Goal: Task Accomplishment & Management: Use online tool/utility

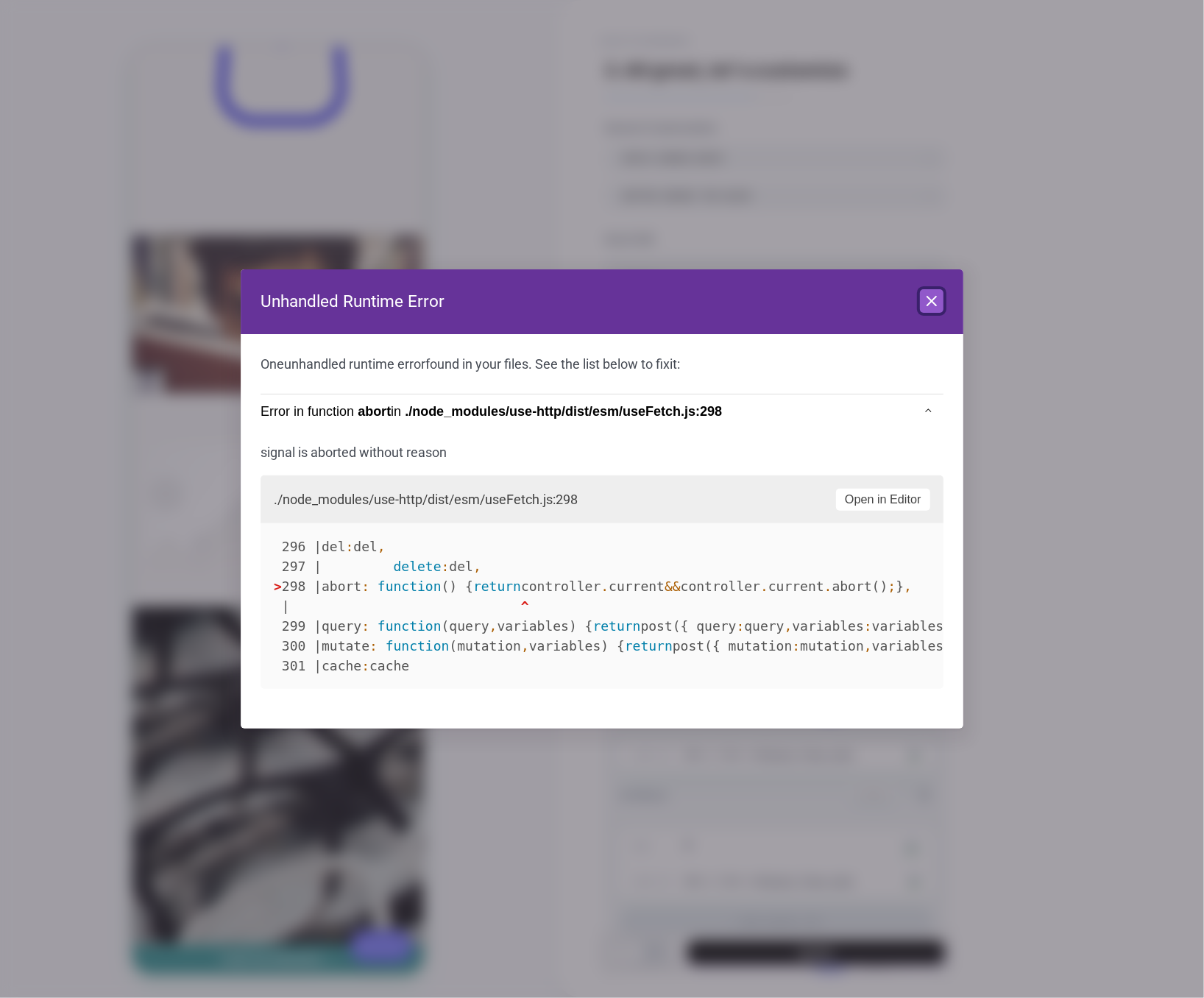
click at [923, 295] on icon at bounding box center [931, 301] width 18 height 18
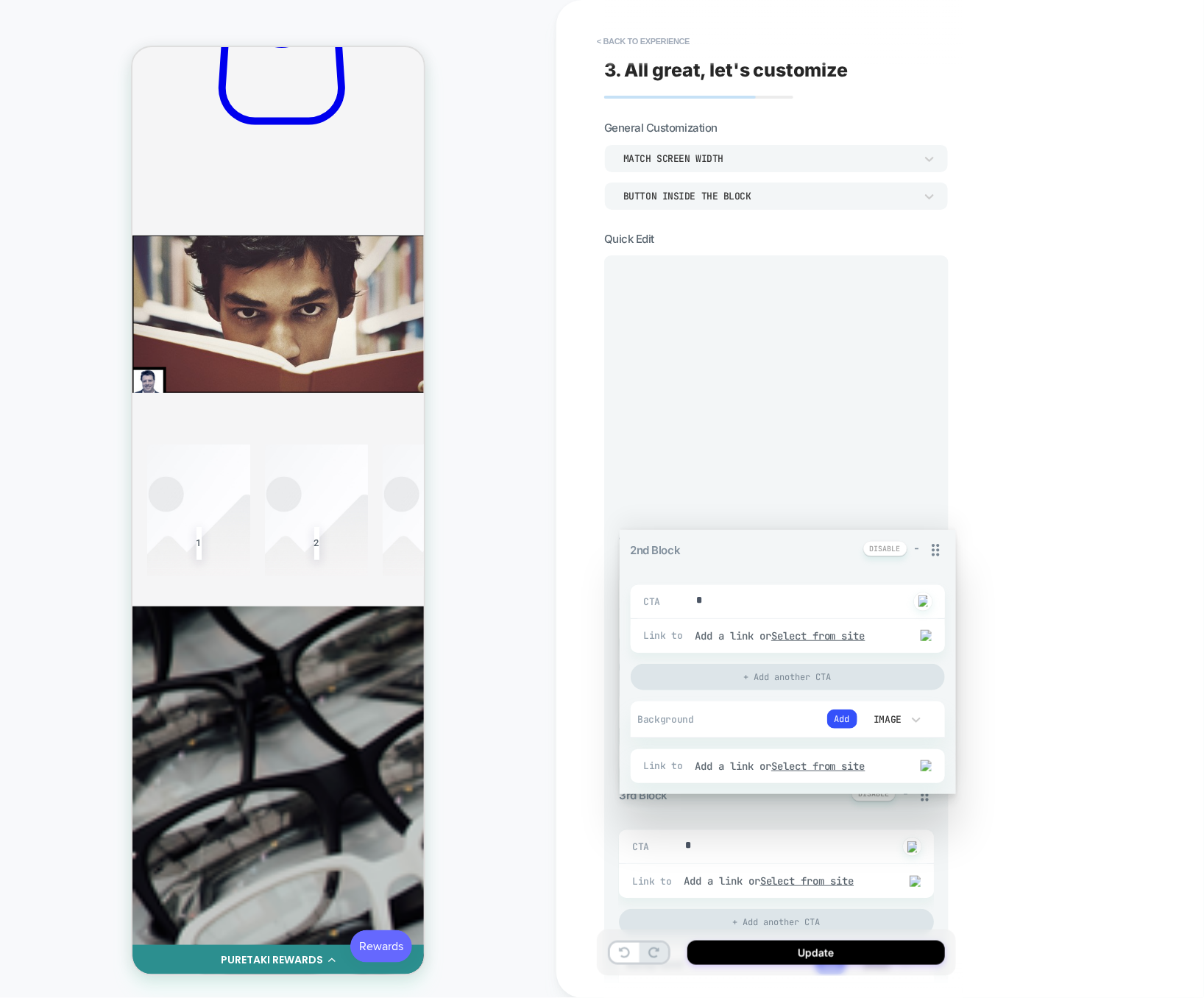
drag, startPoint x: 917, startPoint y: 247, endPoint x: 908, endPoint y: 263, distance: 18.4
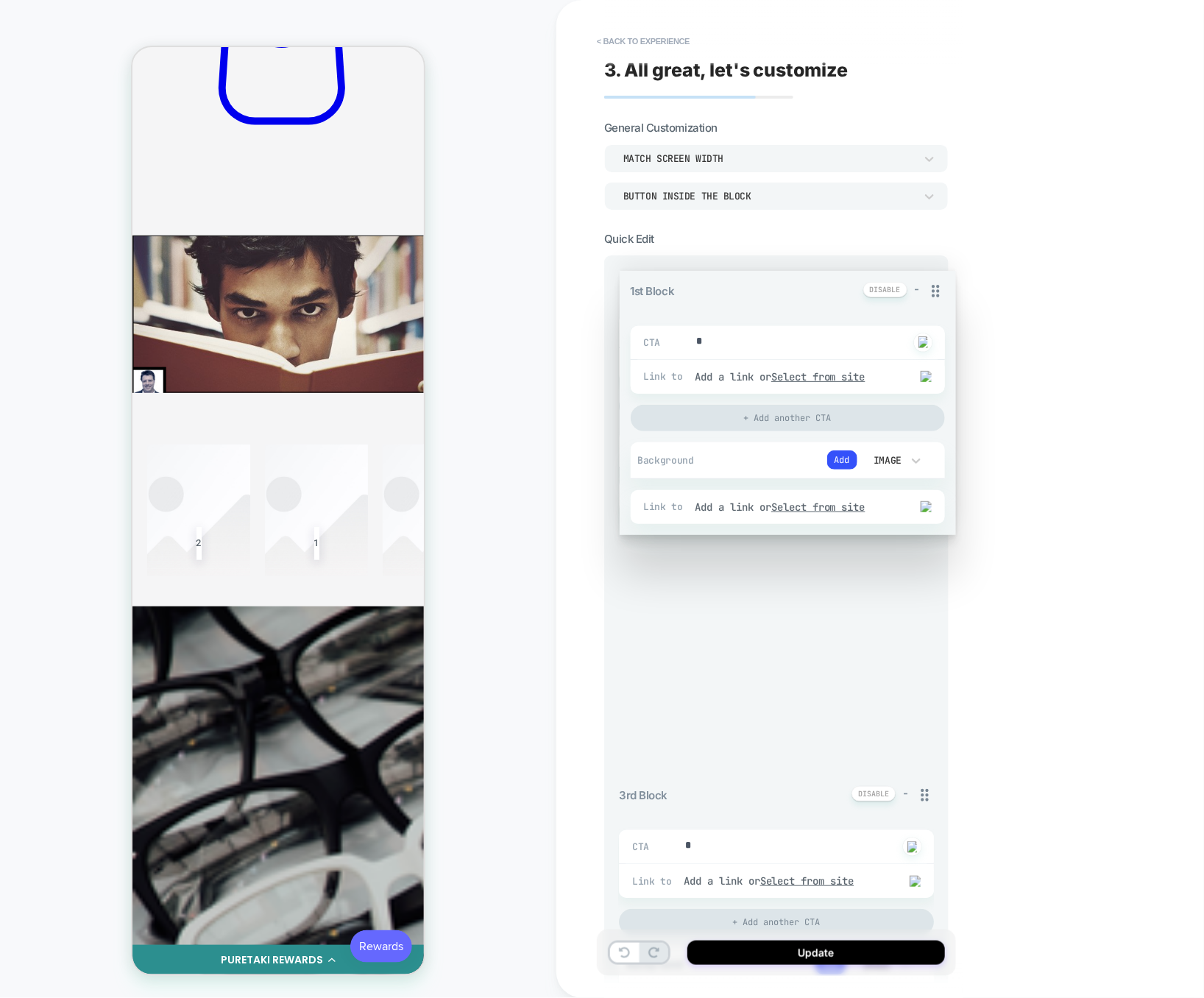
drag, startPoint x: 919, startPoint y: 277, endPoint x: 919, endPoint y: 600, distance: 323.0
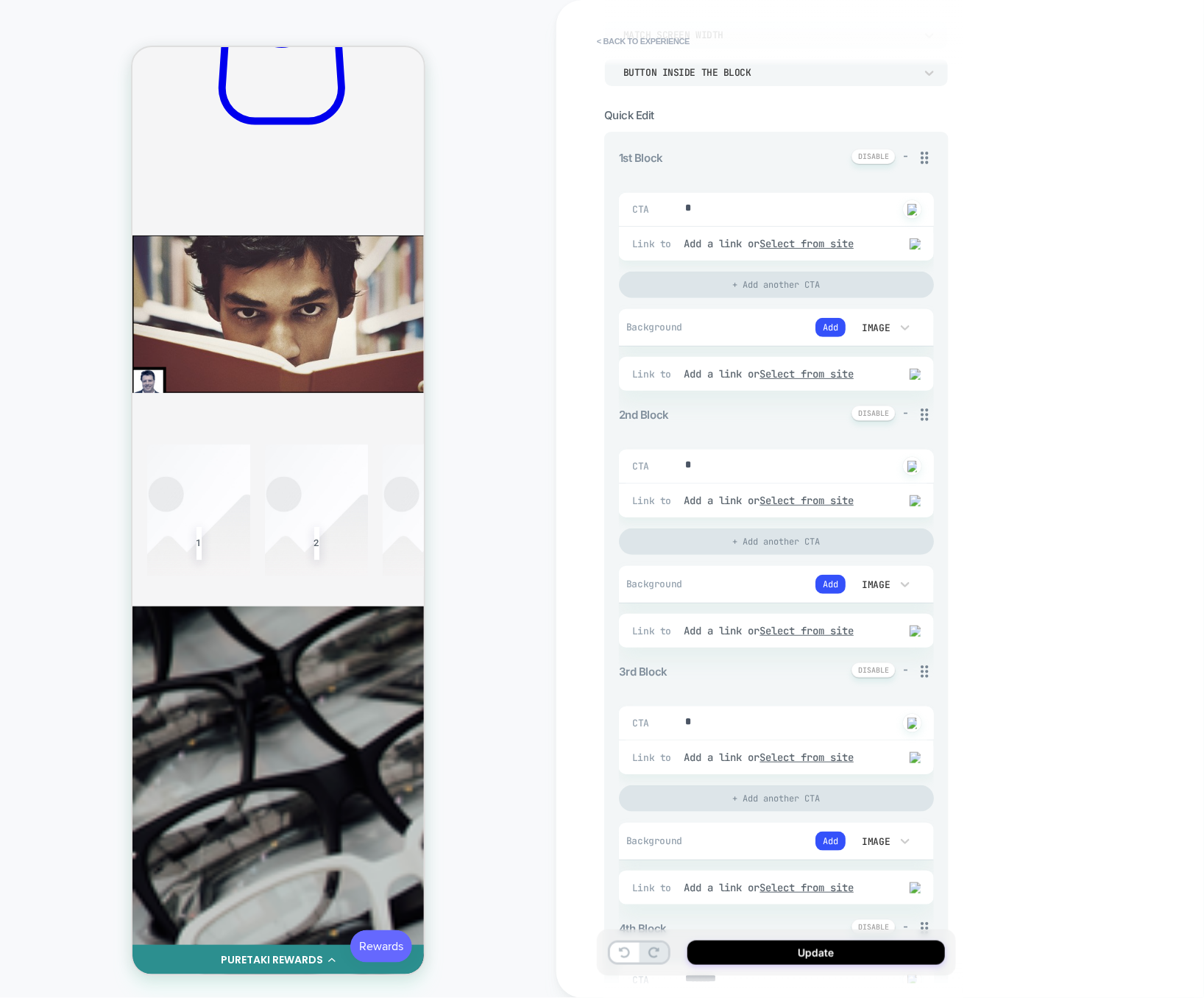
scroll to position [180, 0]
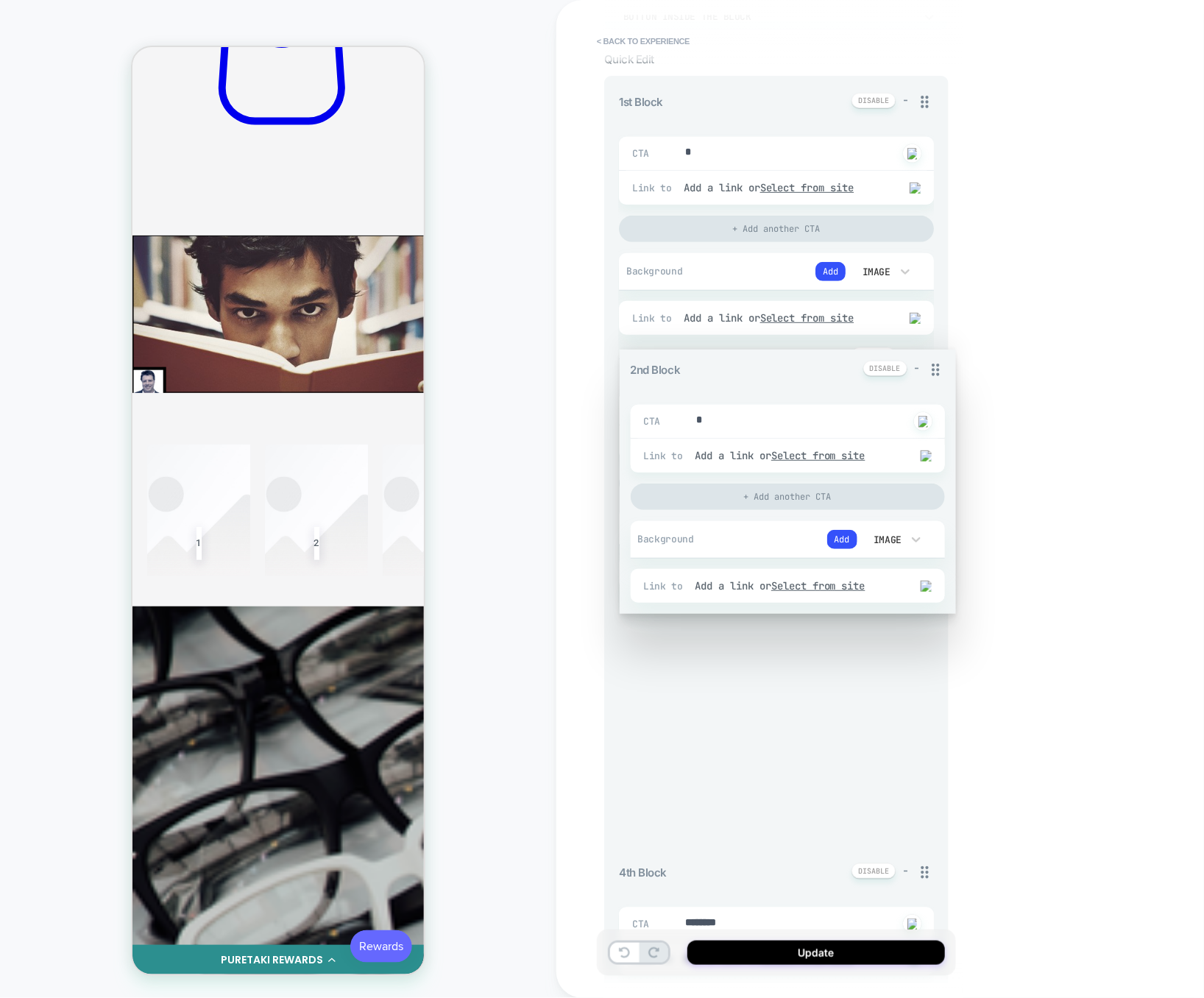
drag, startPoint x: 927, startPoint y: 363, endPoint x: 927, endPoint y: 603, distance: 240.0
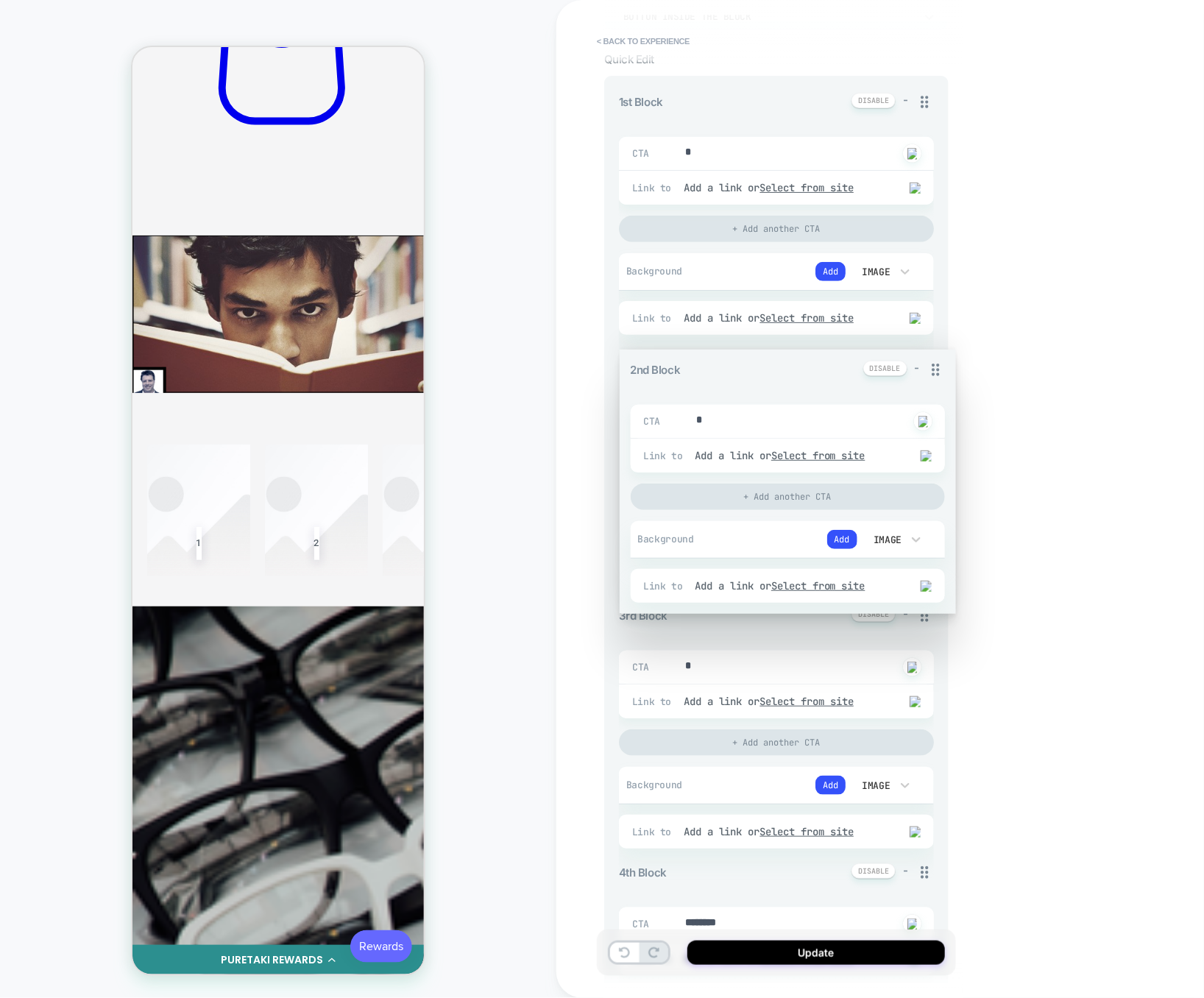
type textarea "*"
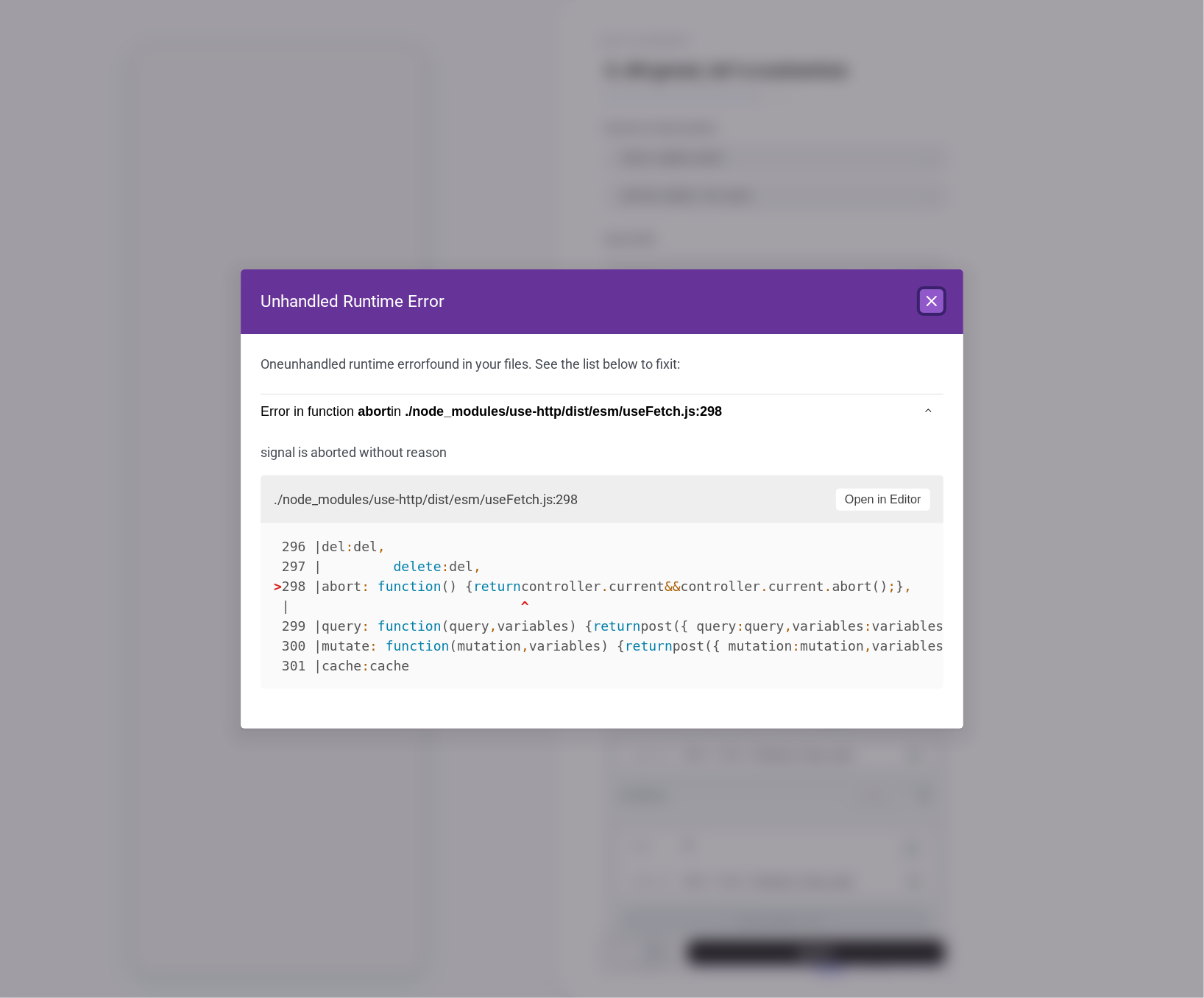
click at [941, 300] on button "Close" at bounding box center [931, 301] width 24 height 24
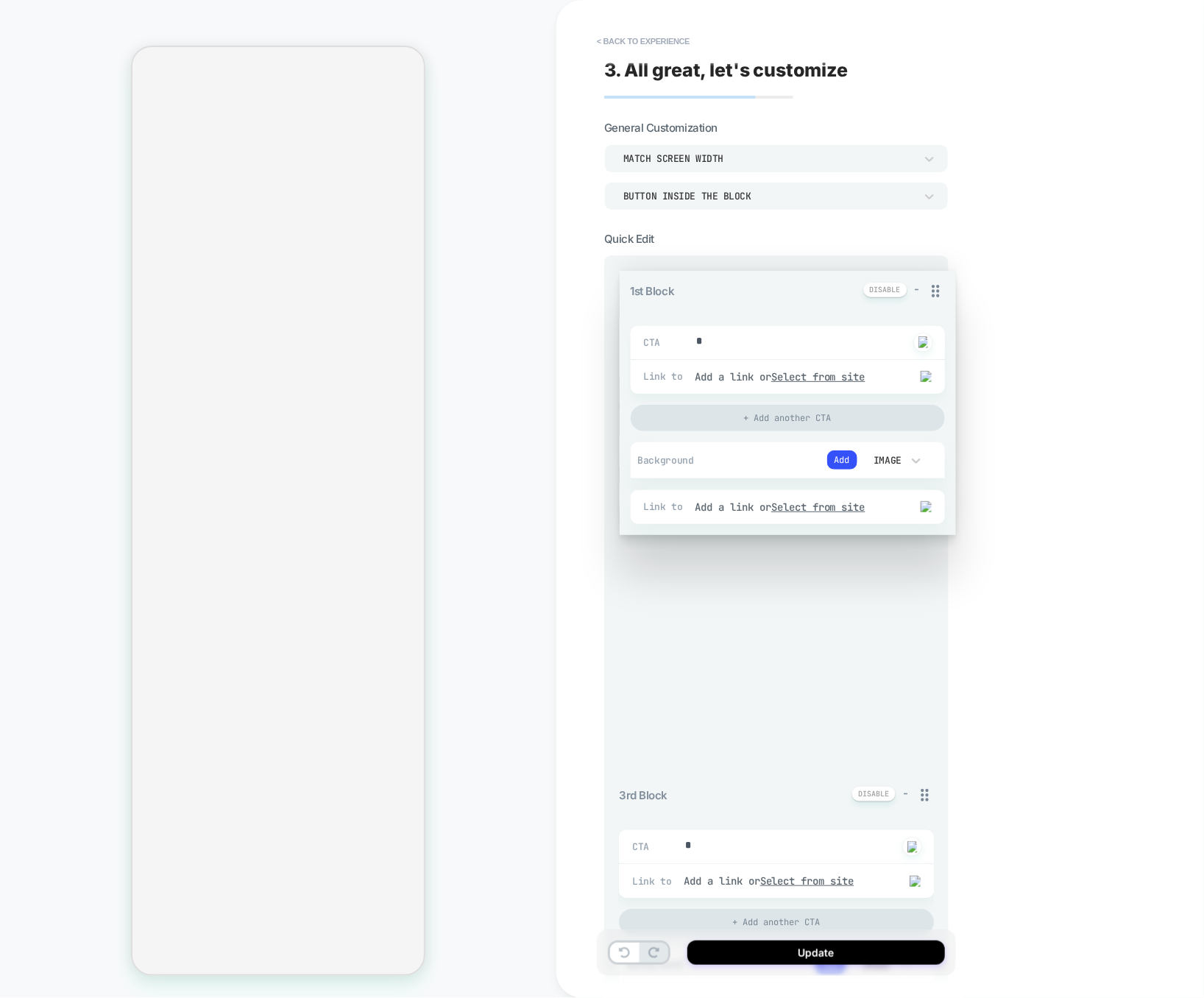
drag, startPoint x: 929, startPoint y: 279, endPoint x: 941, endPoint y: 556, distance: 277.3
click at [934, 556] on div "1st Block - CTA * Click to change to alternative text Link to Add a link or Sel…" at bounding box center [776, 988] width 315 height 1432
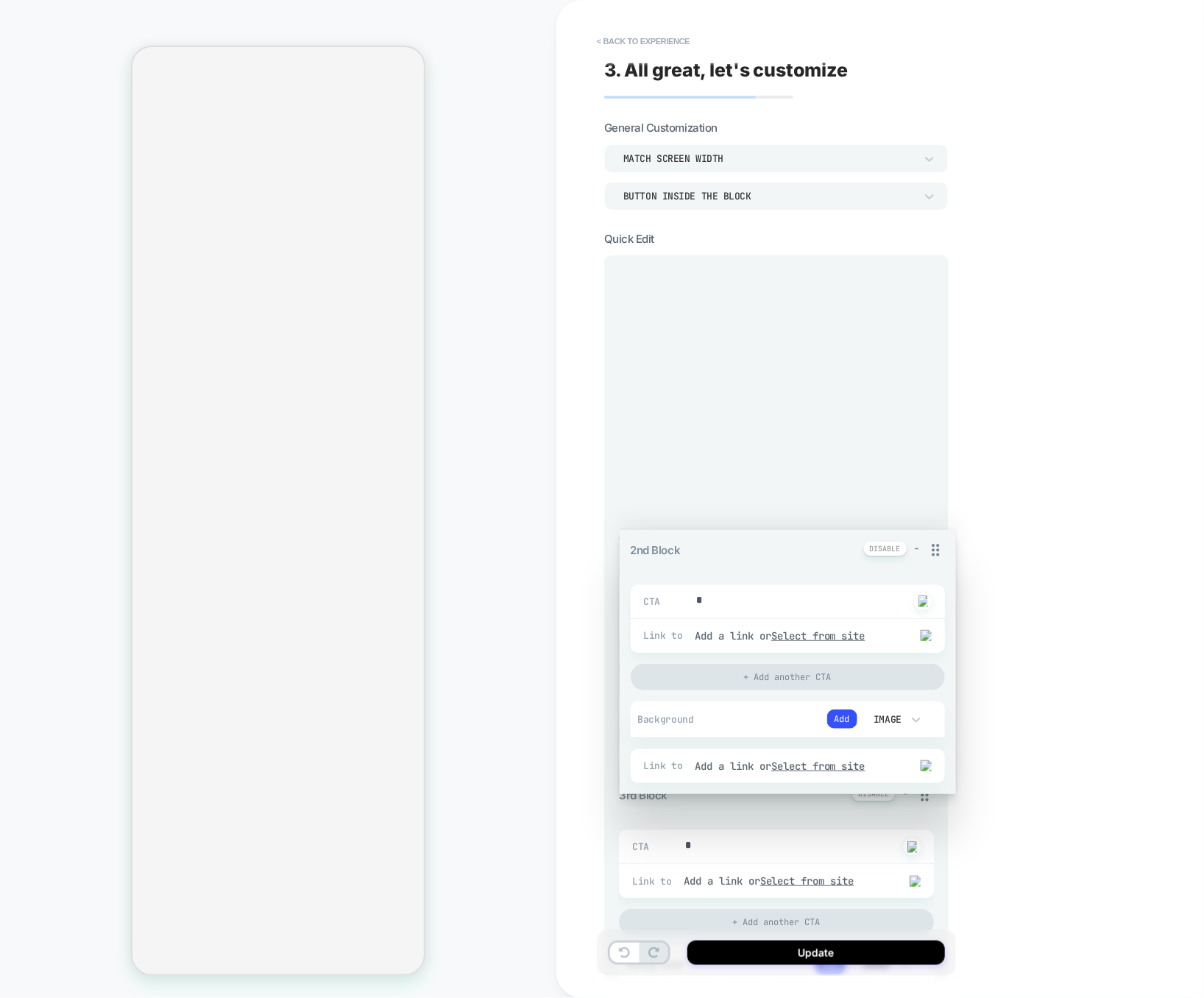
drag, startPoint x: 891, startPoint y: 327, endPoint x: 887, endPoint y: 302, distance: 25.3
click at [887, 302] on div "1st Block - CTA * Click to change to alternative text Link to Add a link or Sel…" at bounding box center [776, 988] width 315 height 1432
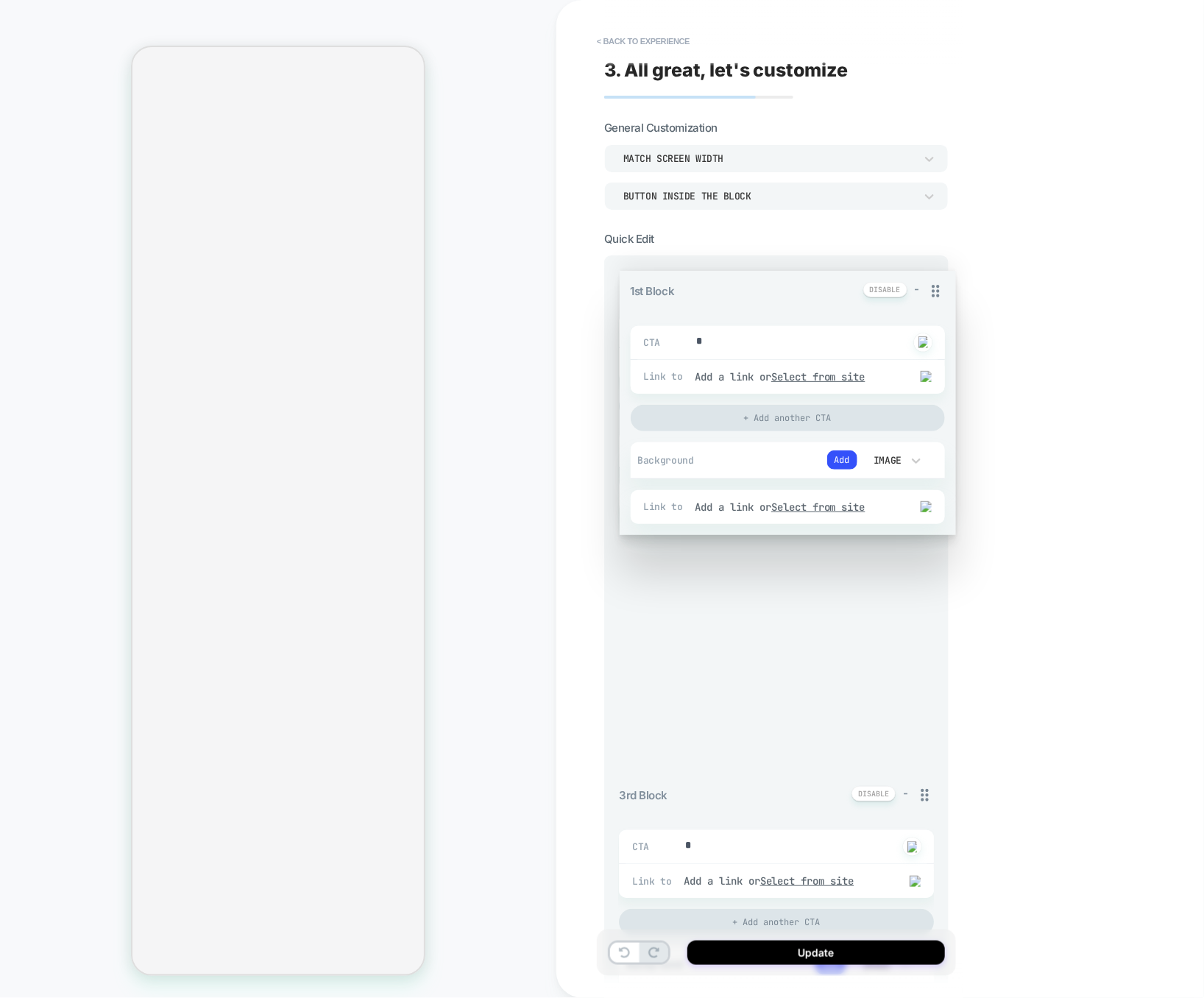
drag, startPoint x: 924, startPoint y: 285, endPoint x: 924, endPoint y: 542, distance: 257.0
click at [924, 545] on div "1st Block - CTA * Click to change to alternative text Link to Add a link or Sel…" at bounding box center [776, 988] width 315 height 1432
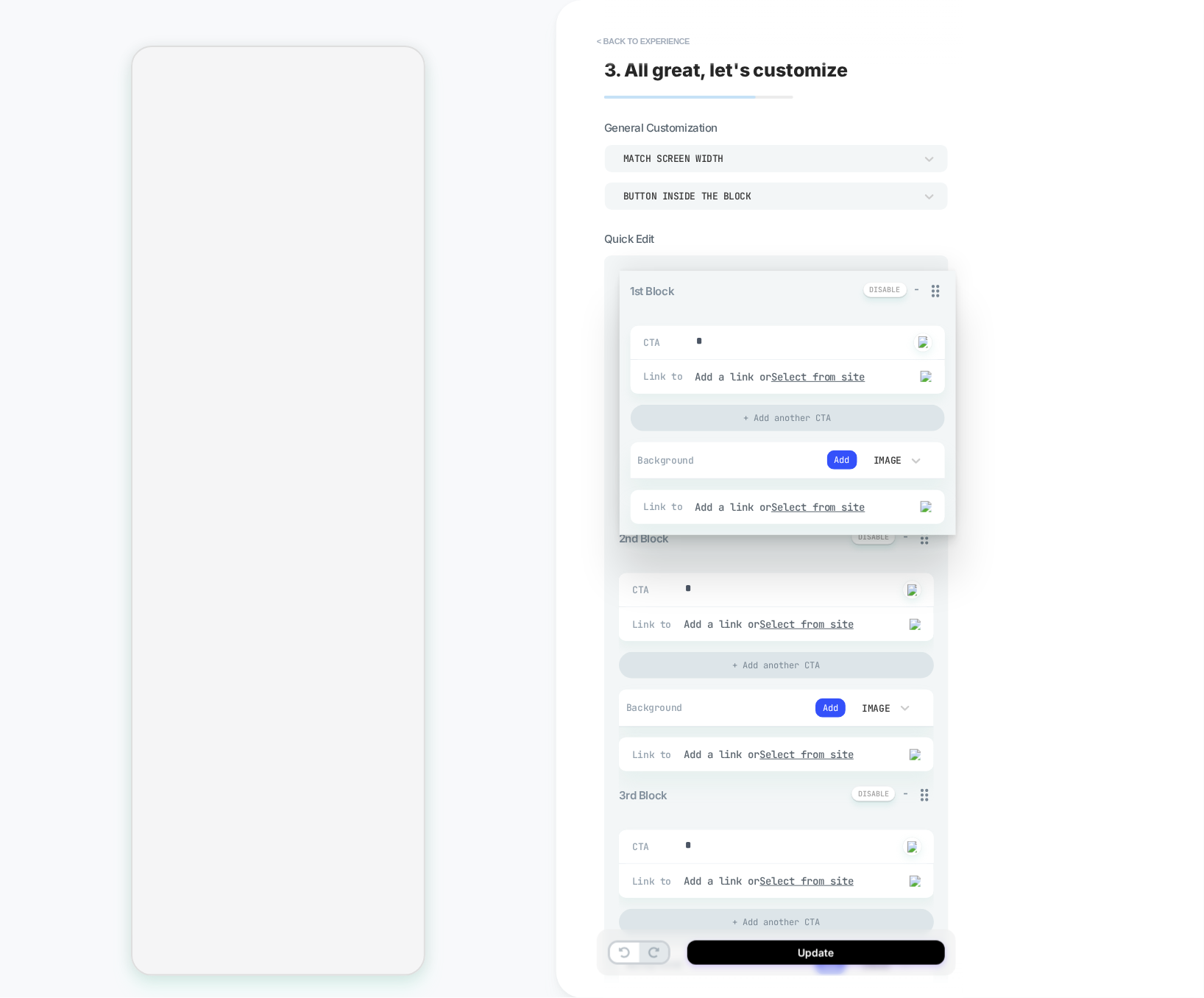
type textarea "*"
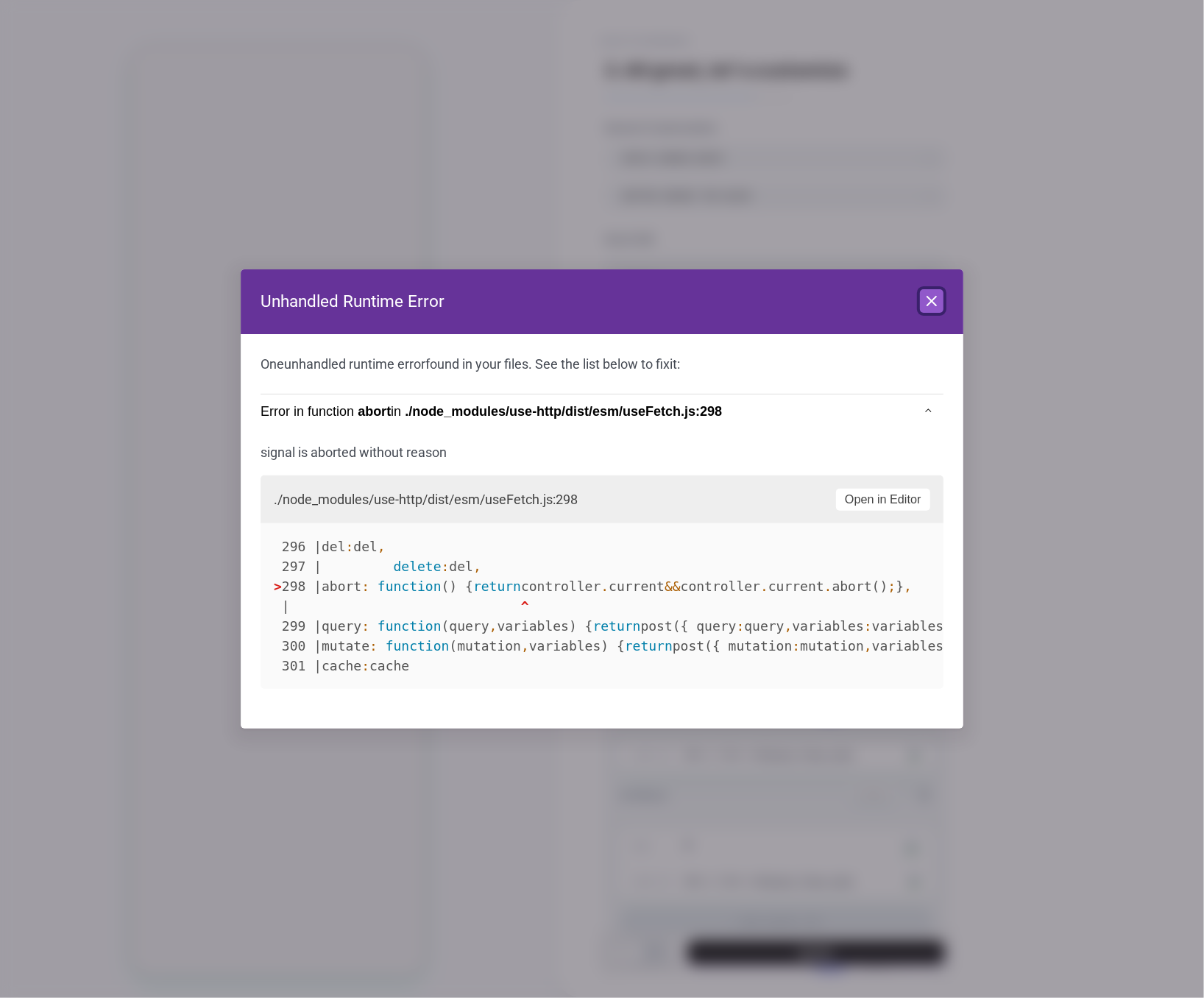
click at [938, 305] on icon at bounding box center [931, 301] width 18 height 18
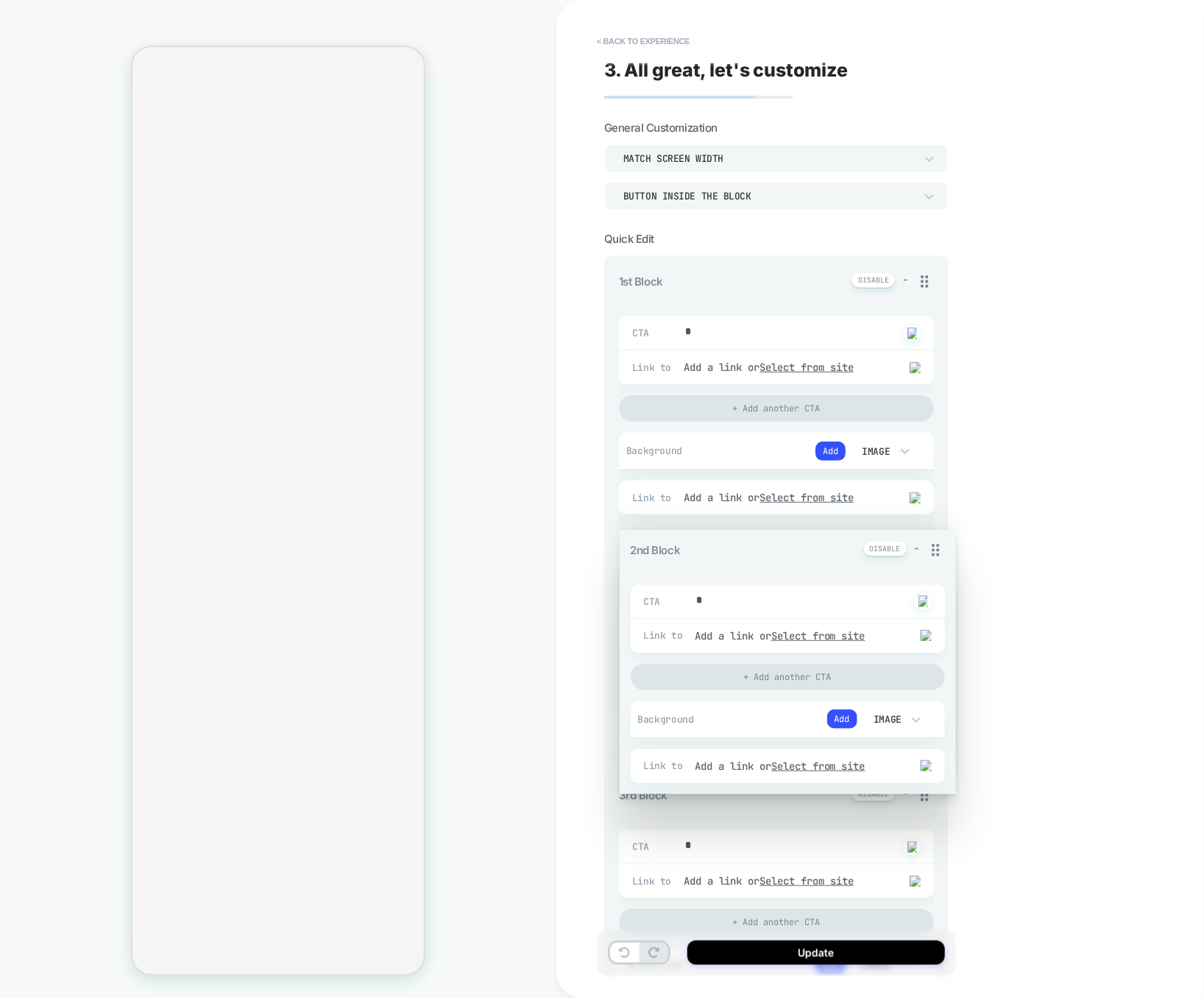
drag, startPoint x: 913, startPoint y: 348, endPoint x: 912, endPoint y: 296, distance: 52.0
click at [912, 296] on div "1st Block - CTA * Click to change to alternative text Link to Add a link or Sel…" at bounding box center [776, 988] width 315 height 1432
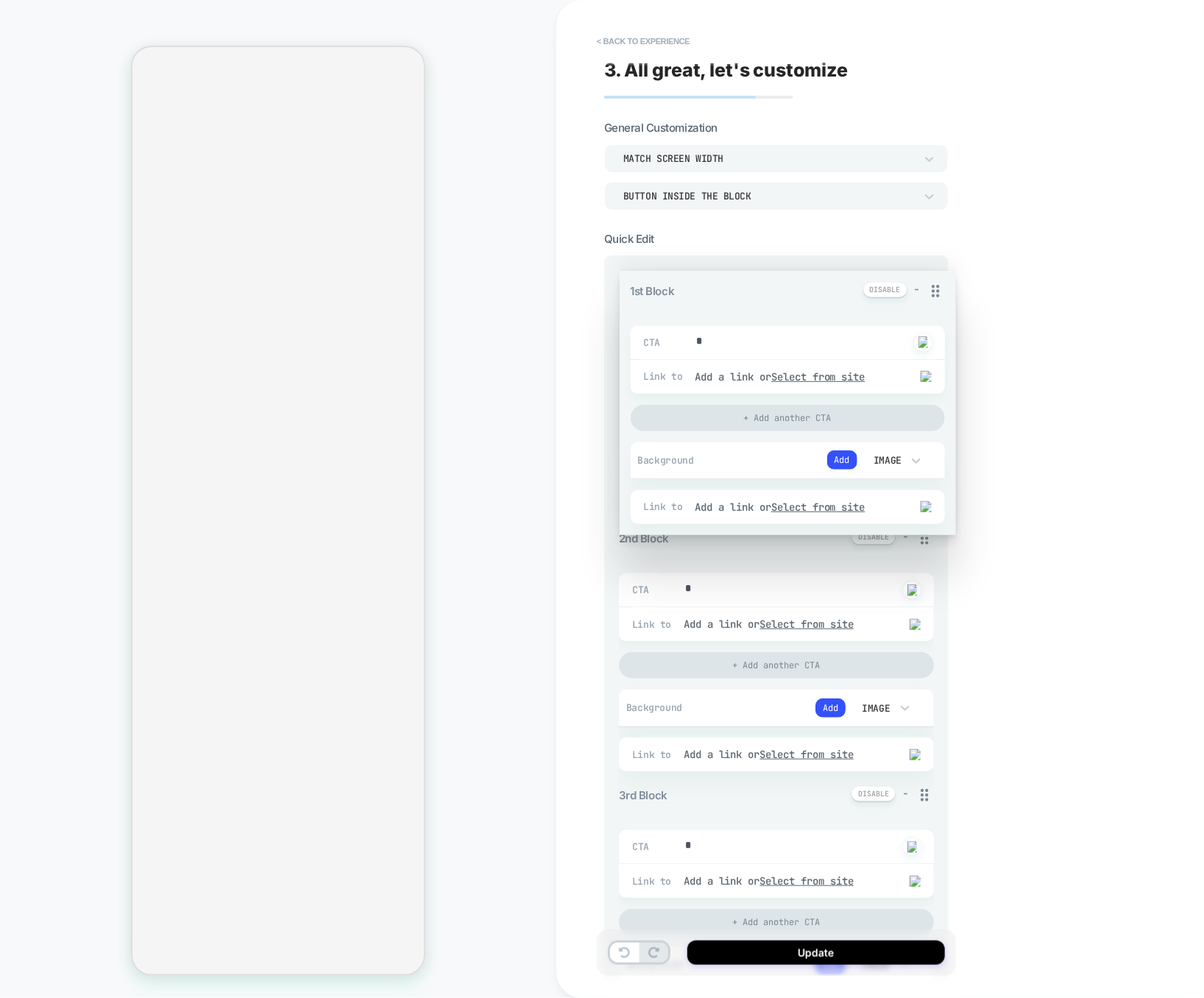
drag, startPoint x: 930, startPoint y: 276, endPoint x: 937, endPoint y: 274, distance: 7.3
click at [934, 274] on div "1st Block - CTA * Click to change to alternative text Link to Add a link or Sel…" at bounding box center [776, 988] width 315 height 1432
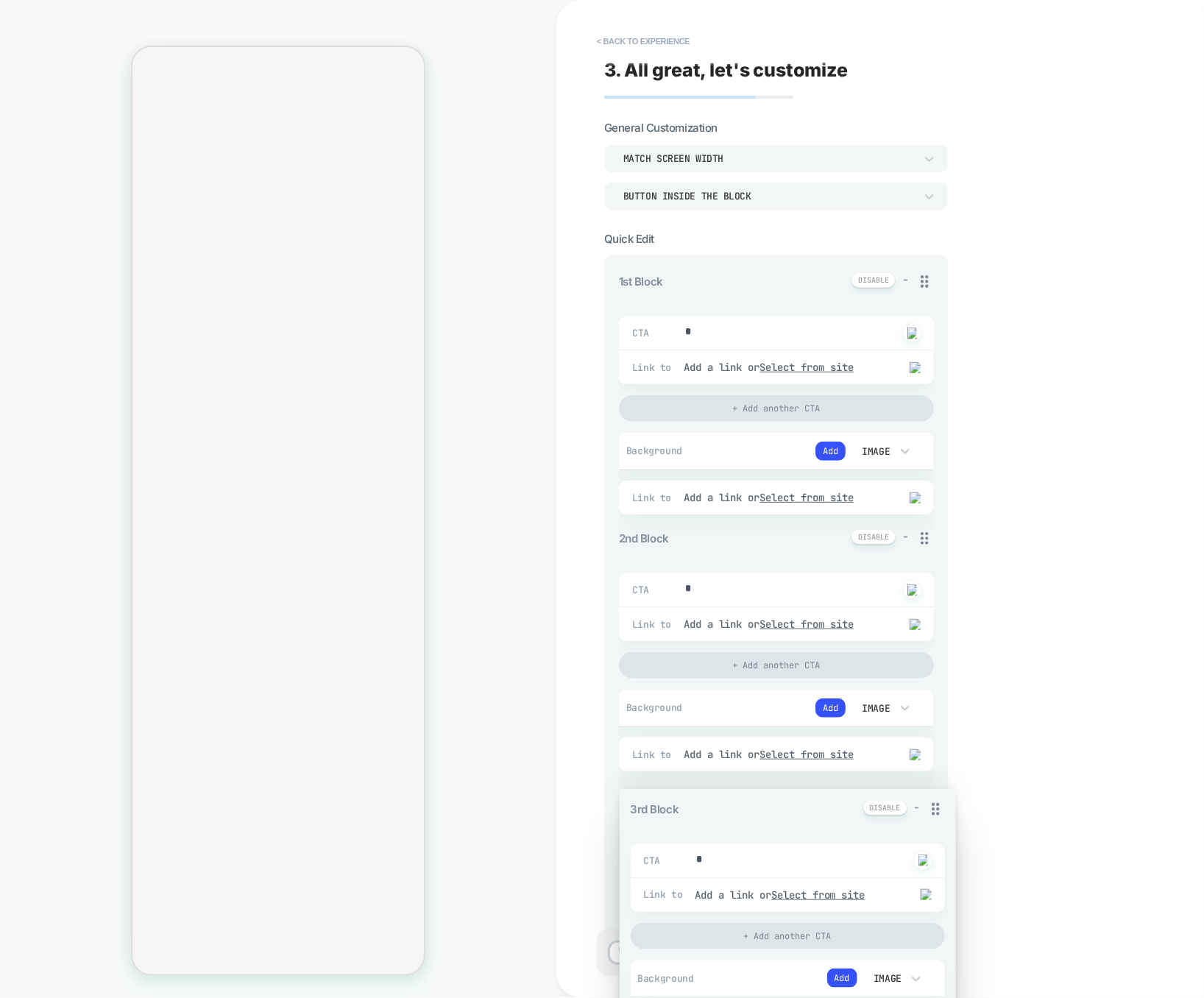
drag, startPoint x: 924, startPoint y: 726, endPoint x: 918, endPoint y: 267, distance: 459.0
click at [918, 272] on div "1st Block - CTA * Click to change to alternative text Link to Add a link or Sel…" at bounding box center [776, 988] width 315 height 1432
type textarea "*"
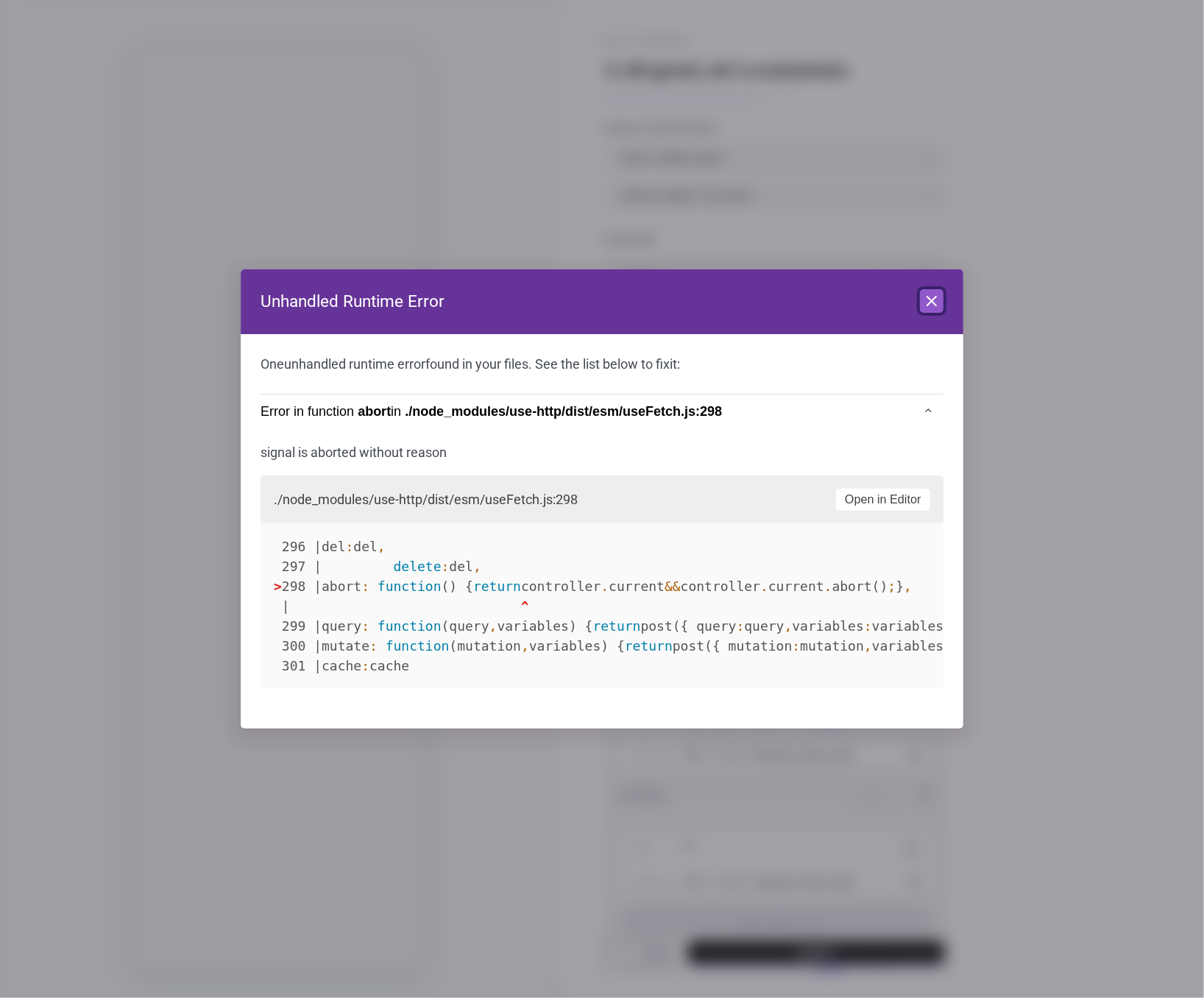
click at [930, 299] on icon at bounding box center [931, 301] width 8 height 8
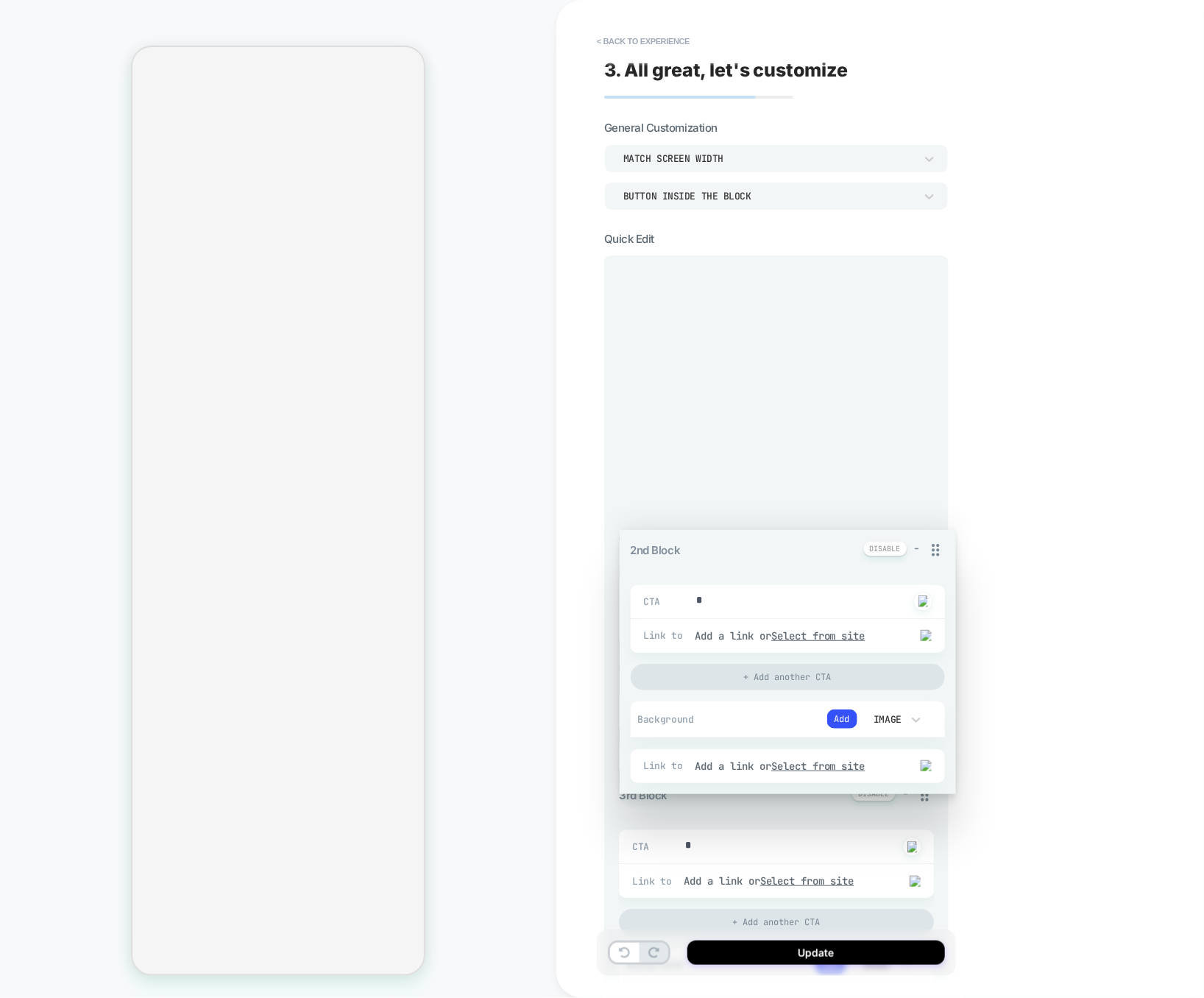
drag, startPoint x: 929, startPoint y: 540, endPoint x: 925, endPoint y: 328, distance: 212.0
click at [925, 328] on div "1st Block - CTA * Click to change to alternative text Link to Add a link or Sel…" at bounding box center [776, 988] width 315 height 1432
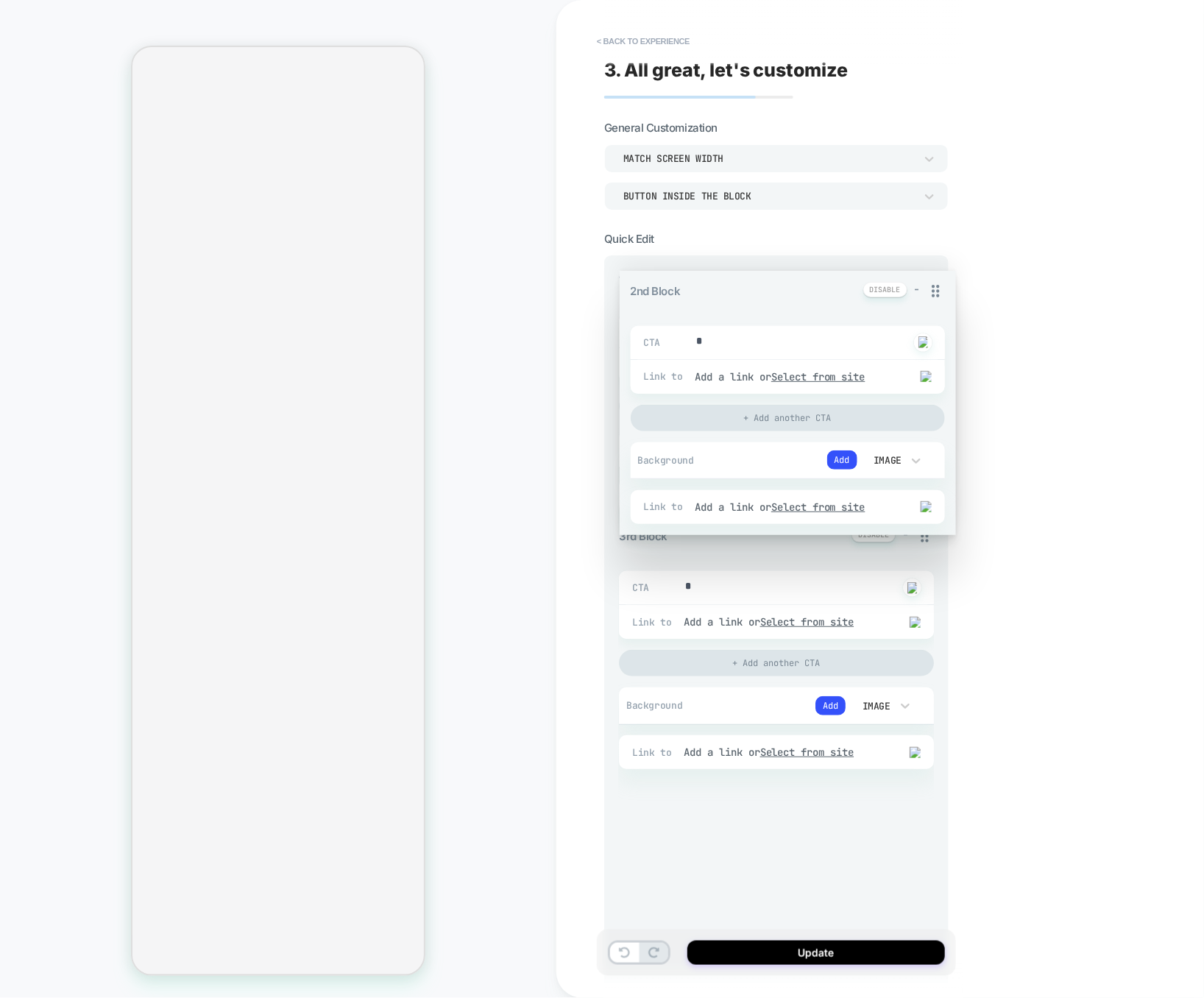
drag, startPoint x: 927, startPoint y: 284, endPoint x: 915, endPoint y: 713, distance: 429.2
click at [915, 713] on div "2nd Block - CTA * Click to change to alternative text Link to Add a link or Sel…" at bounding box center [776, 988] width 315 height 1432
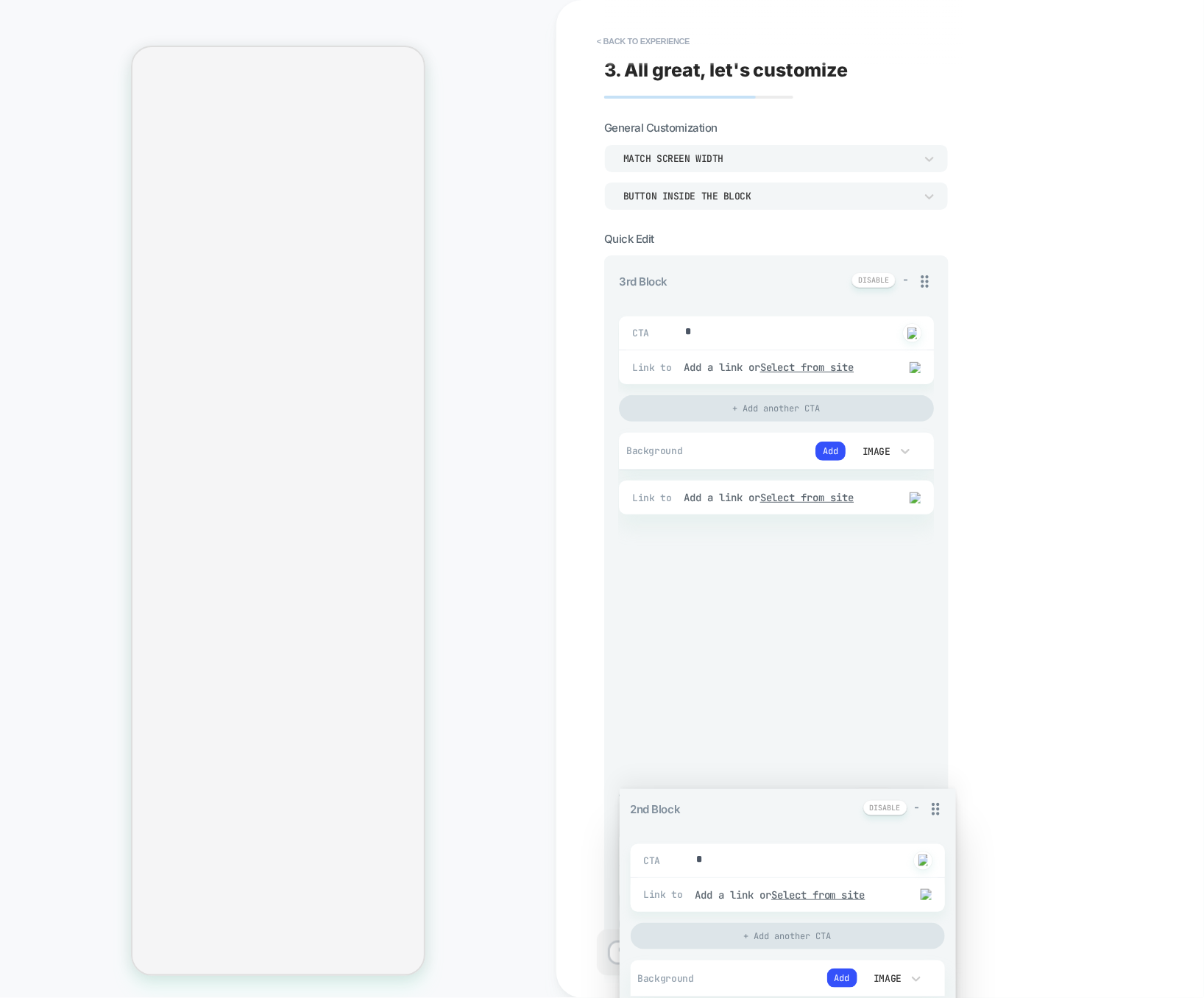
drag, startPoint x: 924, startPoint y: 802, endPoint x: 906, endPoint y: 535, distance: 267.6
click at [906, 535] on div "3rd Block - CTA * Click to change to alternative text Link to Add a link or Sel…" at bounding box center [776, 988] width 315 height 1432
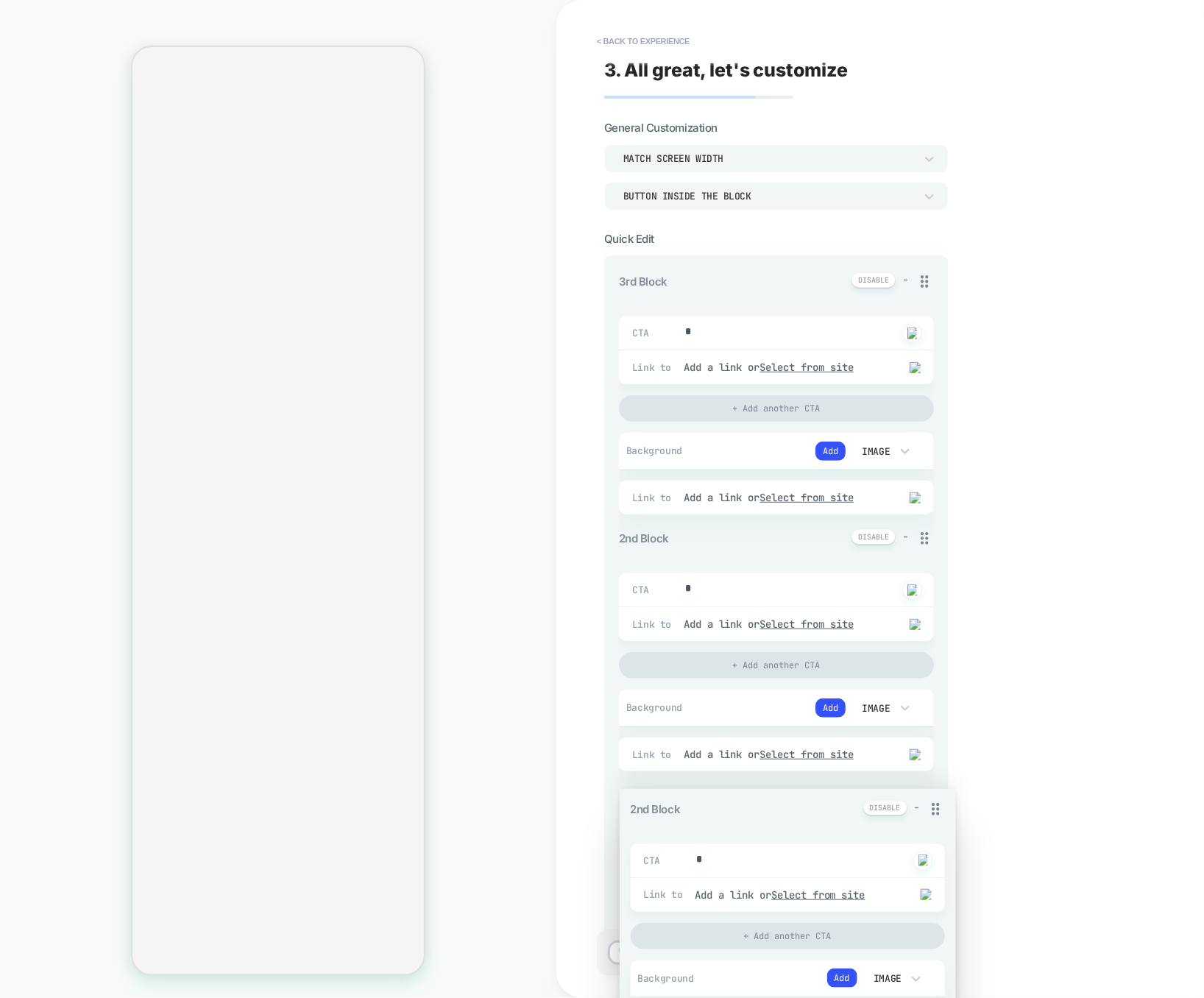
type textarea "*"
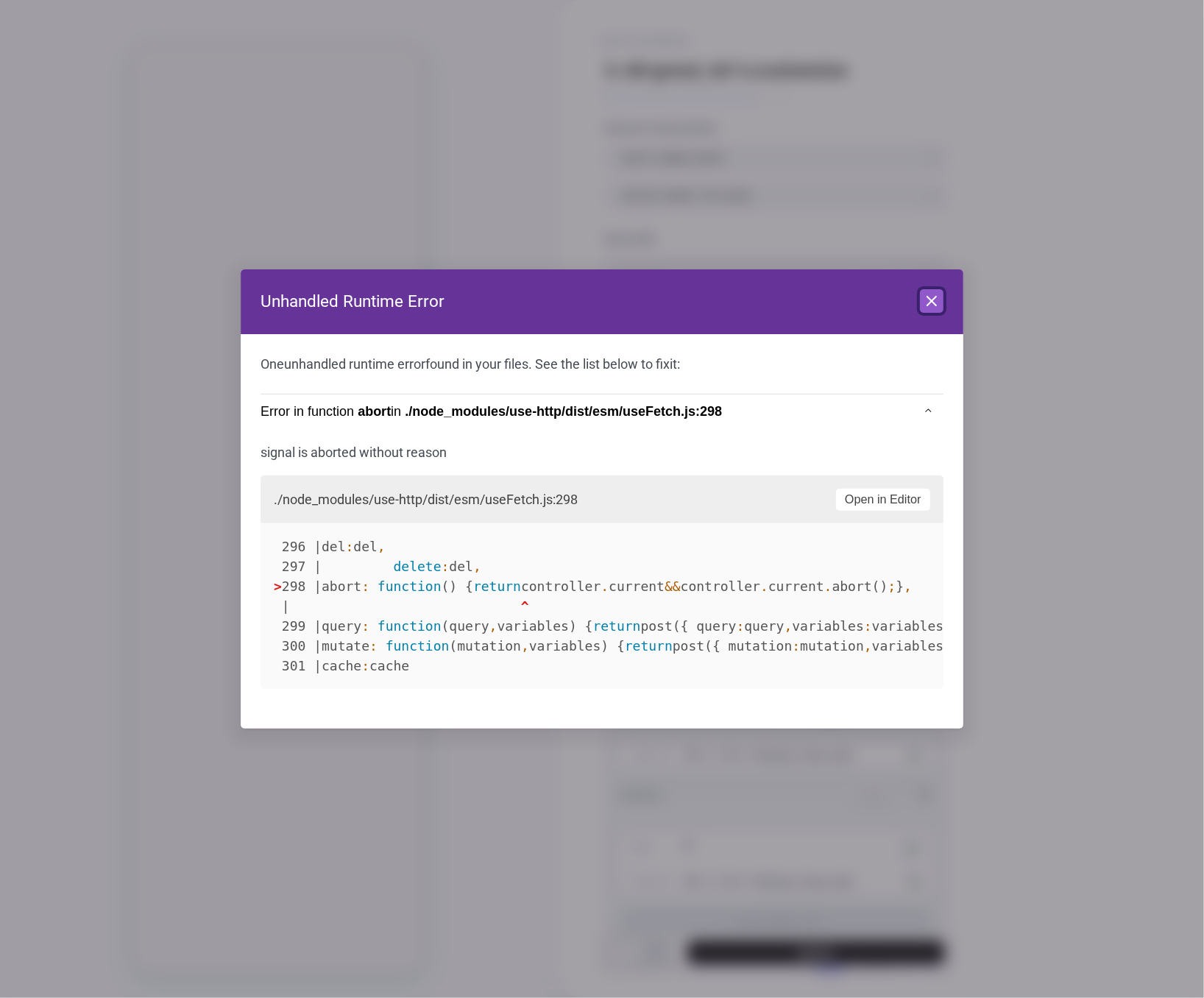
click at [931, 303] on icon at bounding box center [931, 301] width 18 height 18
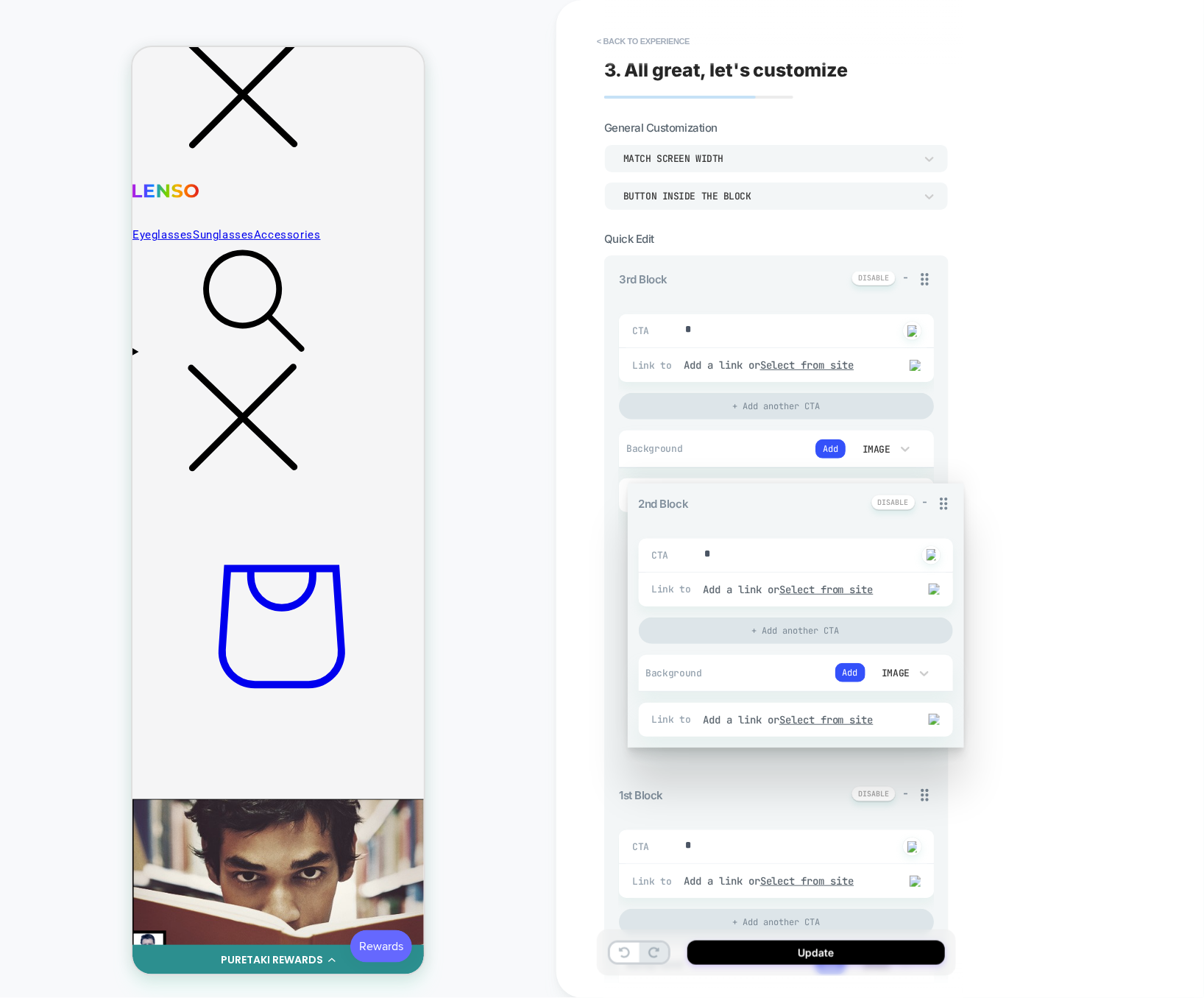
scroll to position [779, 0]
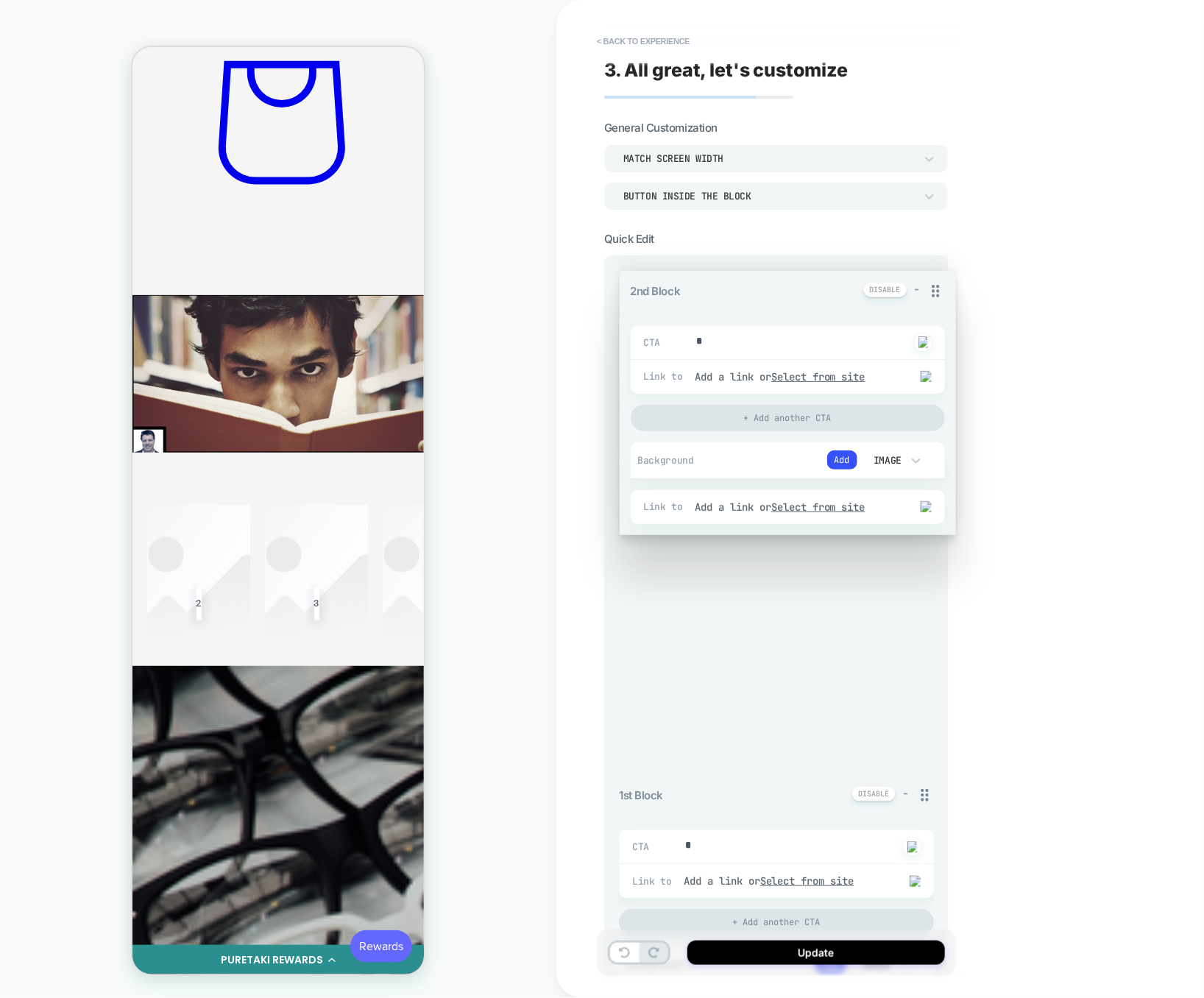
drag, startPoint x: 927, startPoint y: 282, endPoint x: 936, endPoint y: 491, distance: 209.2
click at [934, 494] on div "2nd Block - CTA * Click to change to alternative text Link to Add a link or Sel…" at bounding box center [776, 988] width 315 height 1432
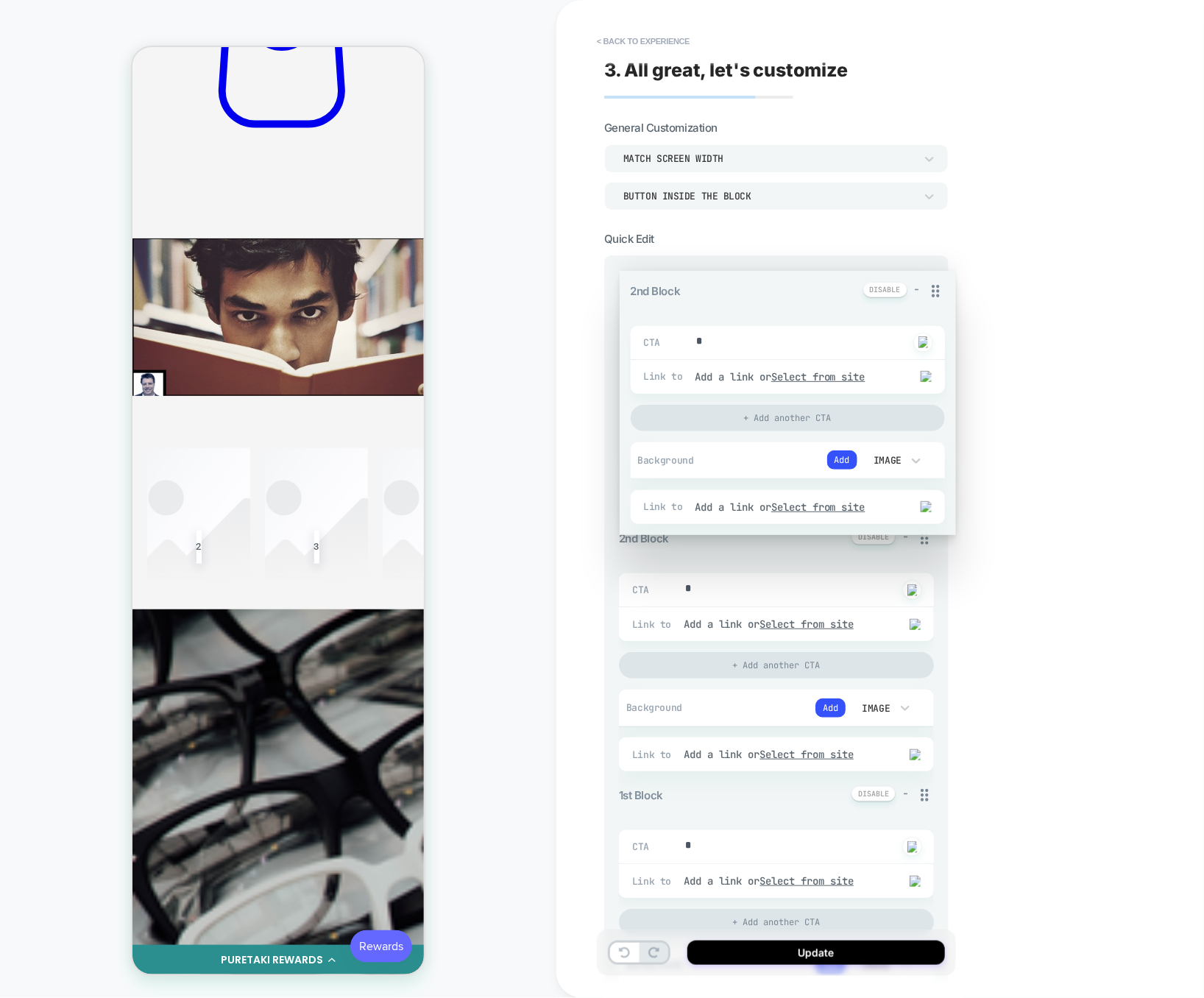
scroll to position [914, 0]
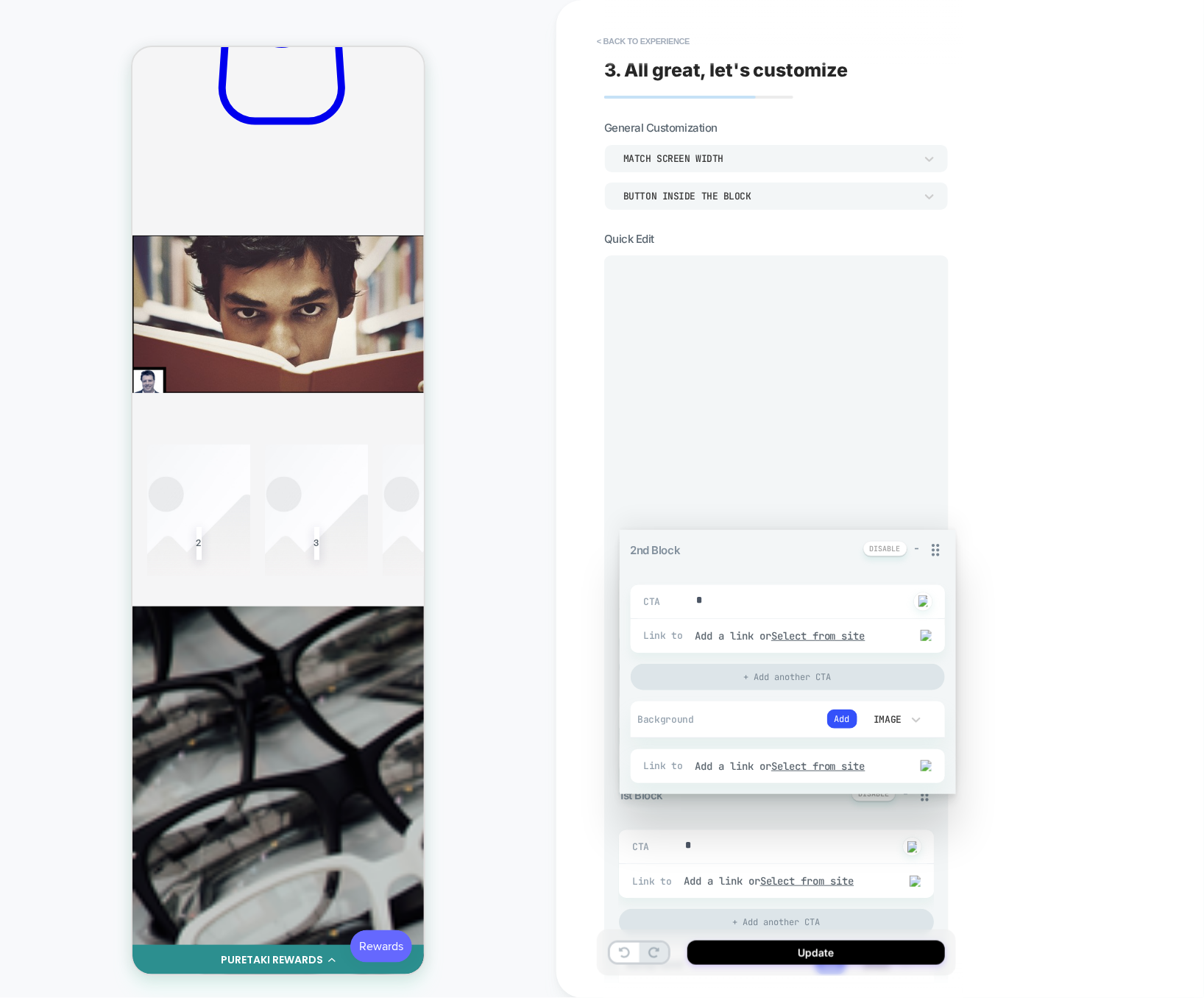
drag, startPoint x: 919, startPoint y: 472, endPoint x: 913, endPoint y: 283, distance: 189.1
click at [913, 283] on div "3rd Block - CTA * Click to change to alternative text Link to Add a link or Sel…" at bounding box center [776, 988] width 315 height 1432
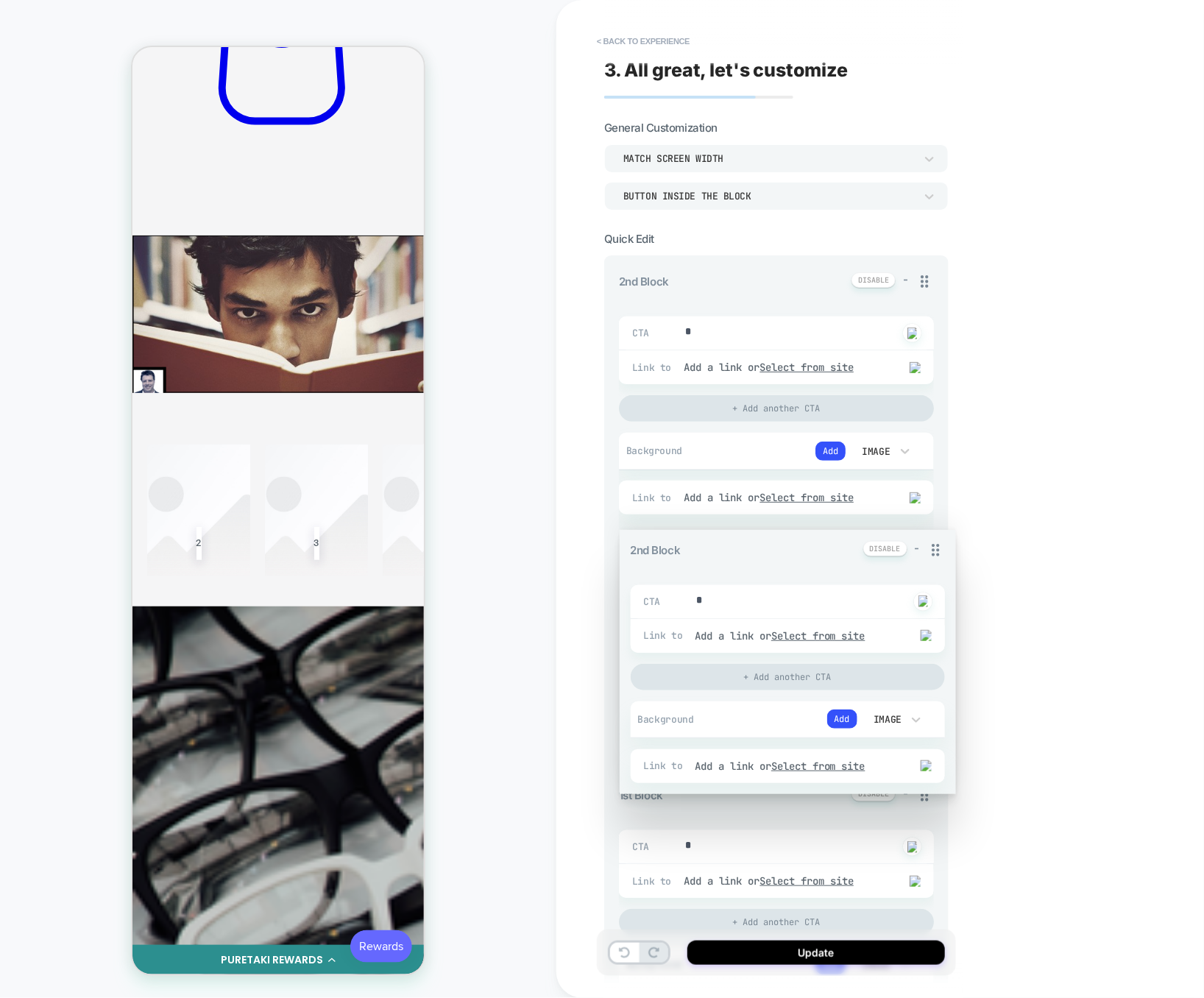
type textarea "*"
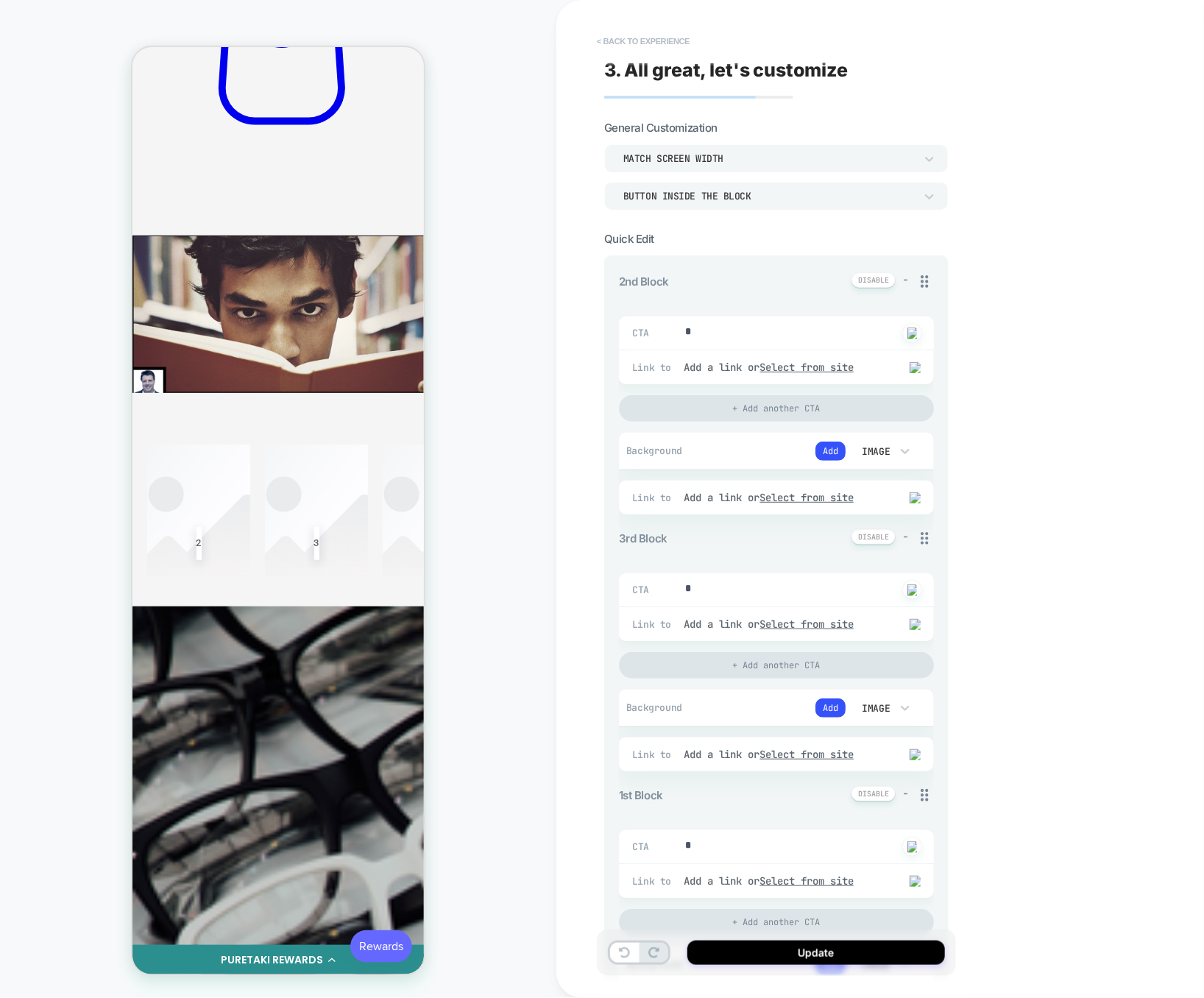
click at [671, 45] on button "< Back to experience" at bounding box center [643, 41] width 107 height 24
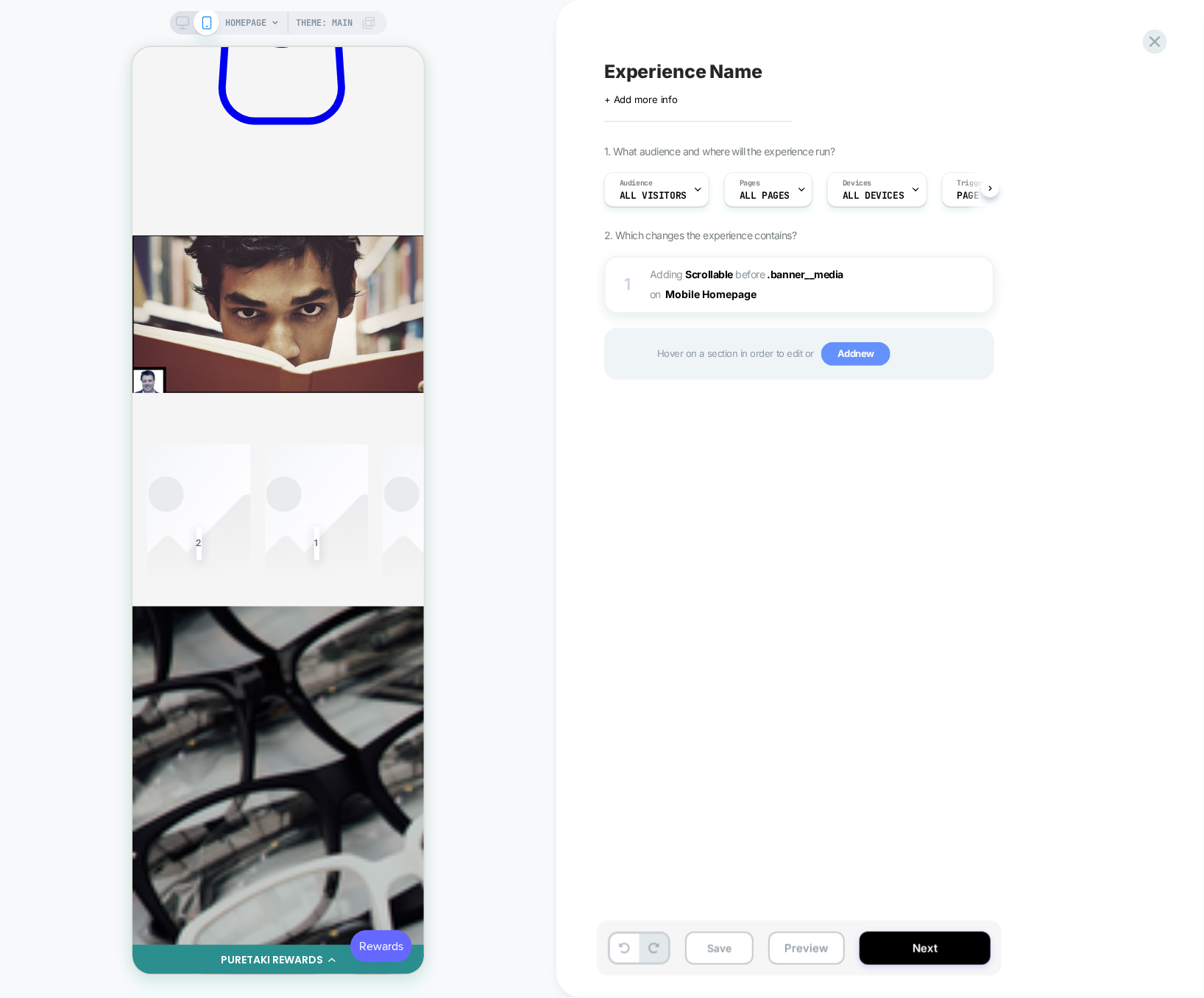
scroll to position [0, 1]
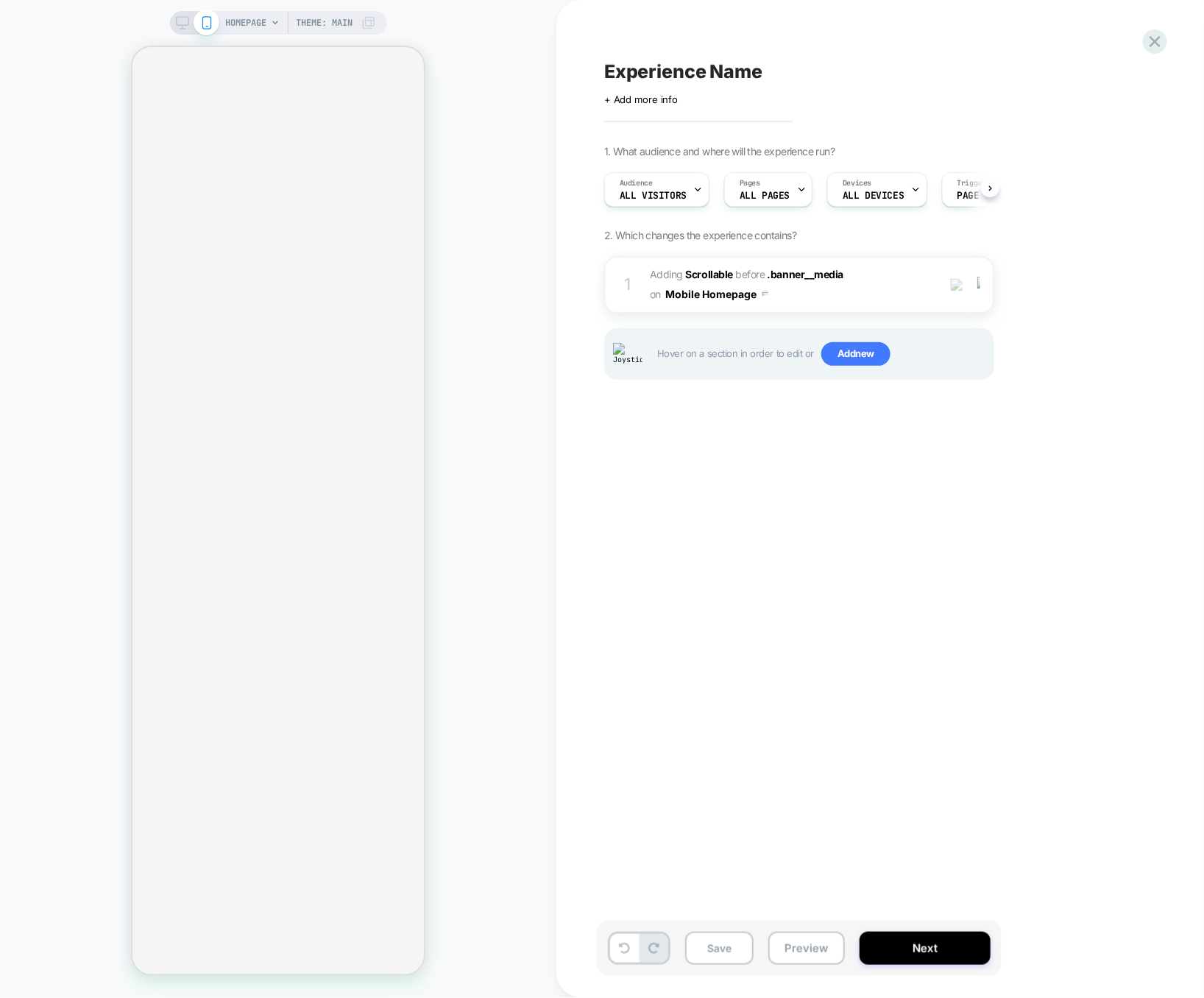
scroll to position [0, 1]
click at [845, 303] on div "1 #_loomi_addon_1757346198597 Adding Scrollable BEFORE .banner__media .banner__…" at bounding box center [799, 285] width 390 height 57
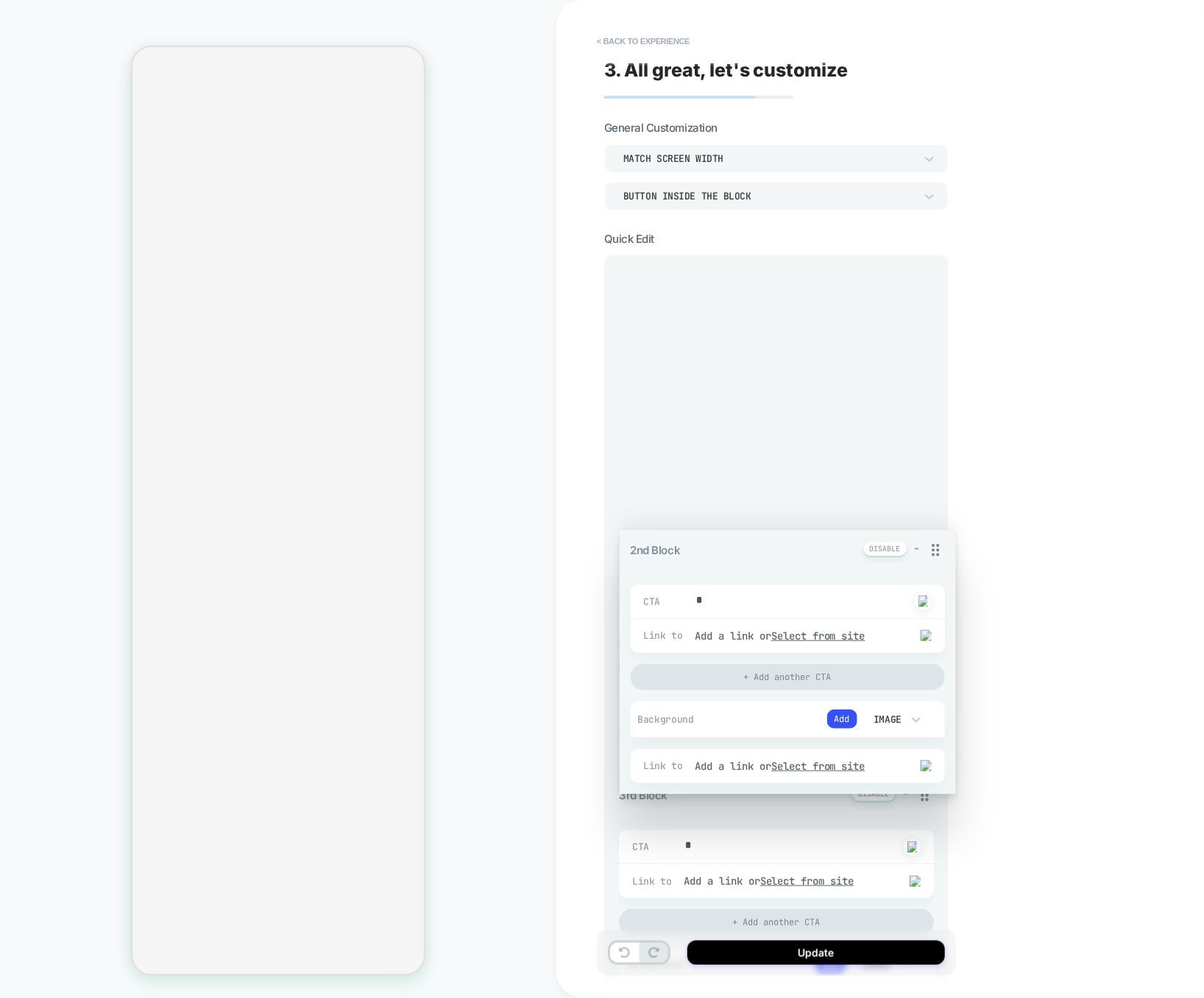
drag, startPoint x: 921, startPoint y: 492, endPoint x: 914, endPoint y: 309, distance: 183.1
click at [914, 309] on div "1st Block - CTA * Click to change to alternative text Link to Add a link or Sel…" at bounding box center [776, 988] width 315 height 1432
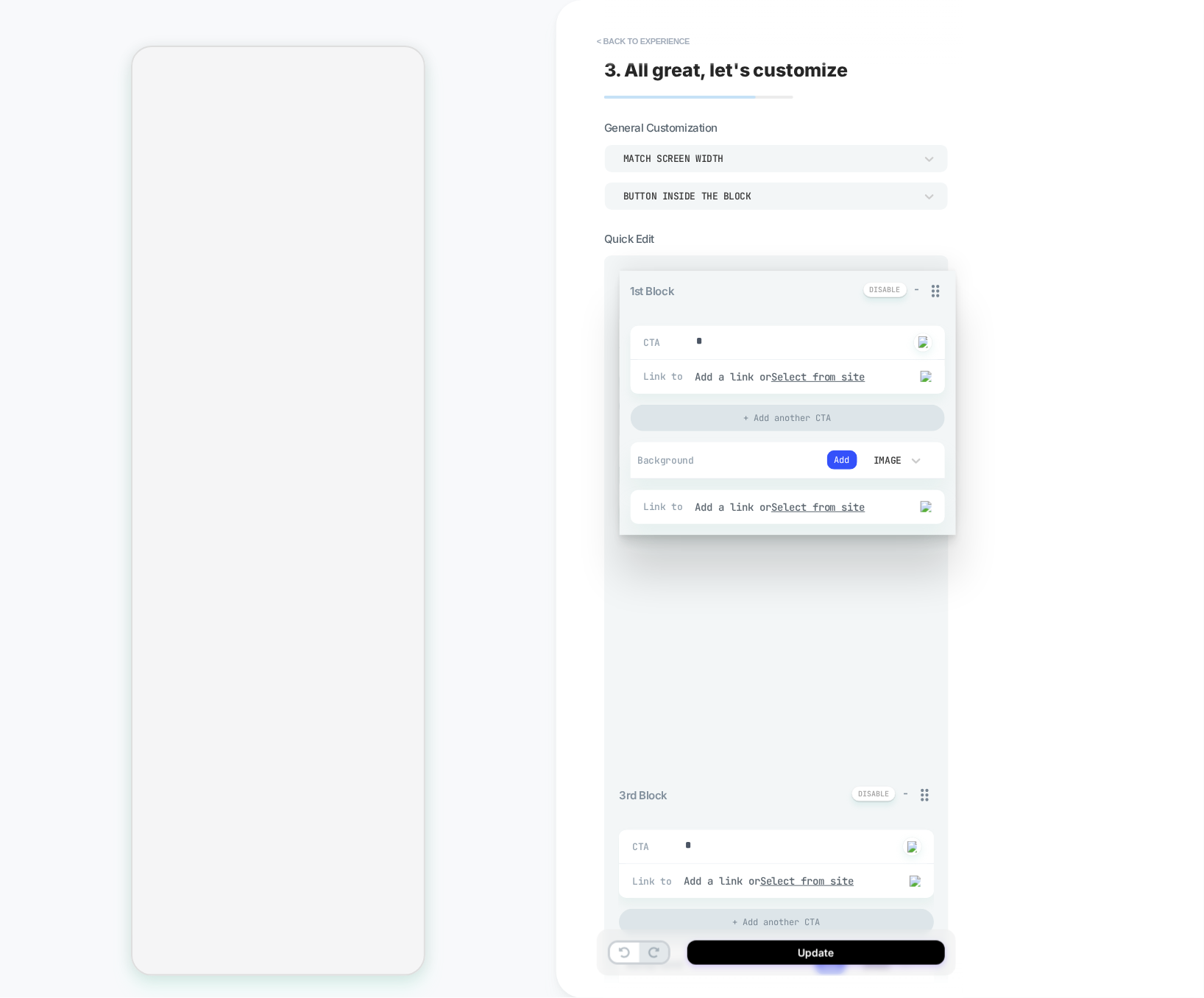
drag, startPoint x: 926, startPoint y: 285, endPoint x: 919, endPoint y: 518, distance: 233.1
click at [919, 519] on div "1st Block - CTA * Click to change to alternative text Link to Add a link or Sel…" at bounding box center [776, 988] width 315 height 1432
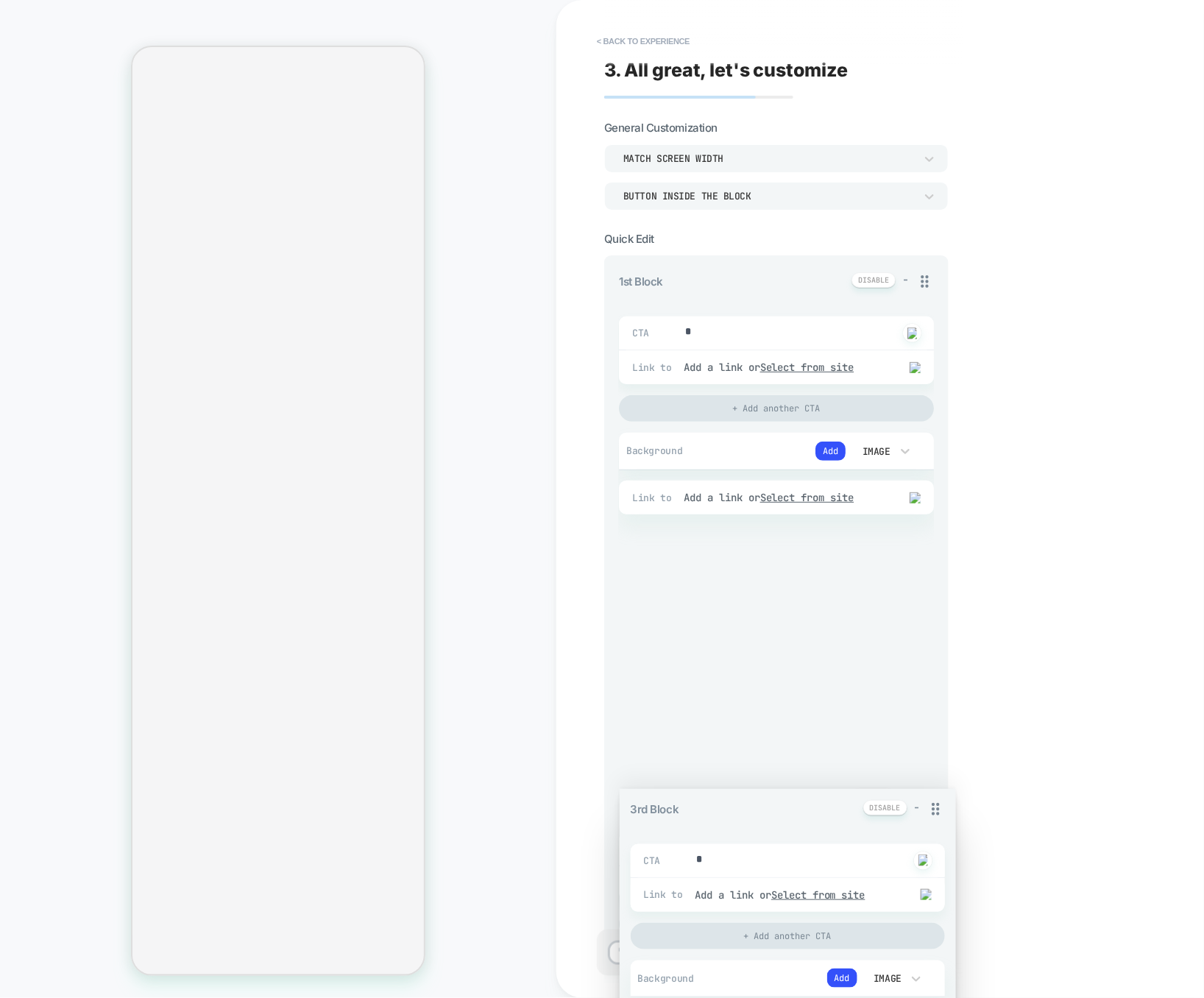
drag, startPoint x: 920, startPoint y: 800, endPoint x: 902, endPoint y: 576, distance: 224.7
click at [902, 576] on div "1st Block - CTA * Click to change to alternative text Link to Add a link or Sel…" at bounding box center [776, 988] width 315 height 1432
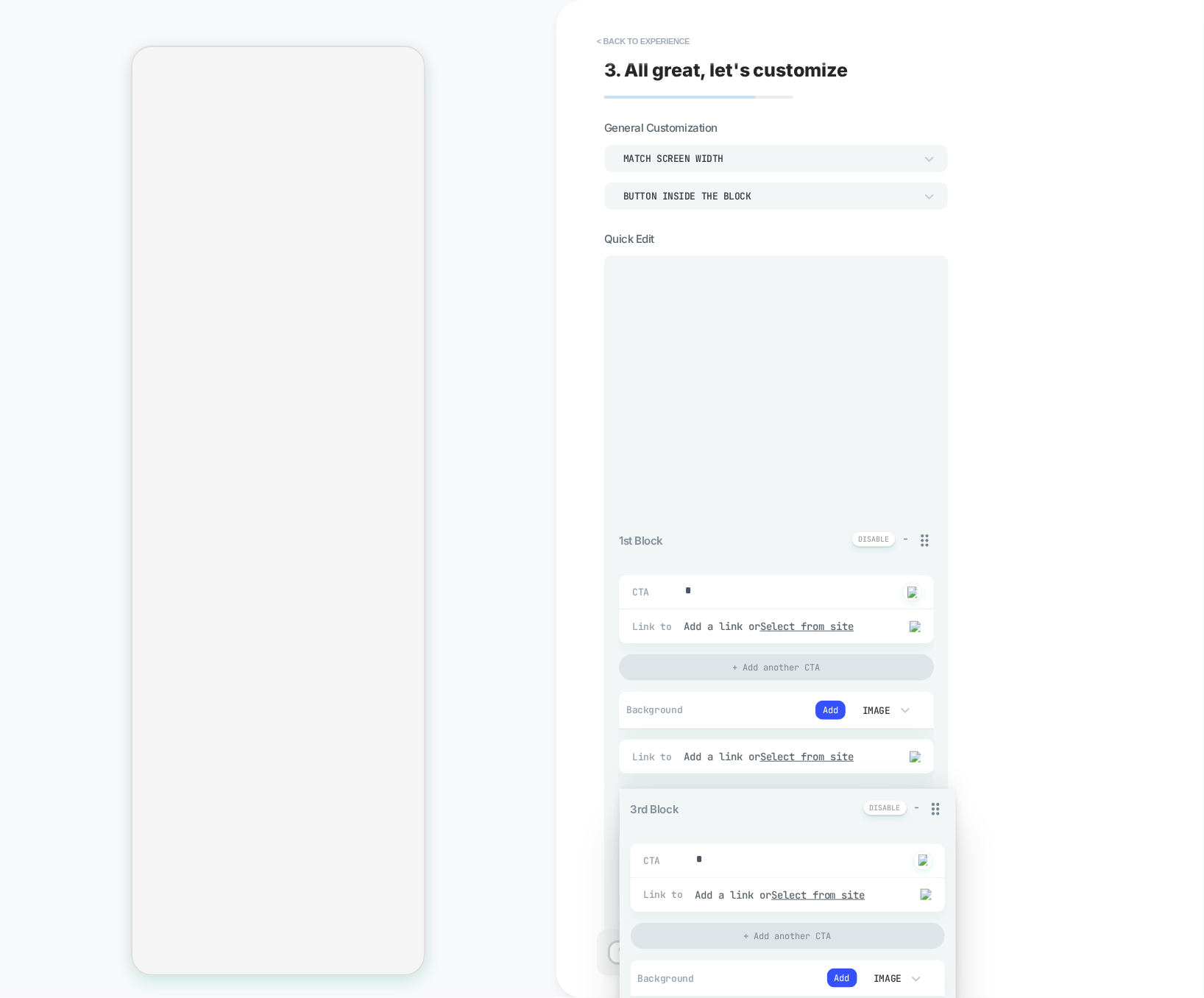
drag, startPoint x: 930, startPoint y: 798, endPoint x: 858, endPoint y: 216, distance: 586.4
click at [858, 272] on div "1st Block - CTA * Click to change to alternative text Link to Add a link or Sel…" at bounding box center [776, 988] width 315 height 1432
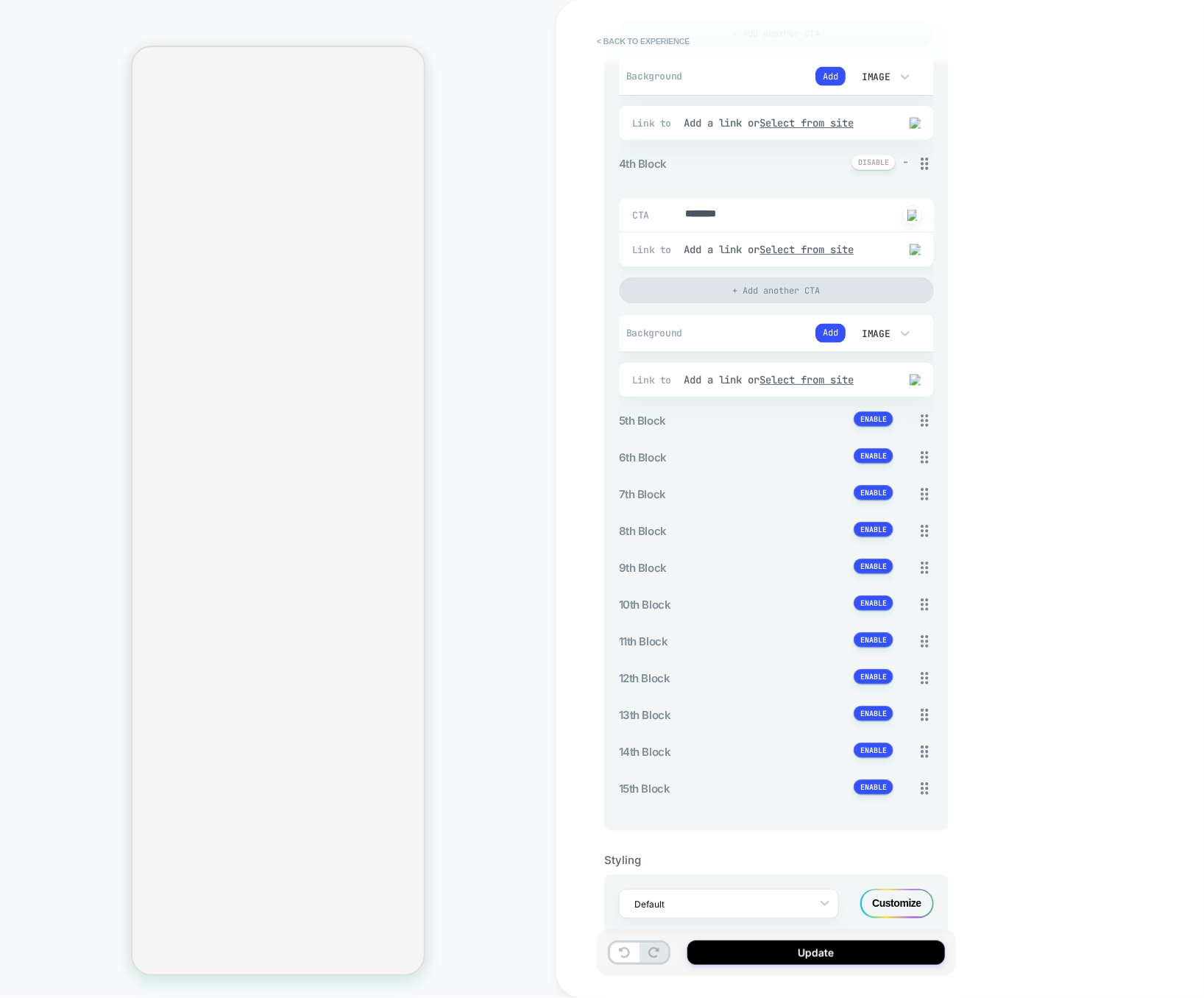
scroll to position [924, 0]
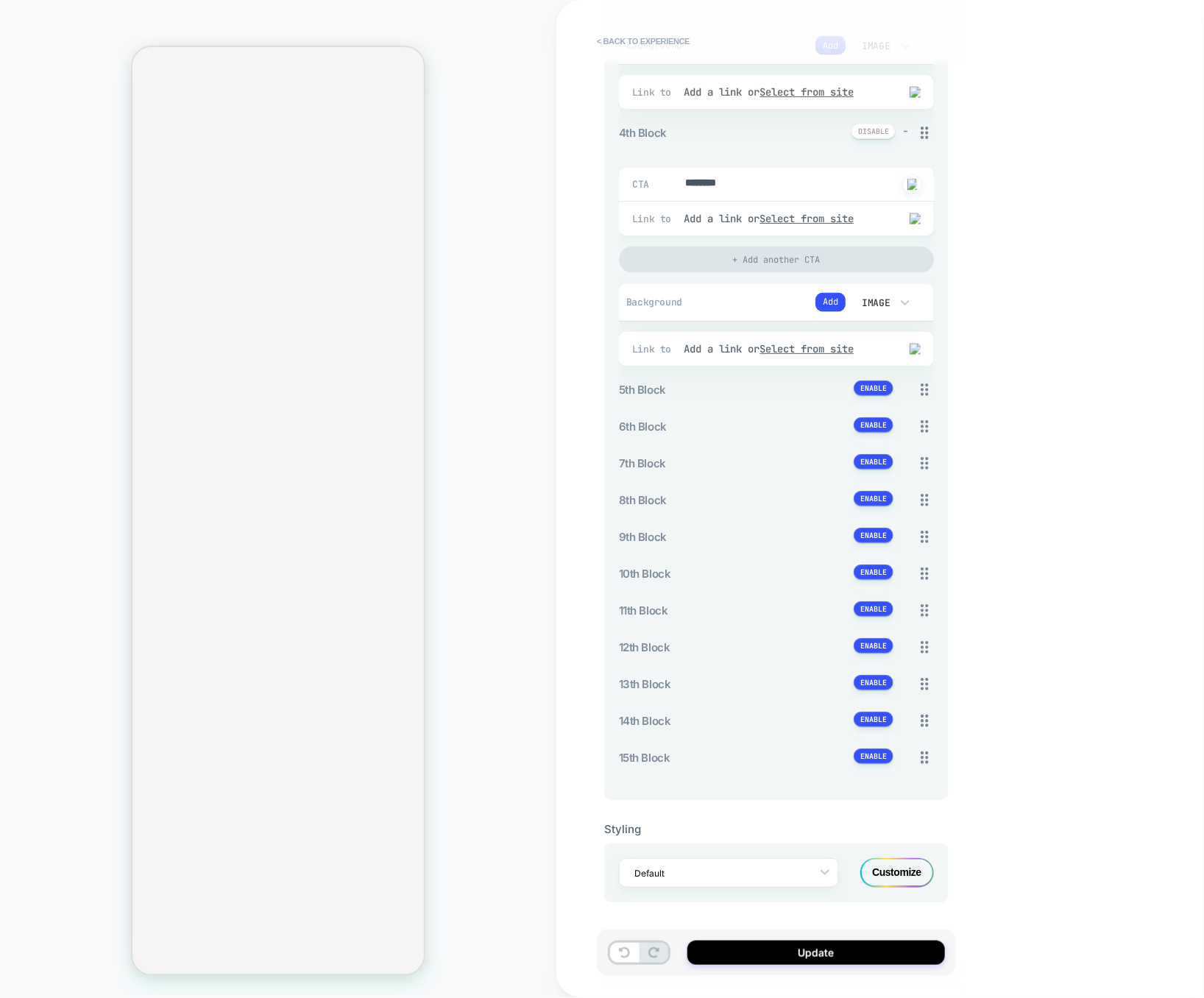
click at [898, 877] on div "Customize" at bounding box center [897, 872] width 73 height 30
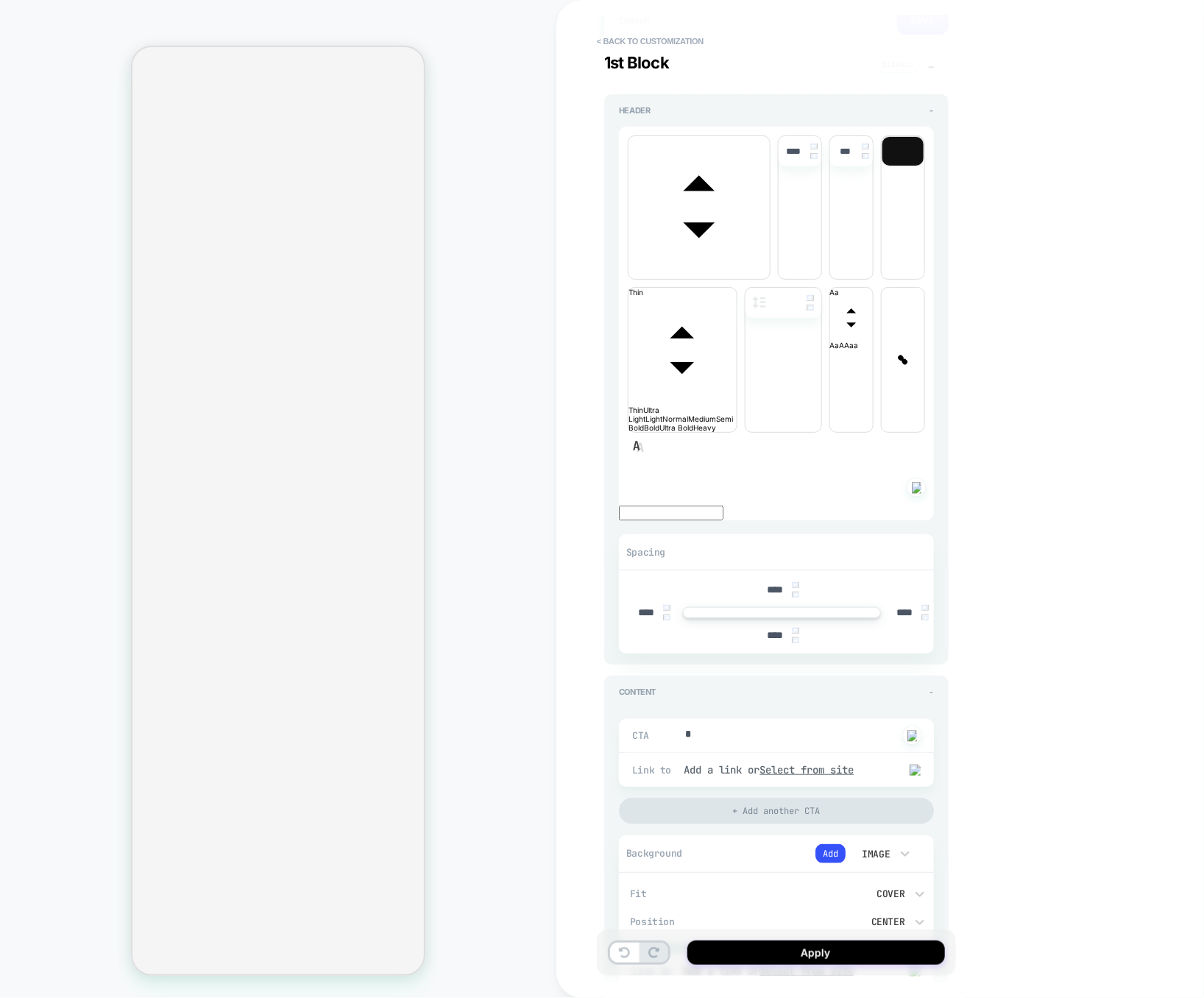
scroll to position [0, 0]
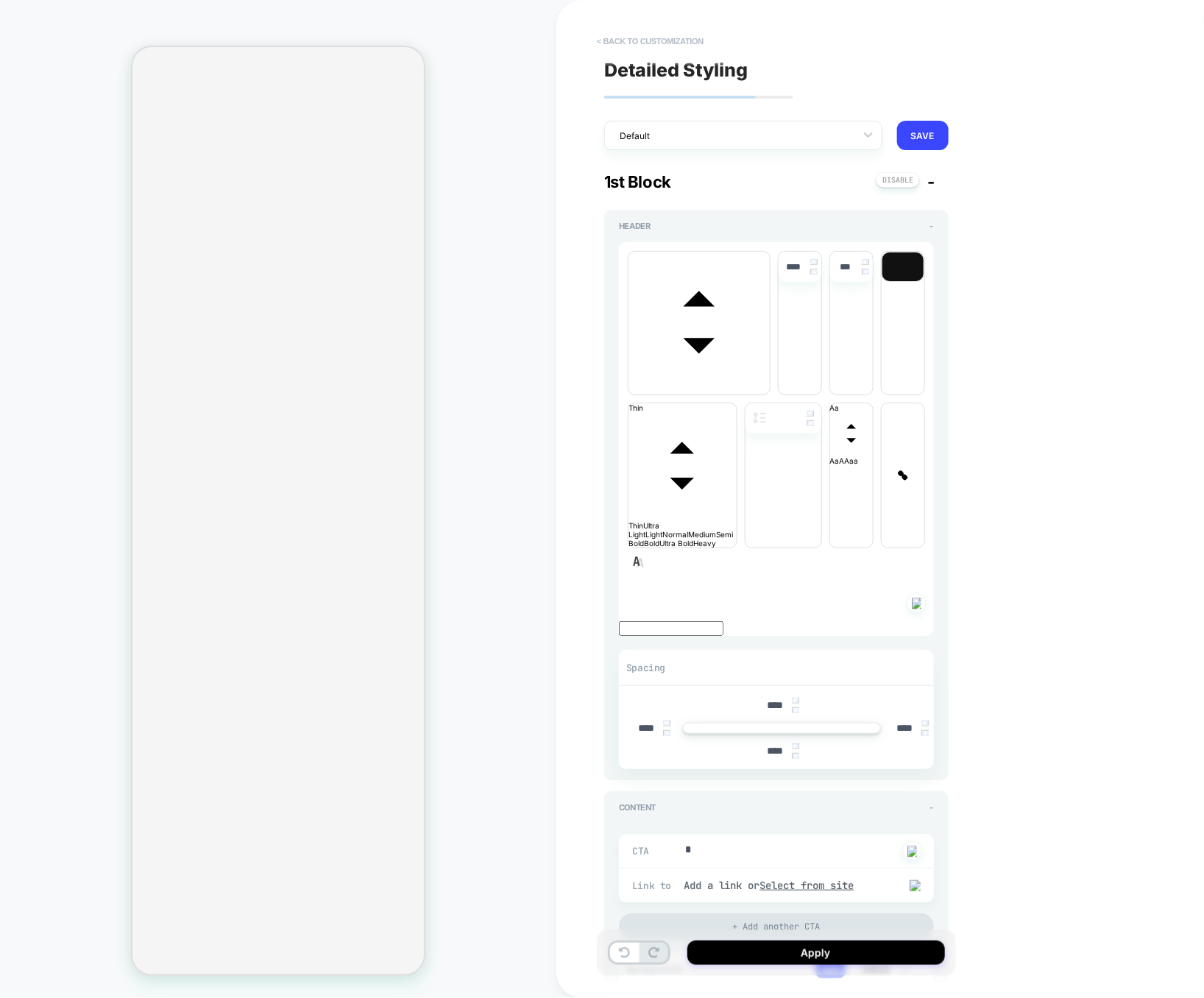
click at [670, 36] on button "< Back to customization" at bounding box center [650, 41] width 122 height 24
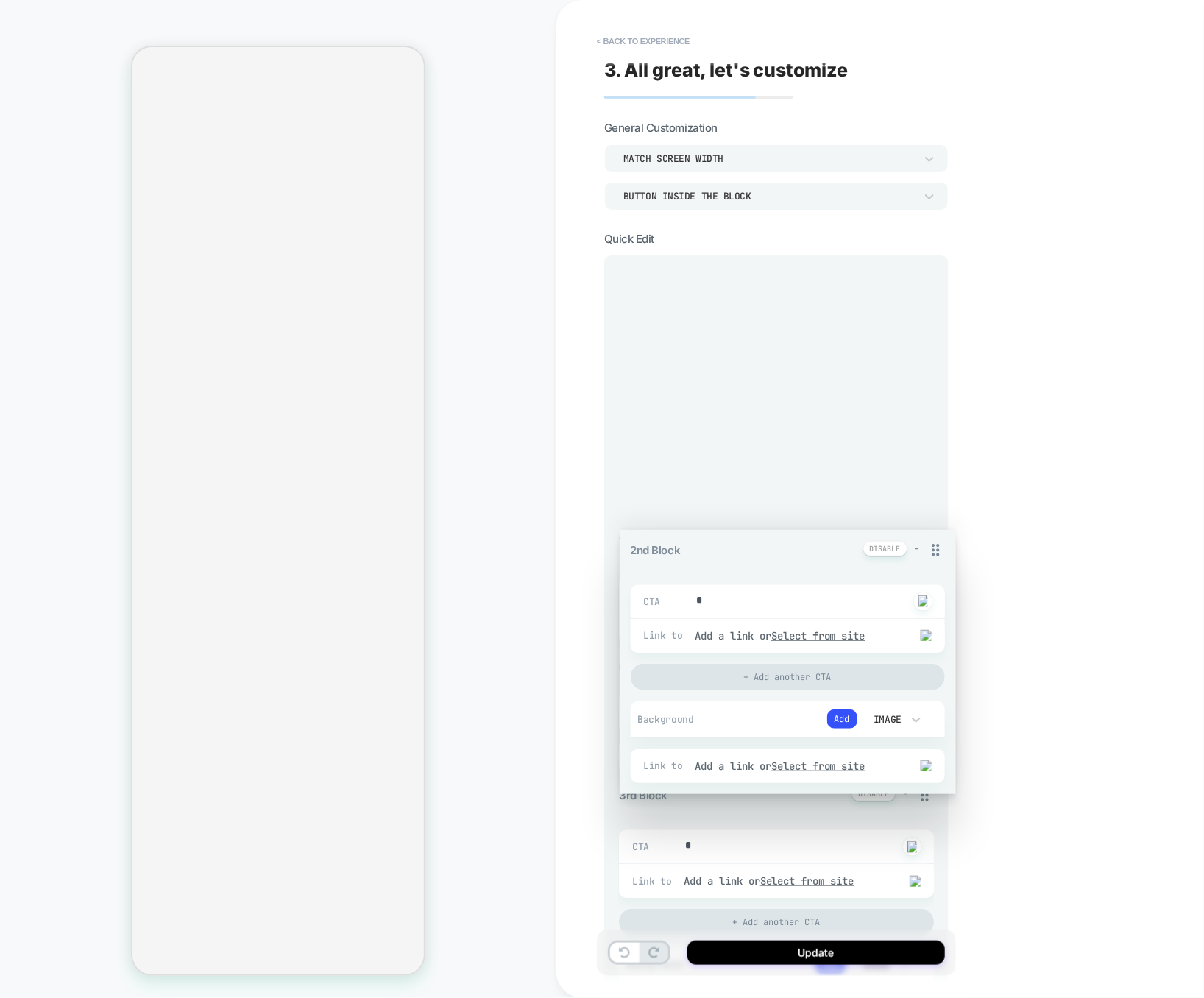
drag, startPoint x: 928, startPoint y: 540, endPoint x: 913, endPoint y: 283, distance: 257.4
click at [913, 283] on div "1st Block - CTA * Click to change to alternative text Link to Add a link or Sel…" at bounding box center [776, 988] width 315 height 1432
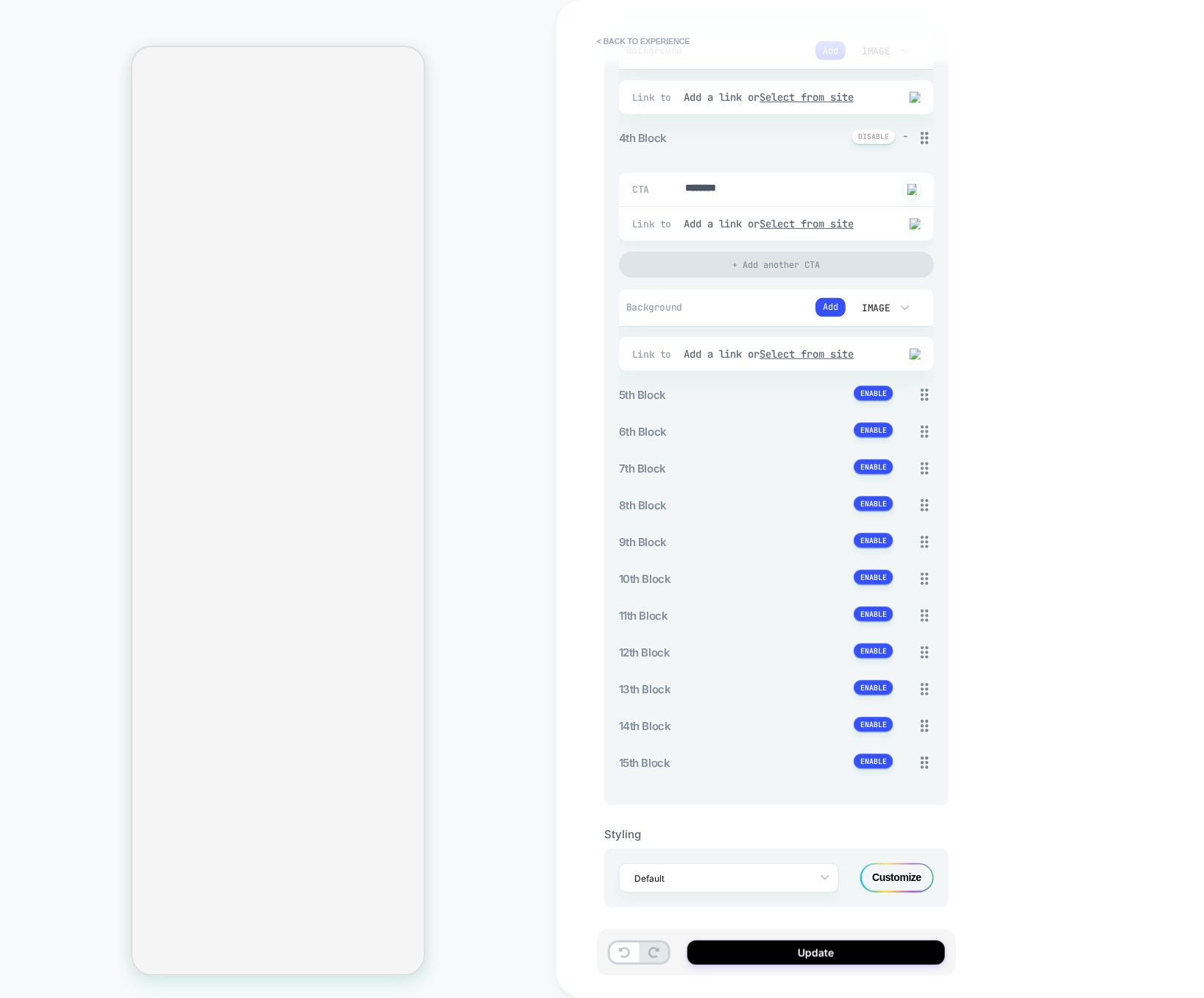
scroll to position [924, 0]
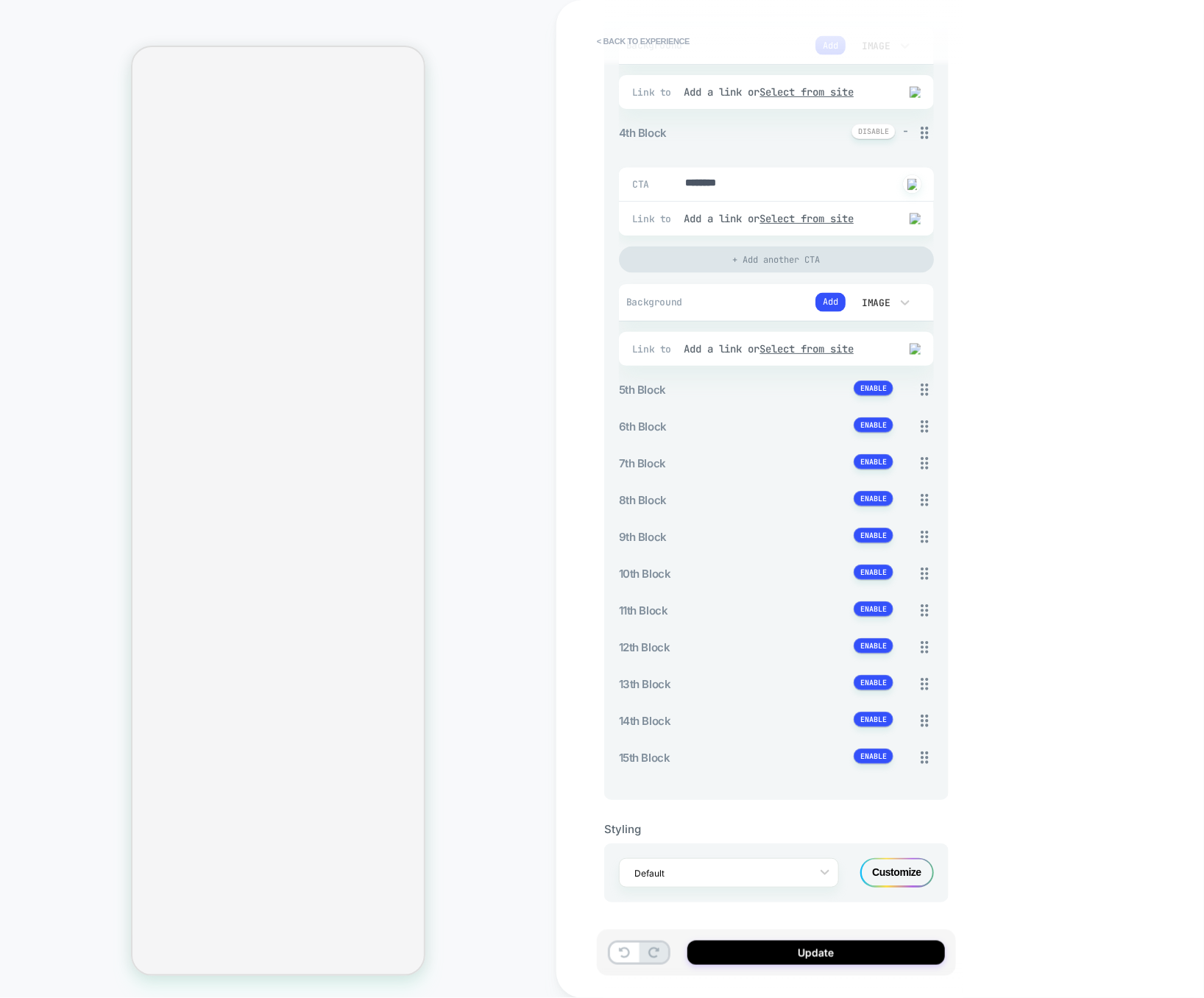
click at [885, 871] on div "Customize" at bounding box center [897, 872] width 73 height 30
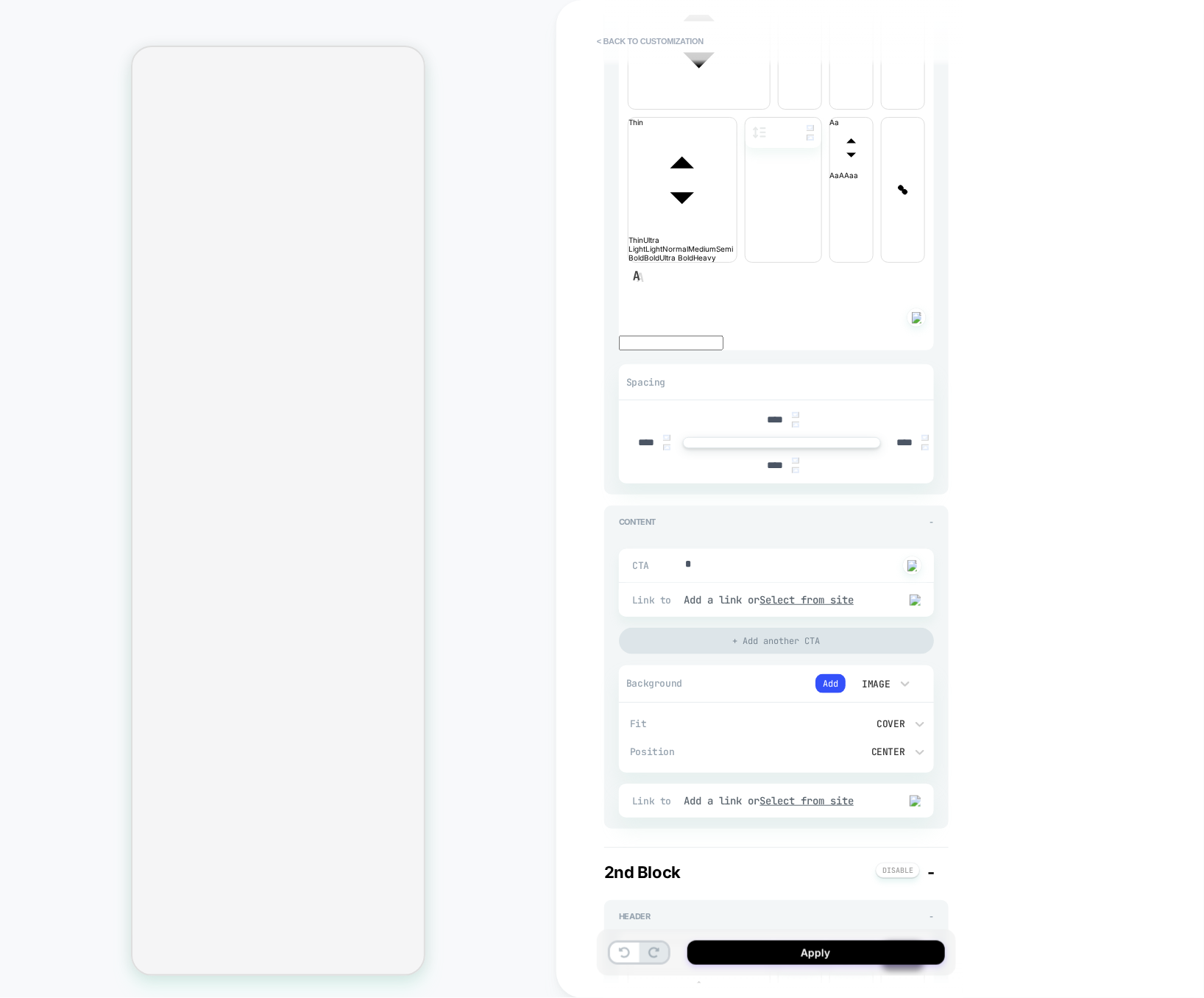
scroll to position [0, 0]
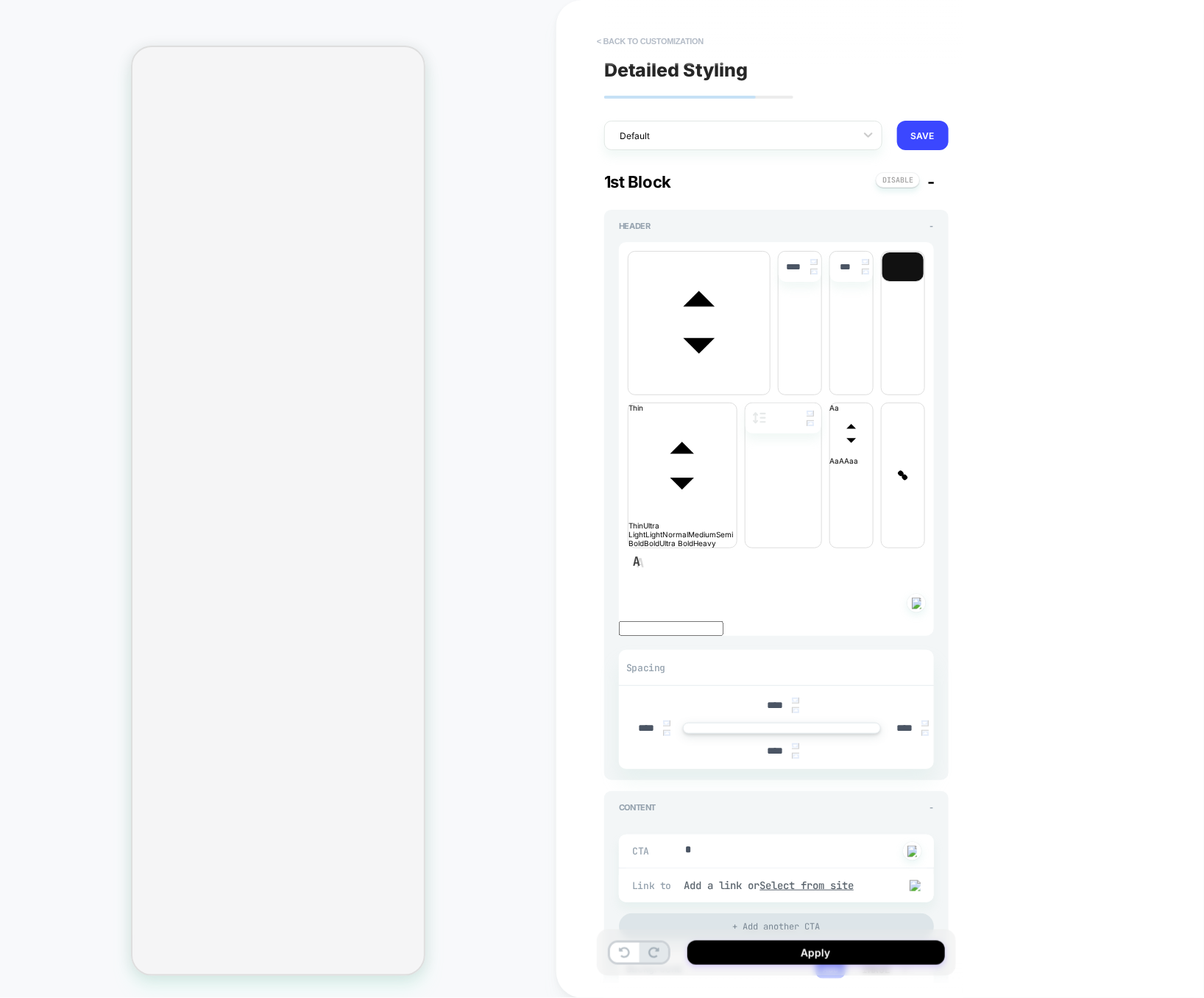
click at [621, 44] on button "< Back to customization" at bounding box center [650, 41] width 122 height 24
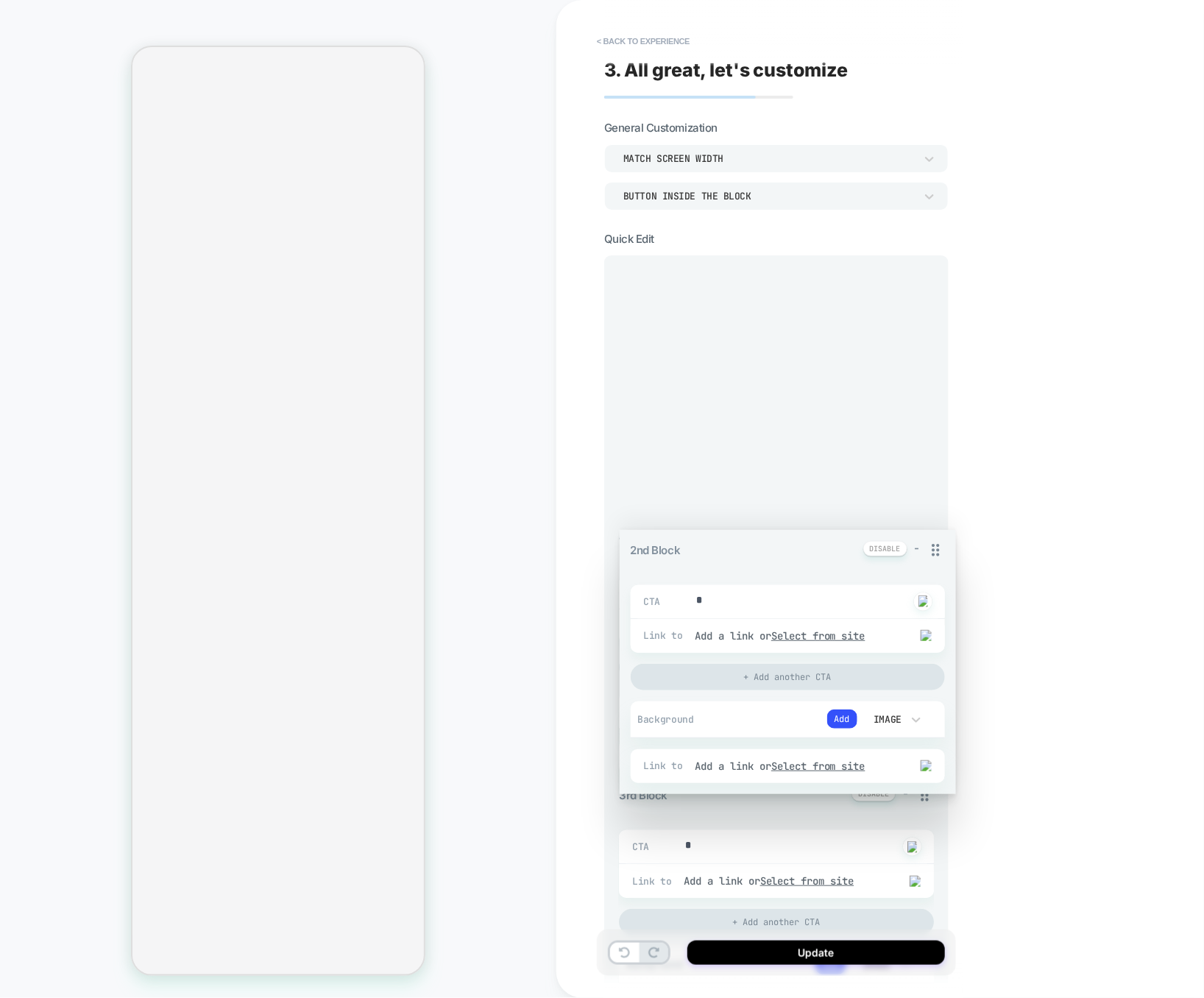
drag, startPoint x: 922, startPoint y: 454, endPoint x: 899, endPoint y: 268, distance: 187.4
click at [899, 272] on div "1st Block - CTA * Click to change to alternative text Link to Add a link or Sel…" at bounding box center [776, 988] width 315 height 1432
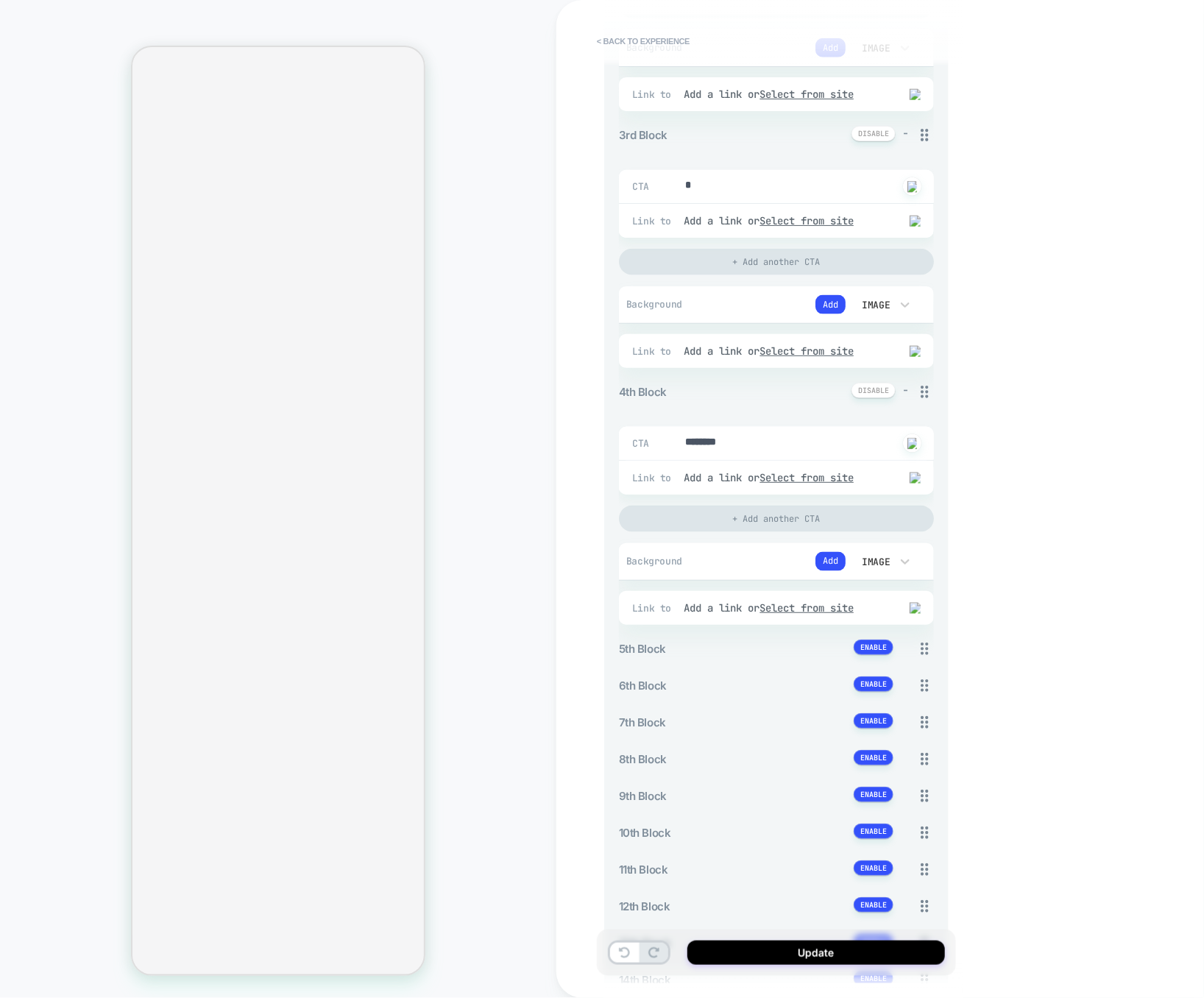
scroll to position [924, 0]
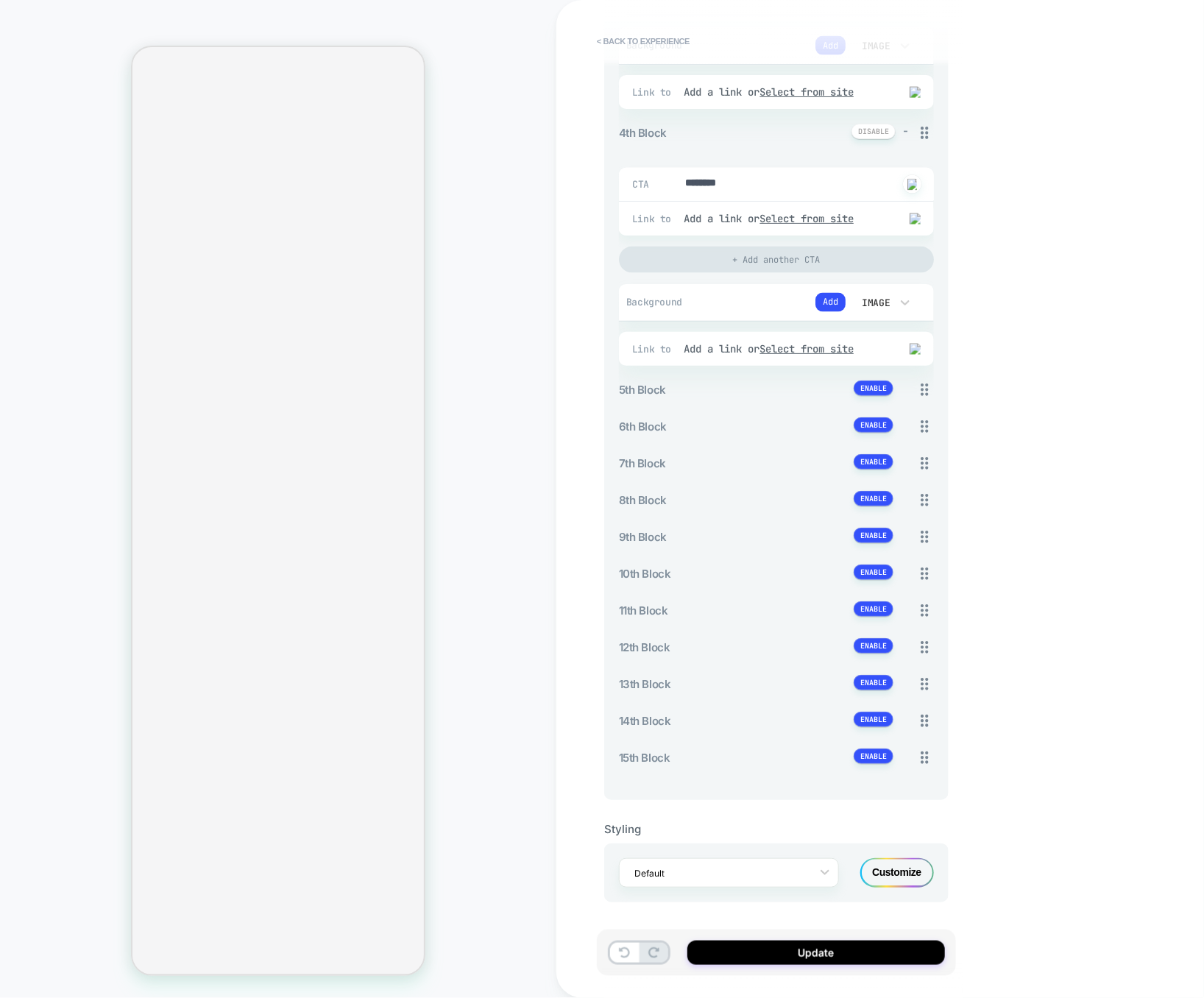
click at [896, 878] on div "Customize" at bounding box center [897, 872] width 73 height 30
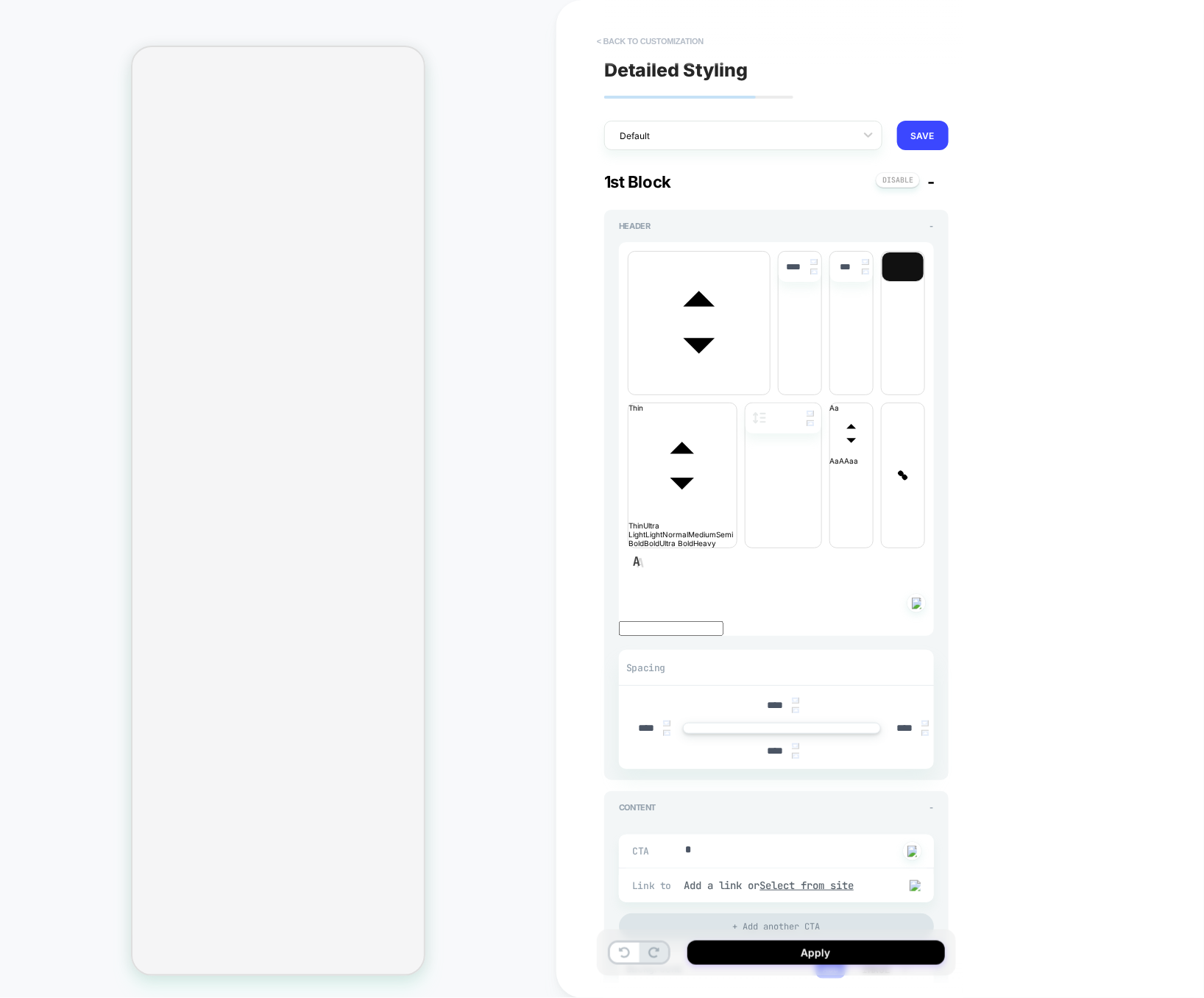
click at [648, 46] on button "< Back to customization" at bounding box center [650, 41] width 122 height 24
type textarea "*"
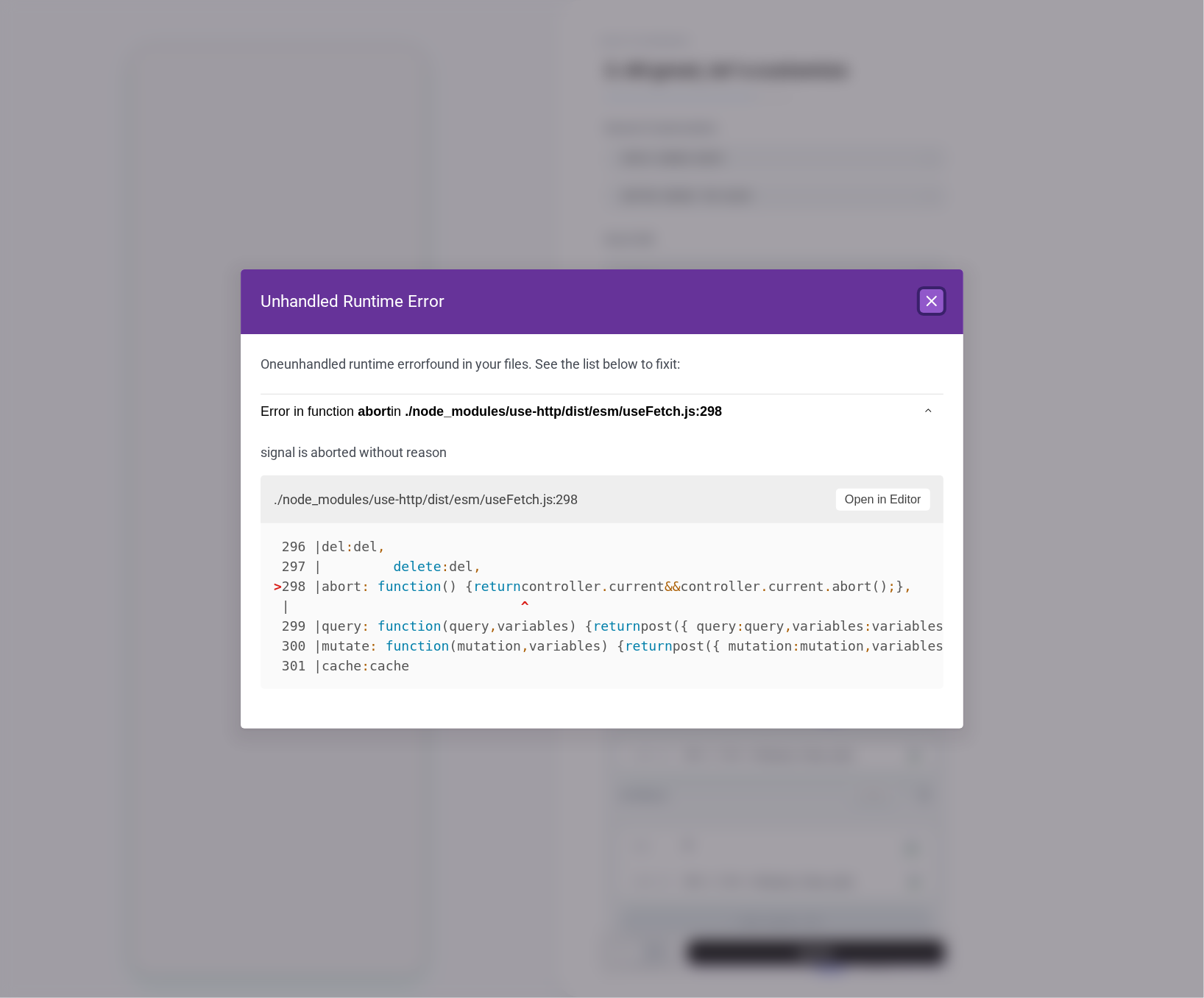
click at [930, 303] on icon at bounding box center [931, 301] width 8 height 8
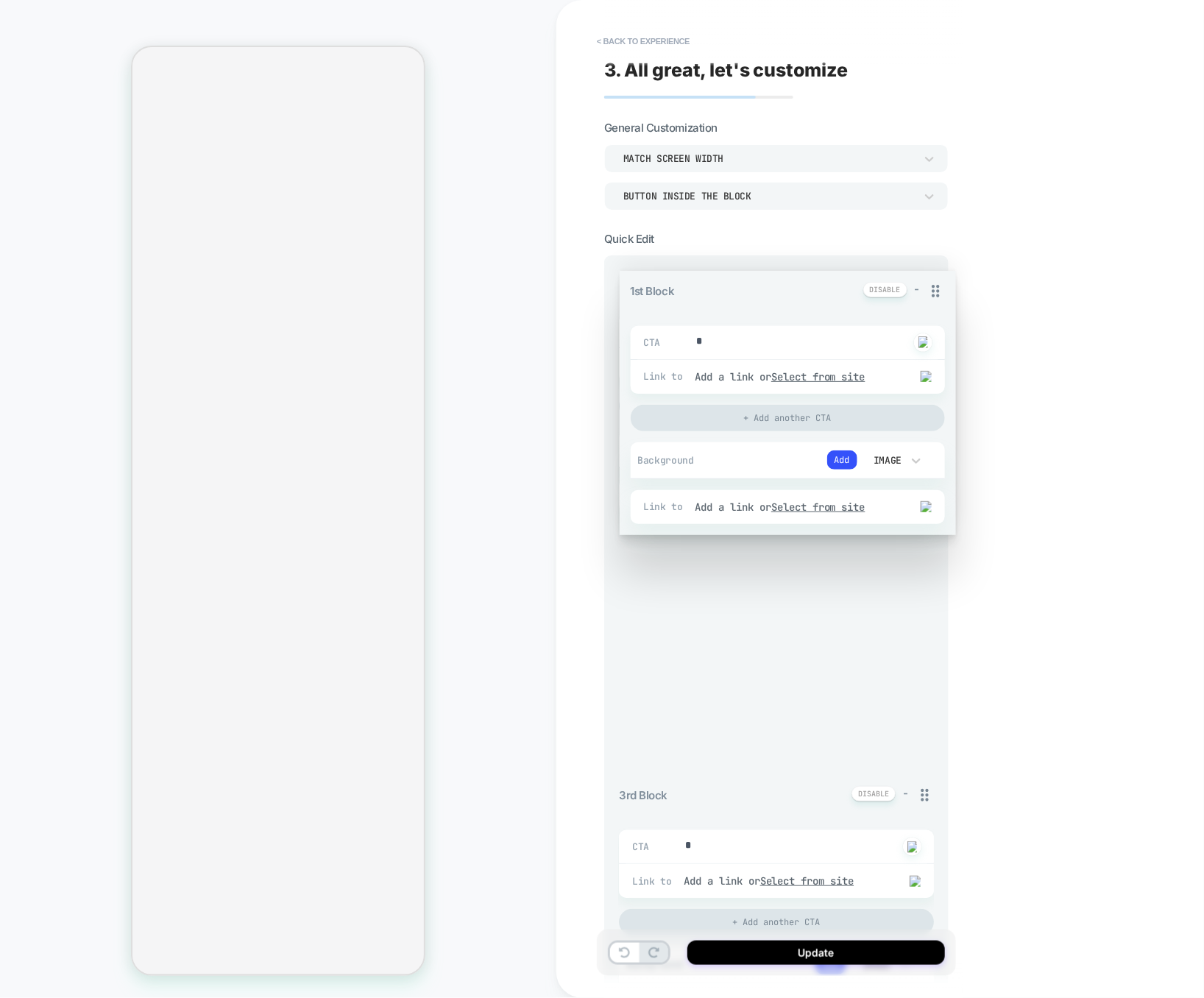
drag, startPoint x: 929, startPoint y: 282, endPoint x: 939, endPoint y: 481, distance: 199.3
click at [934, 483] on div "1st Block - CTA * Click to change to alternative text Link to Add a link or Sel…" at bounding box center [776, 988] width 315 height 1432
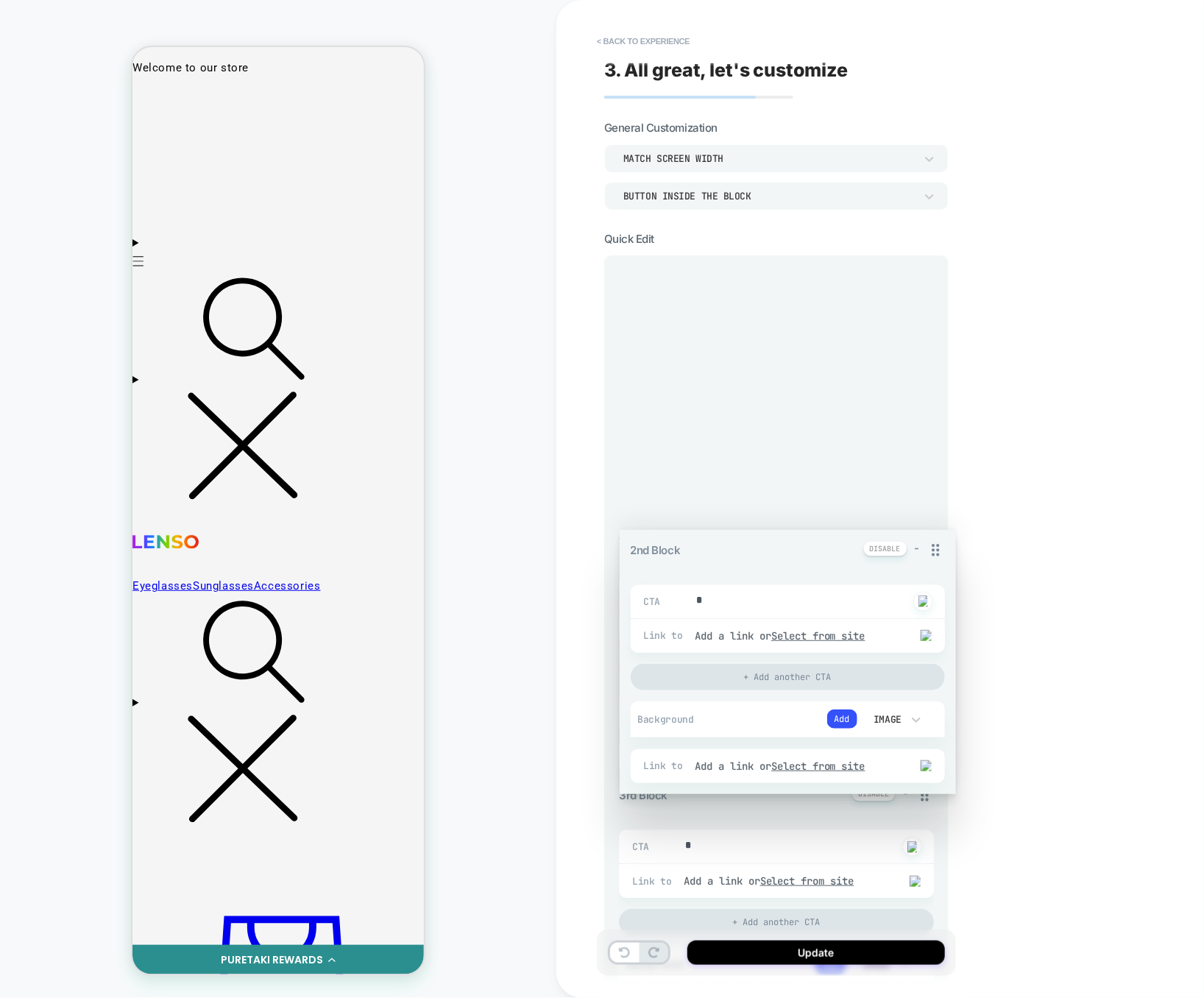
drag, startPoint x: 925, startPoint y: 546, endPoint x: 908, endPoint y: 288, distance: 258.6
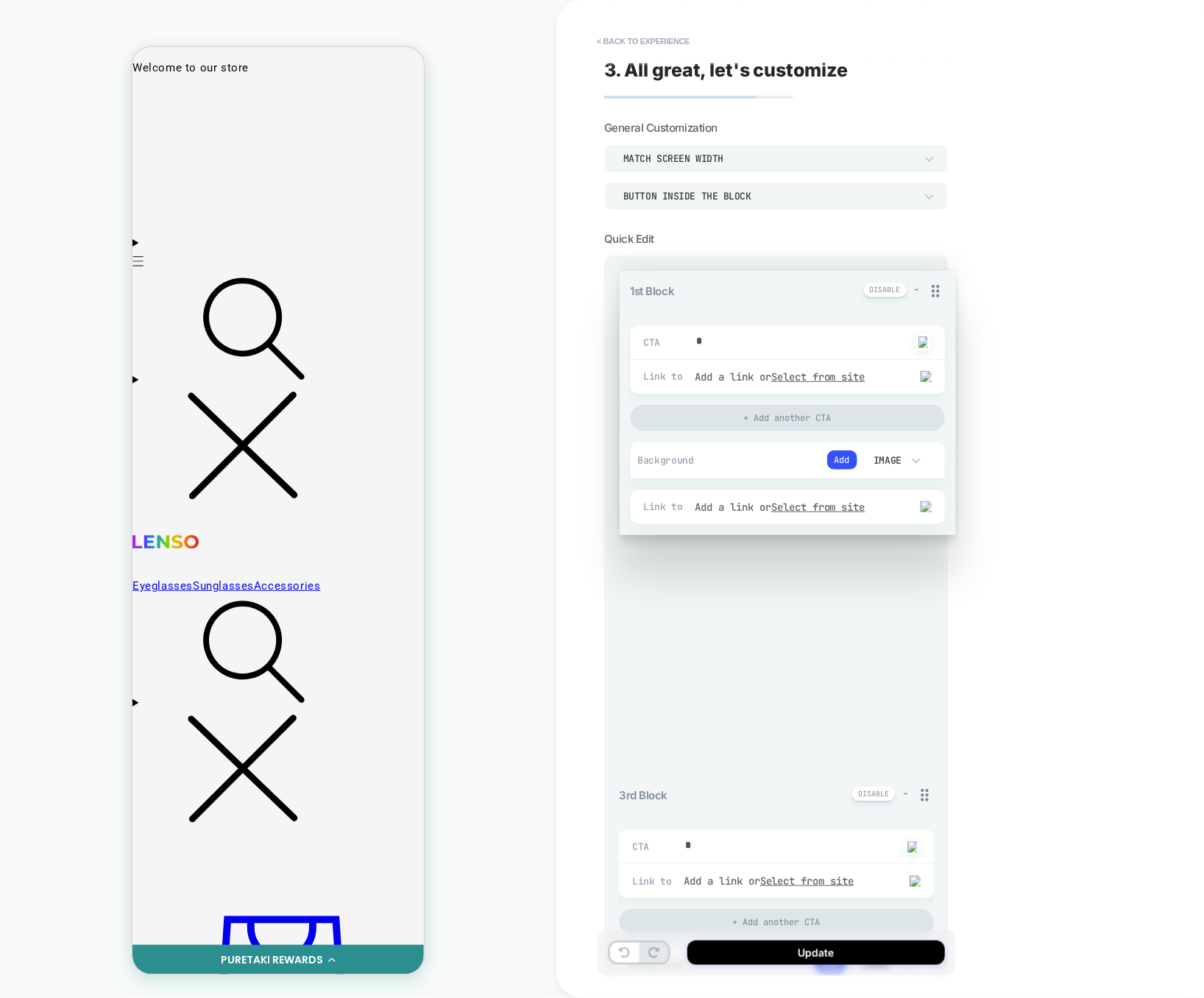
drag, startPoint x: 921, startPoint y: 281, endPoint x: 919, endPoint y: 469, distance: 188.0
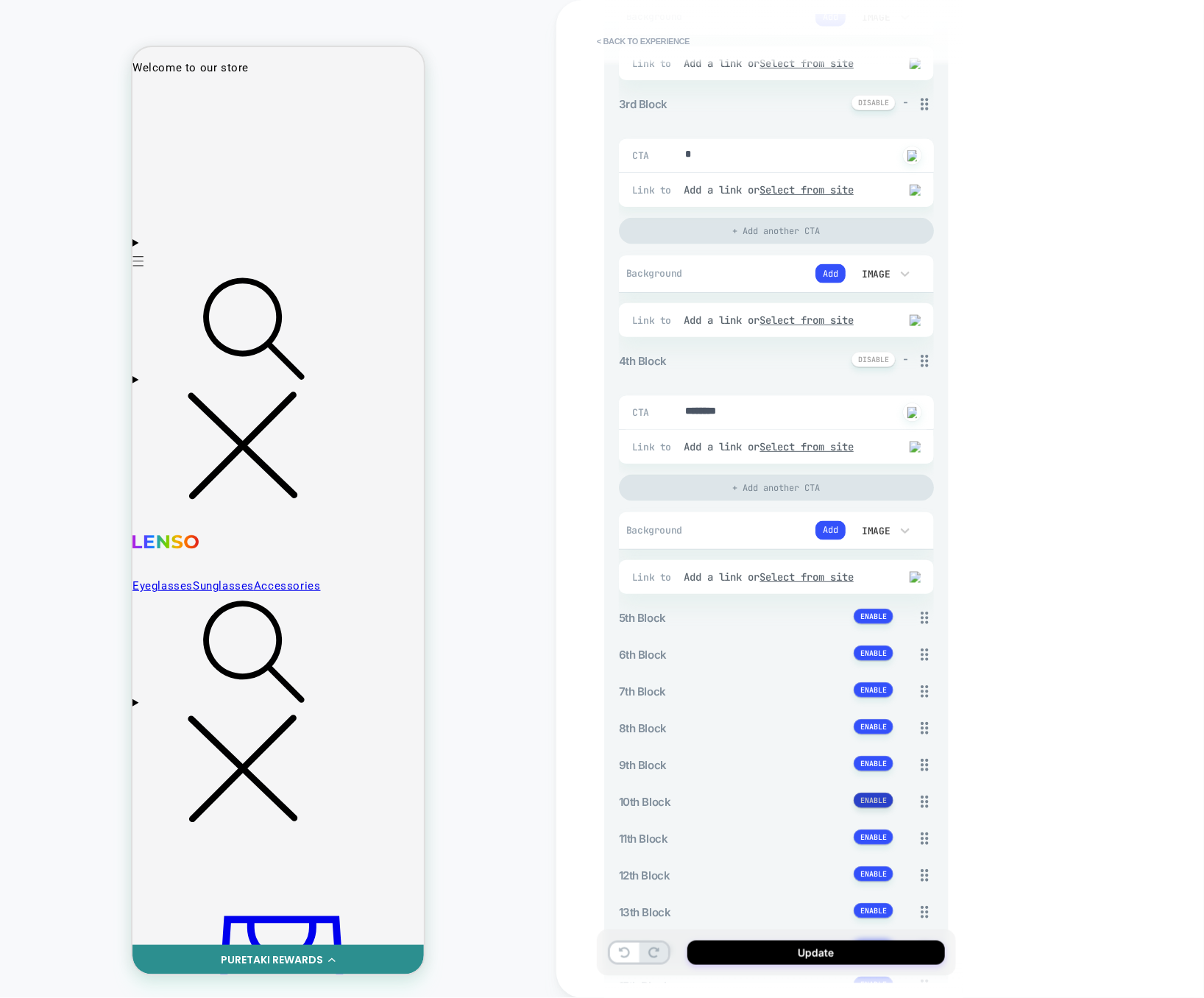
scroll to position [924, 0]
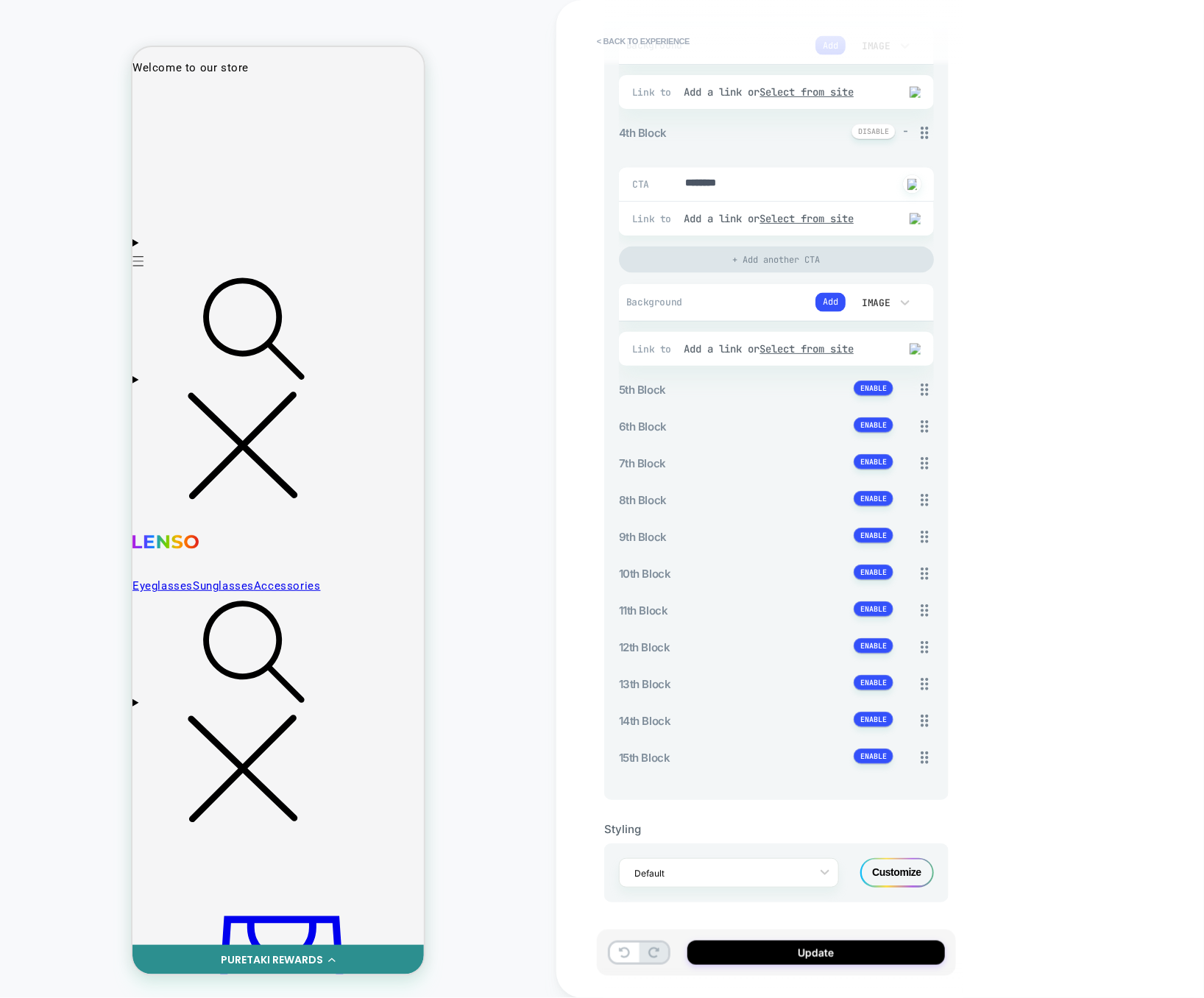
click at [879, 868] on div "Customize" at bounding box center [897, 872] width 73 height 30
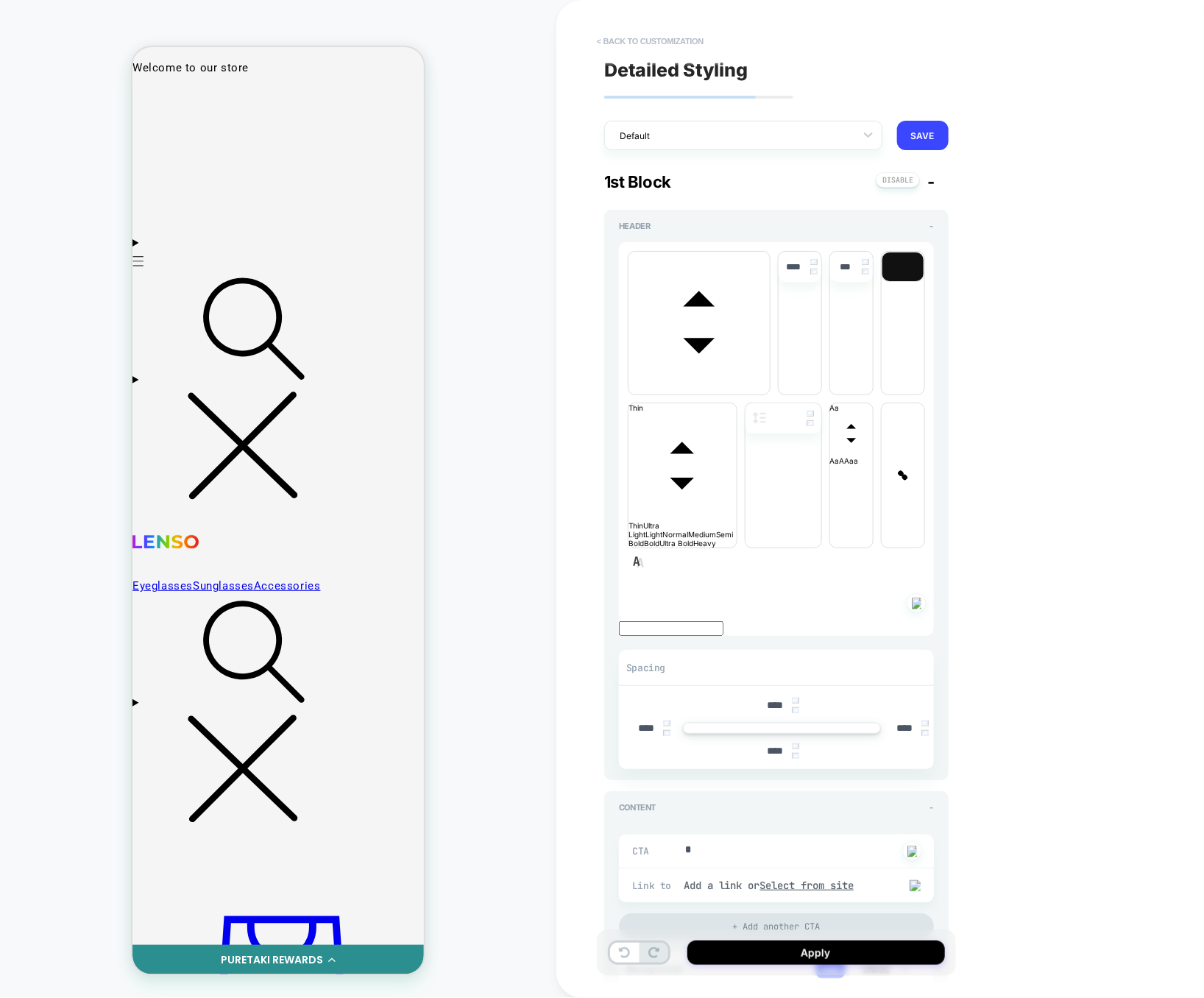
click at [655, 40] on button "< Back to customization" at bounding box center [650, 41] width 122 height 24
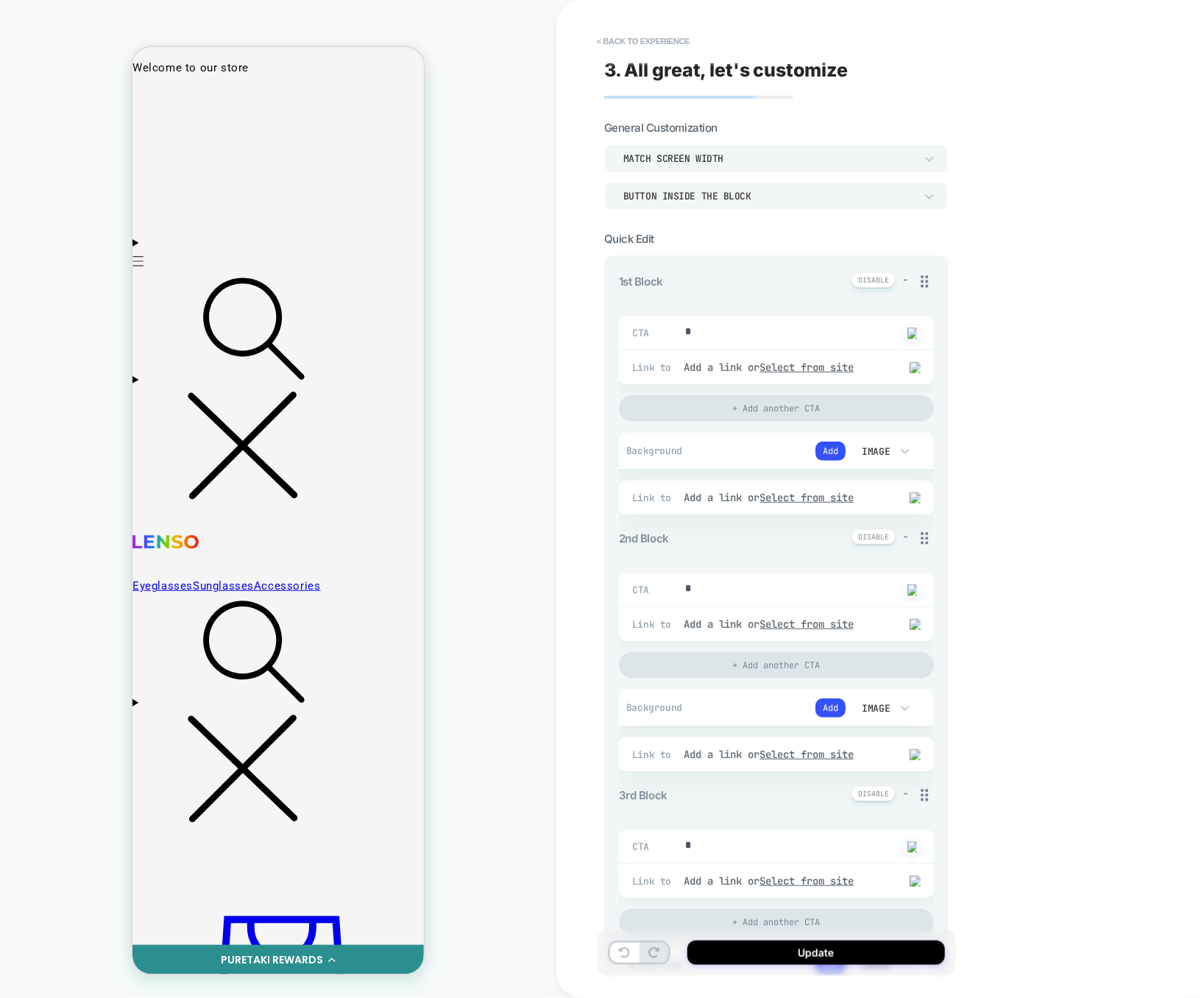
type textarea "*"
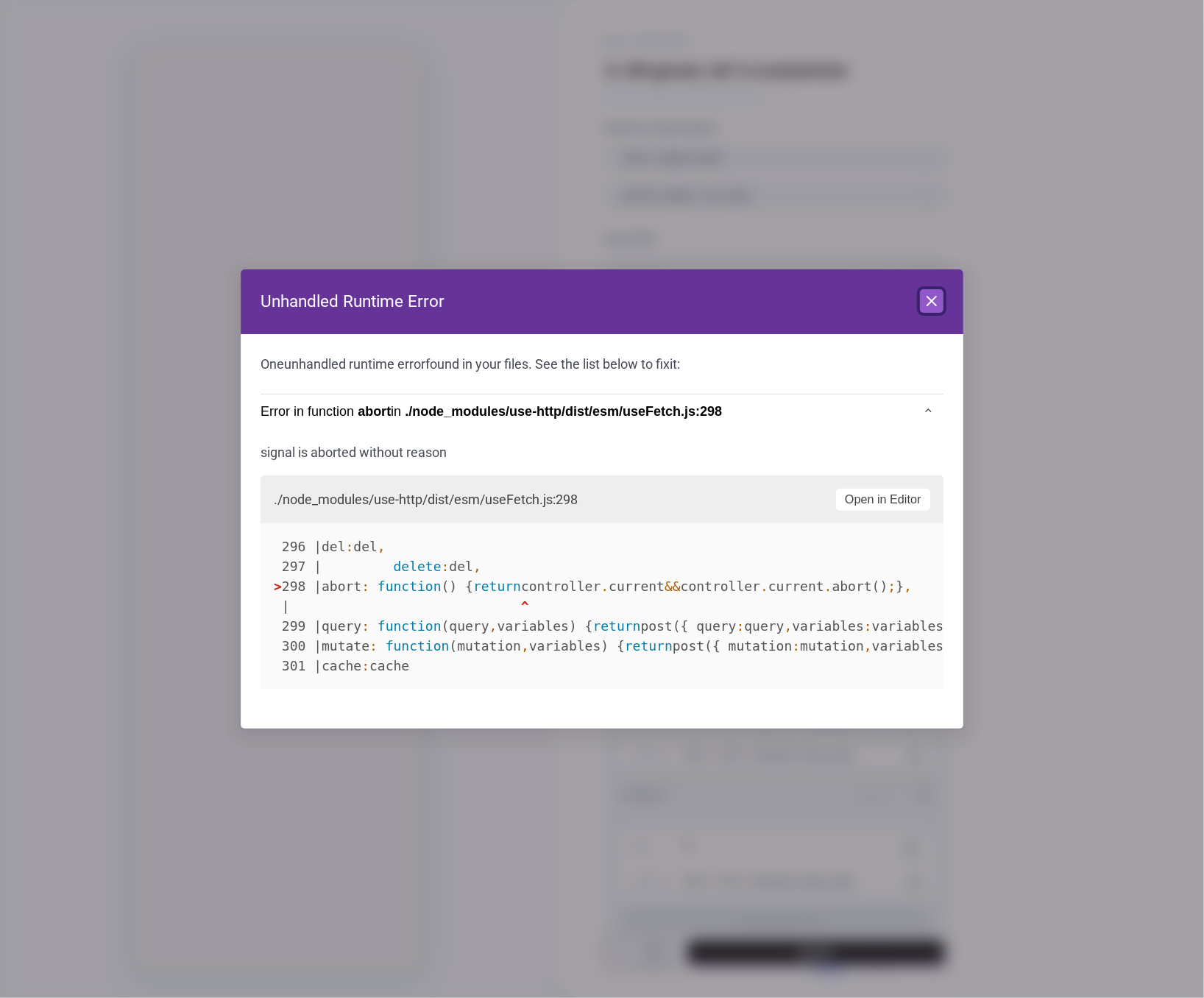
click at [936, 309] on icon at bounding box center [931, 301] width 18 height 18
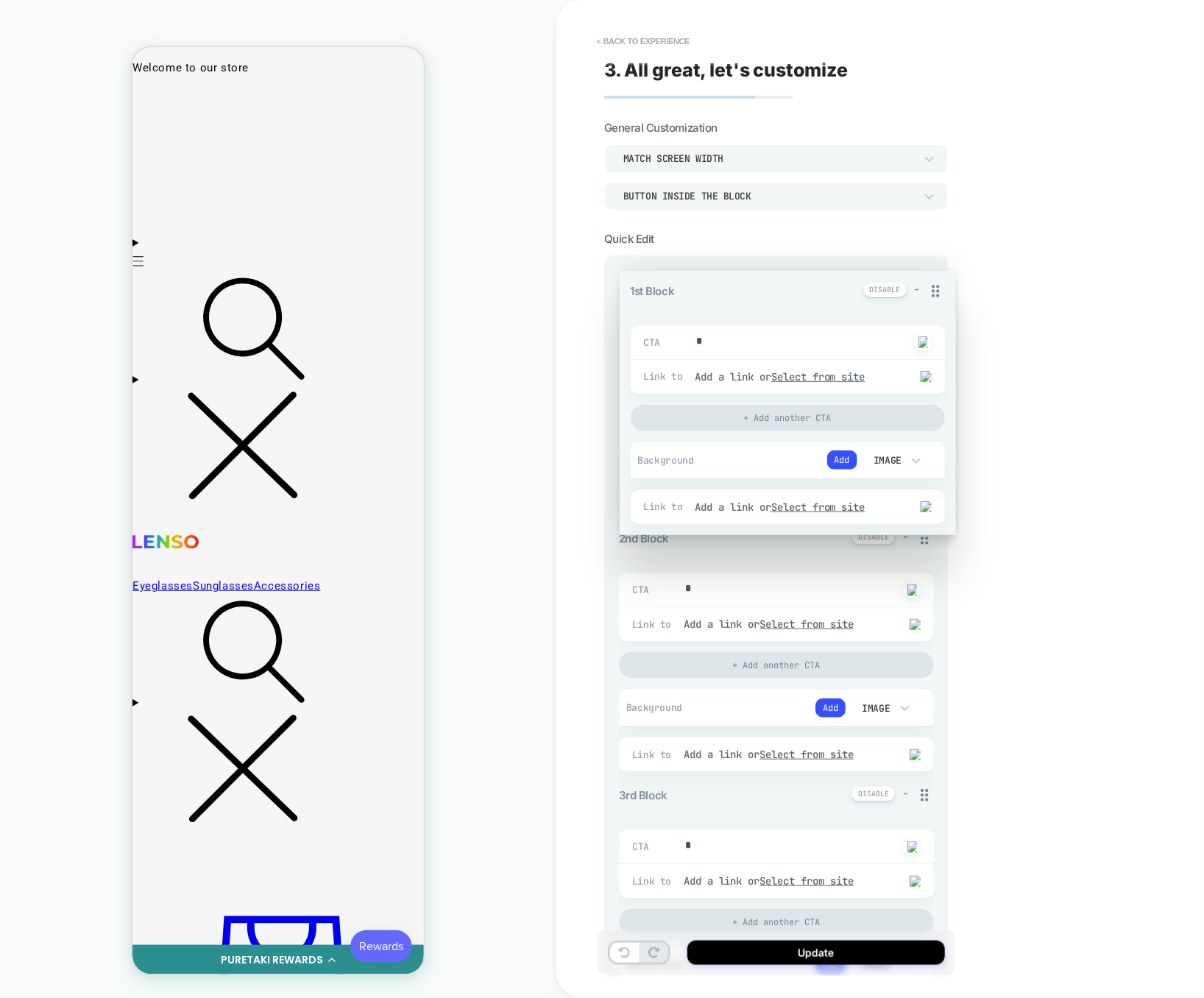
drag, startPoint x: 928, startPoint y: 283, endPoint x: 936, endPoint y: 286, distance: 8.5
click at [934, 286] on div "1st Block - CTA * Click to change to alternative text Link to Add a link or Sel…" at bounding box center [776, 988] width 315 height 1432
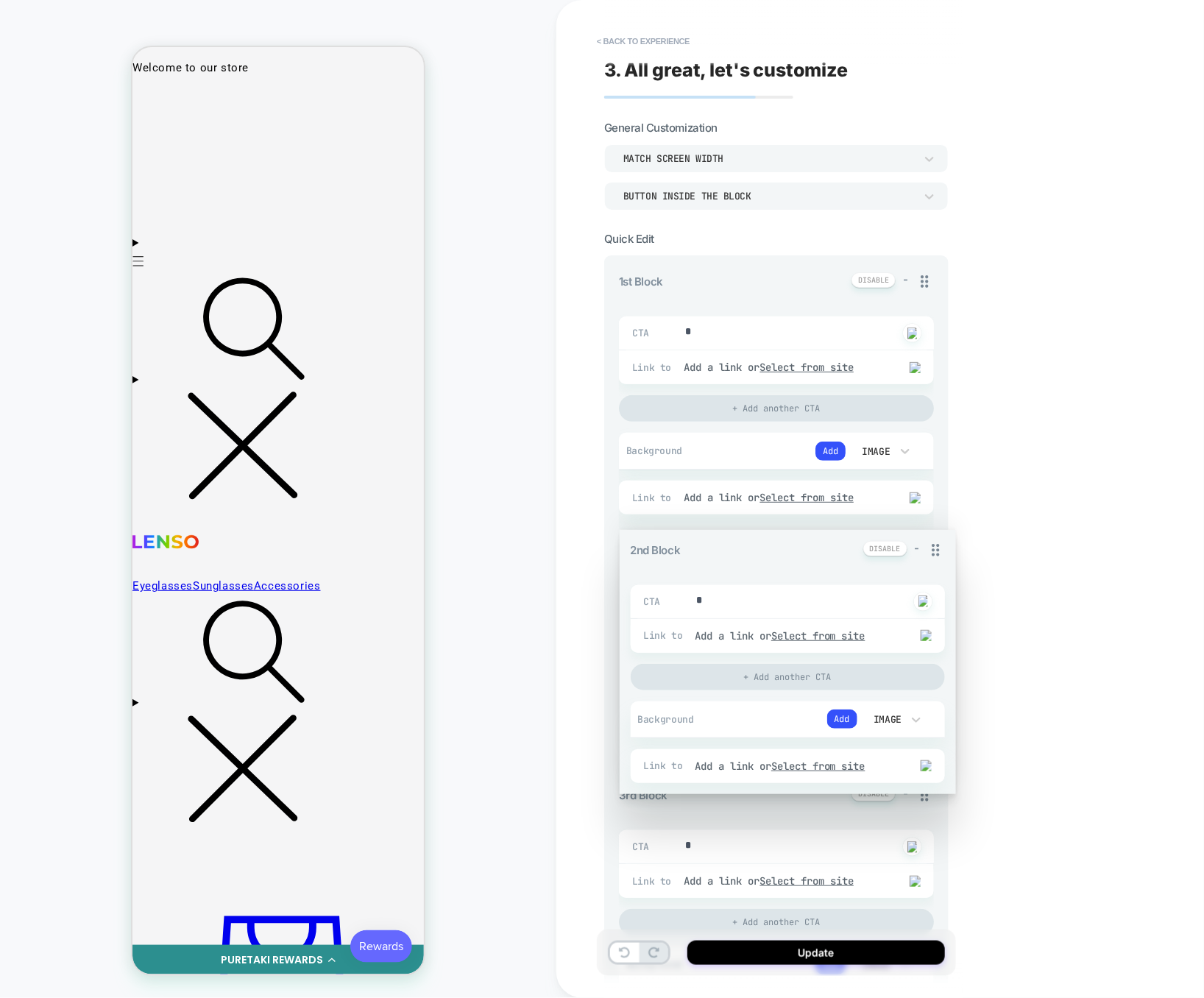
drag, startPoint x: 923, startPoint y: 523, endPoint x: 909, endPoint y: 263, distance: 260.4
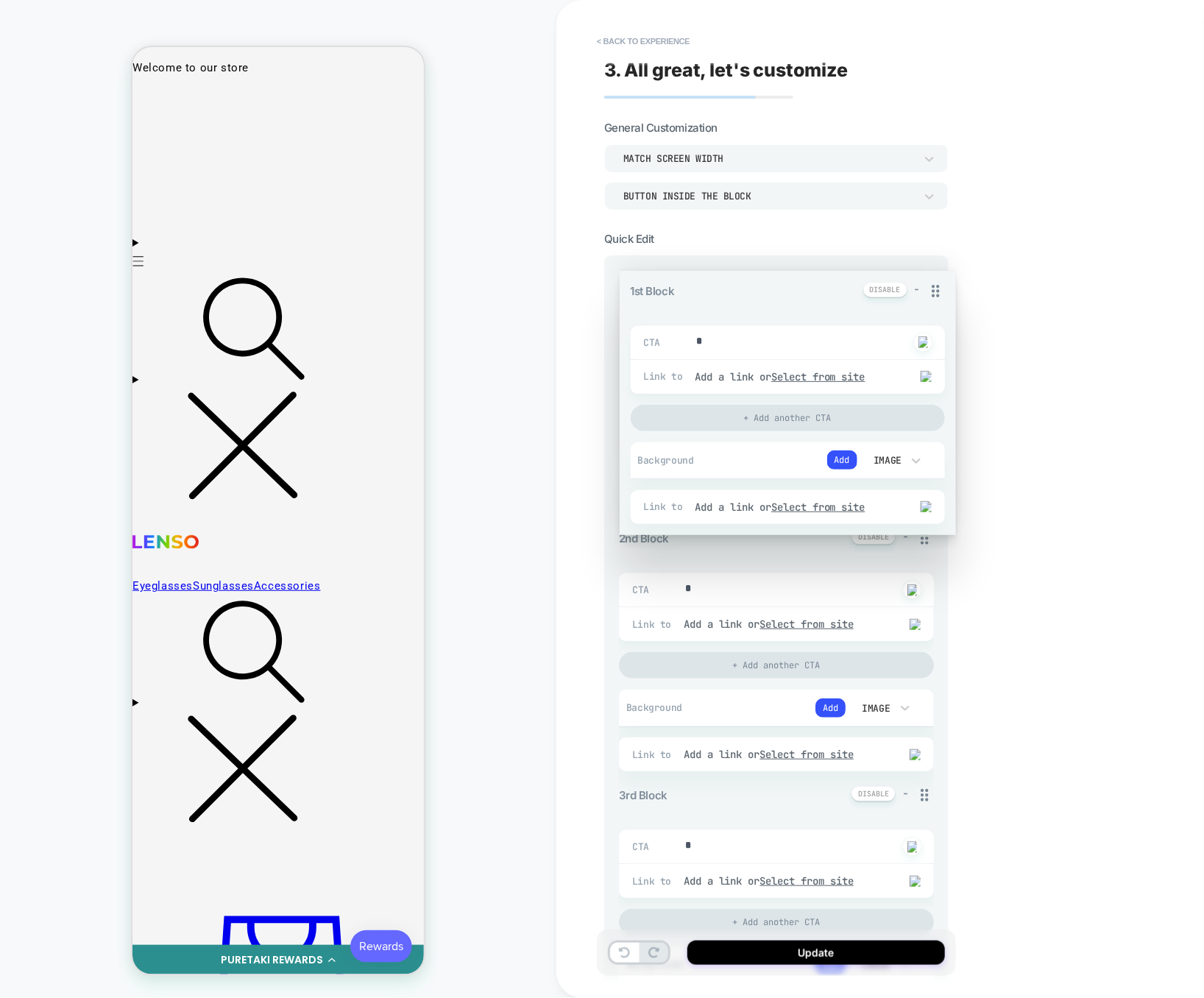
drag, startPoint x: 924, startPoint y: 284, endPoint x: 892, endPoint y: 629, distance: 346.5
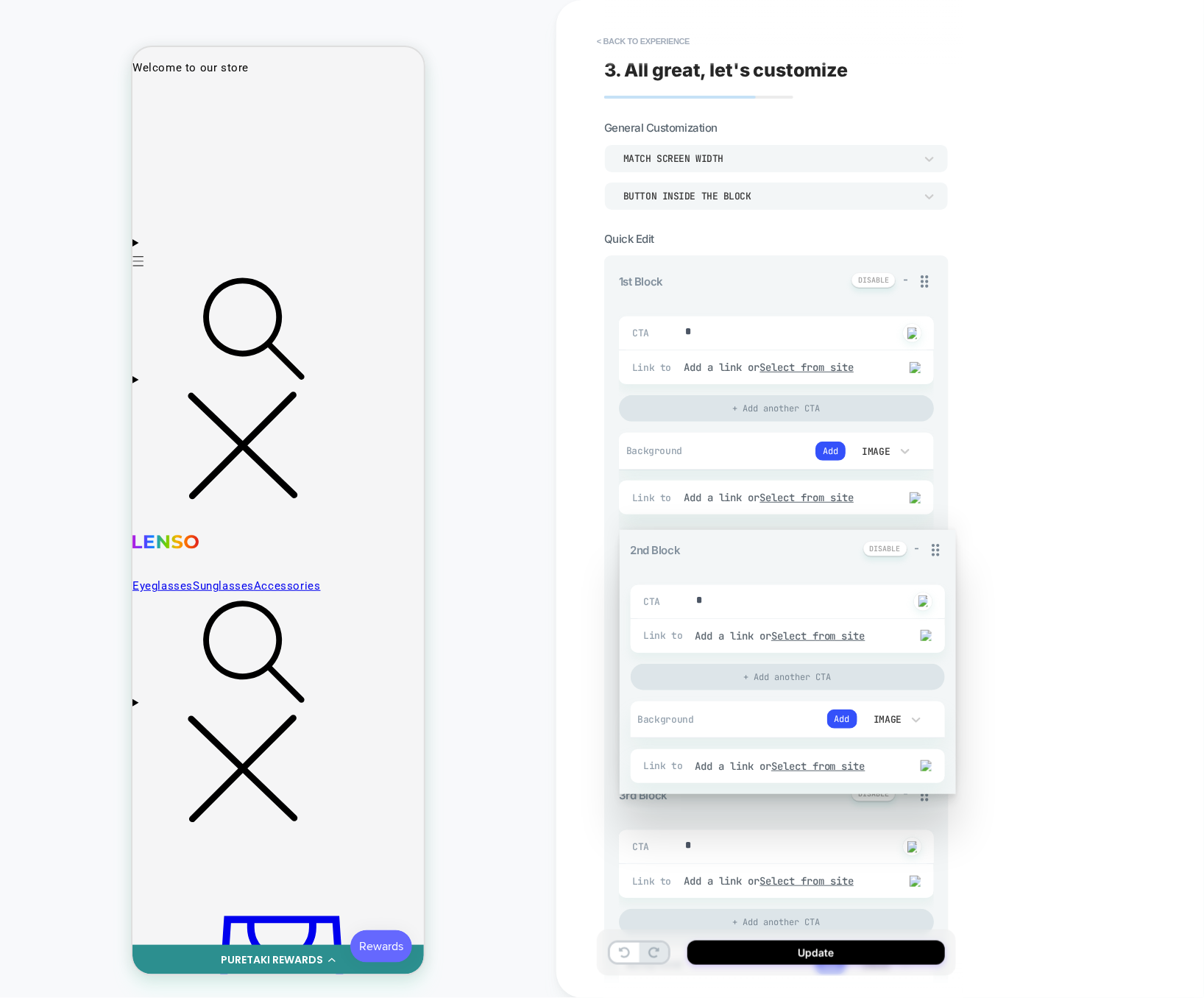
drag, startPoint x: 930, startPoint y: 458, endPoint x: 924, endPoint y: 279, distance: 179.1
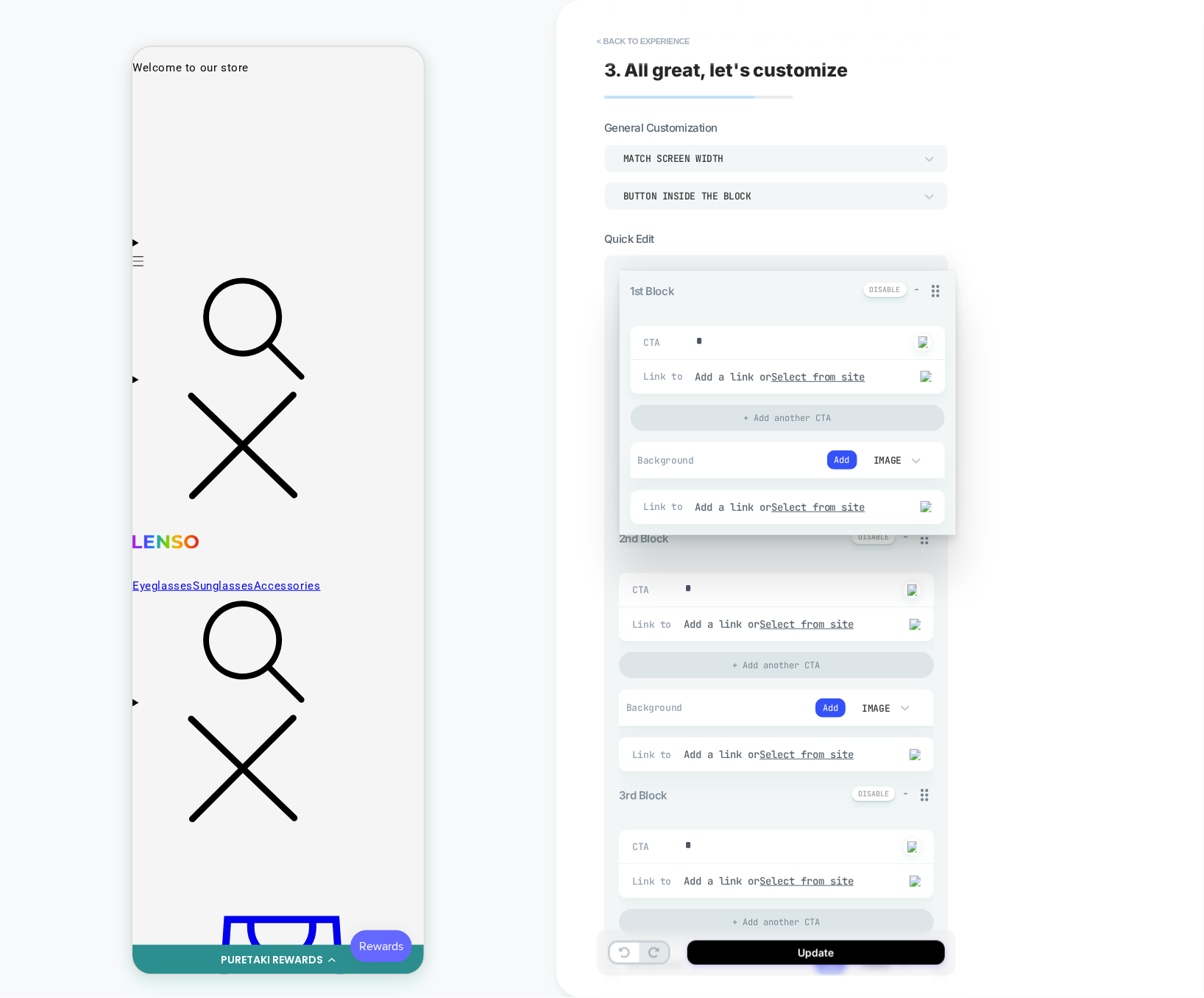
drag, startPoint x: 926, startPoint y: 279, endPoint x: 919, endPoint y: 541, distance: 262.1
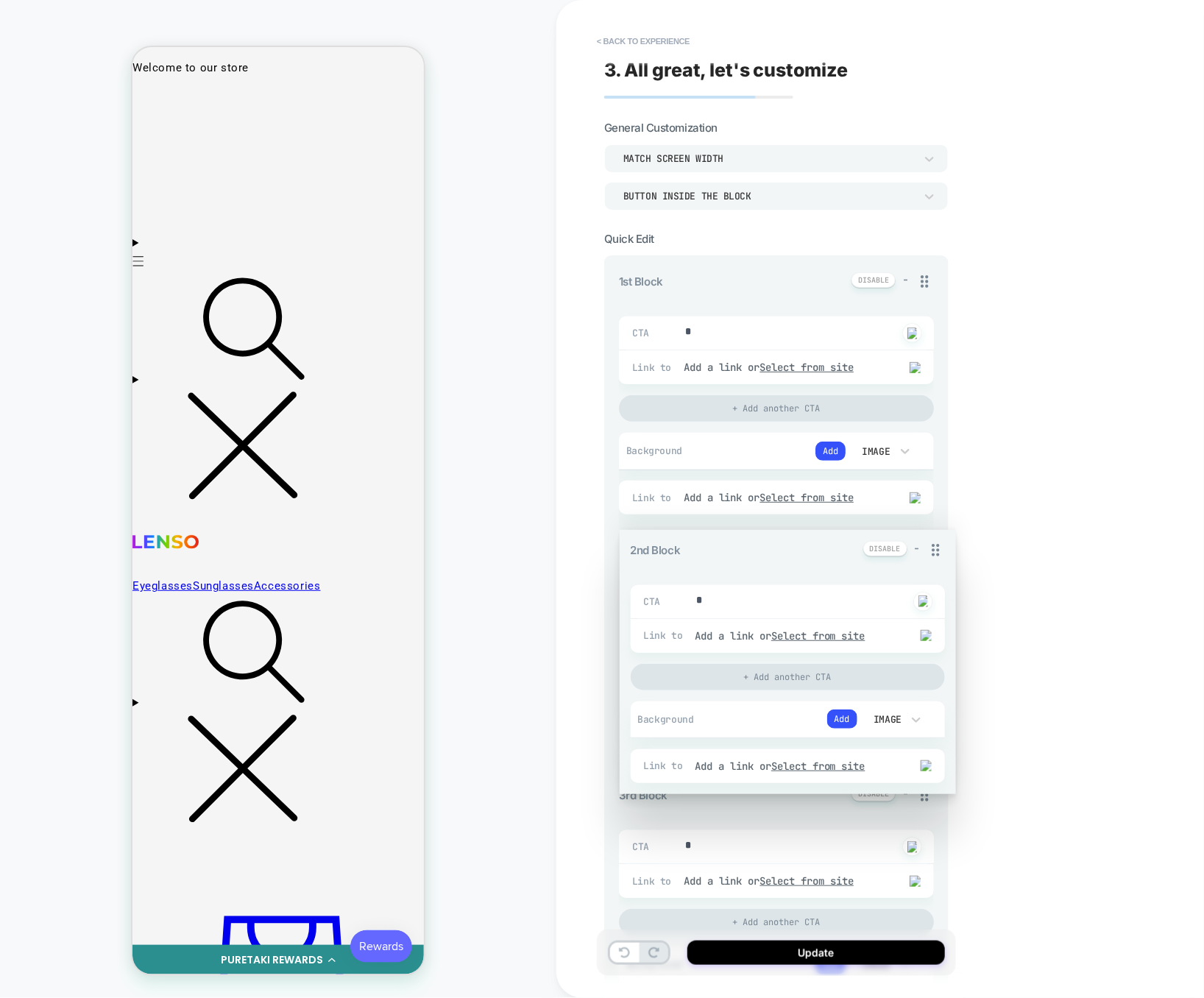
drag, startPoint x: 928, startPoint y: 545, endPoint x: 925, endPoint y: 278, distance: 267.0
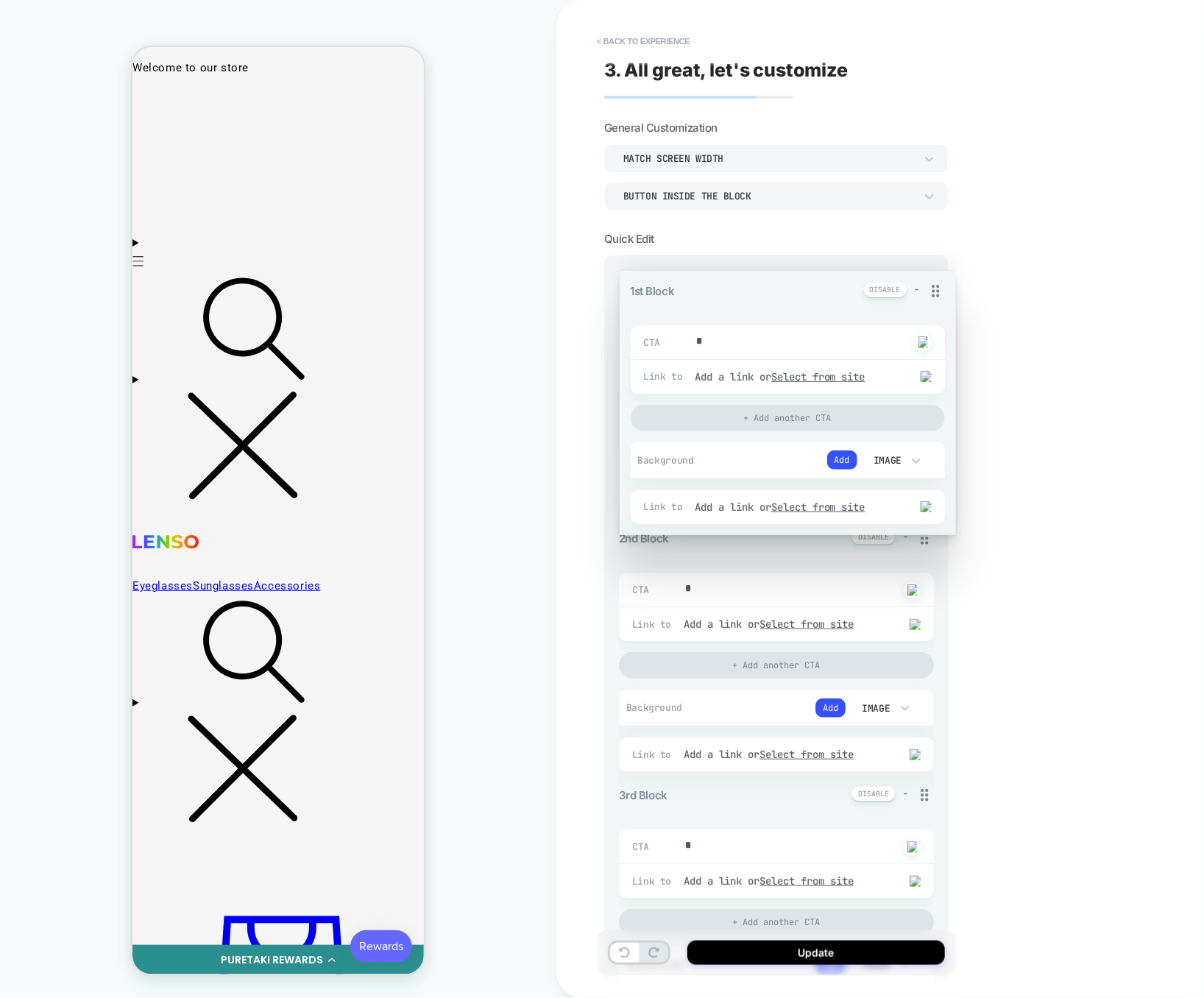
drag, startPoint x: 925, startPoint y: 279, endPoint x: 920, endPoint y: 556, distance: 277.0
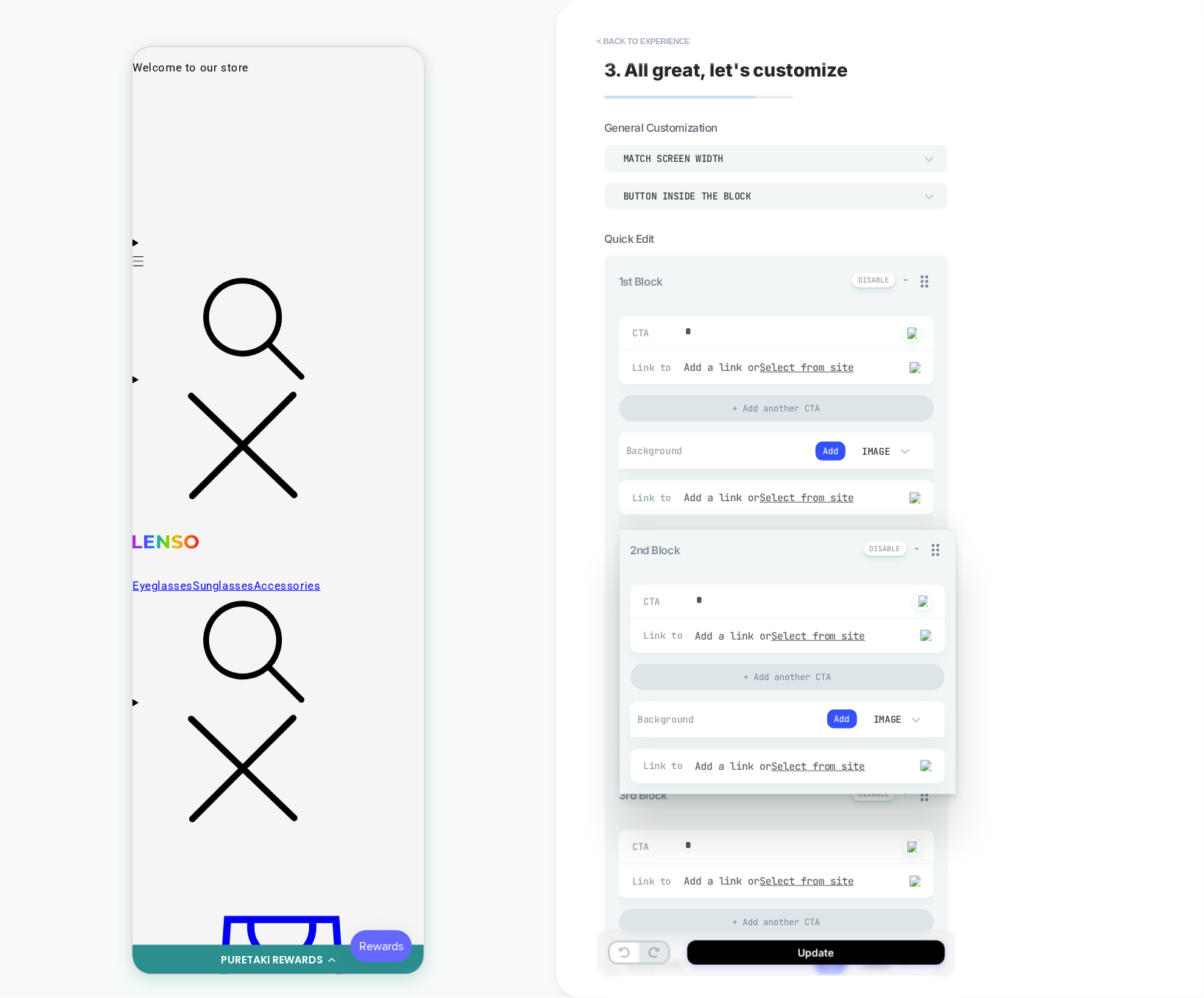
drag, startPoint x: 925, startPoint y: 426, endPoint x: 913, endPoint y: 283, distance: 143.5
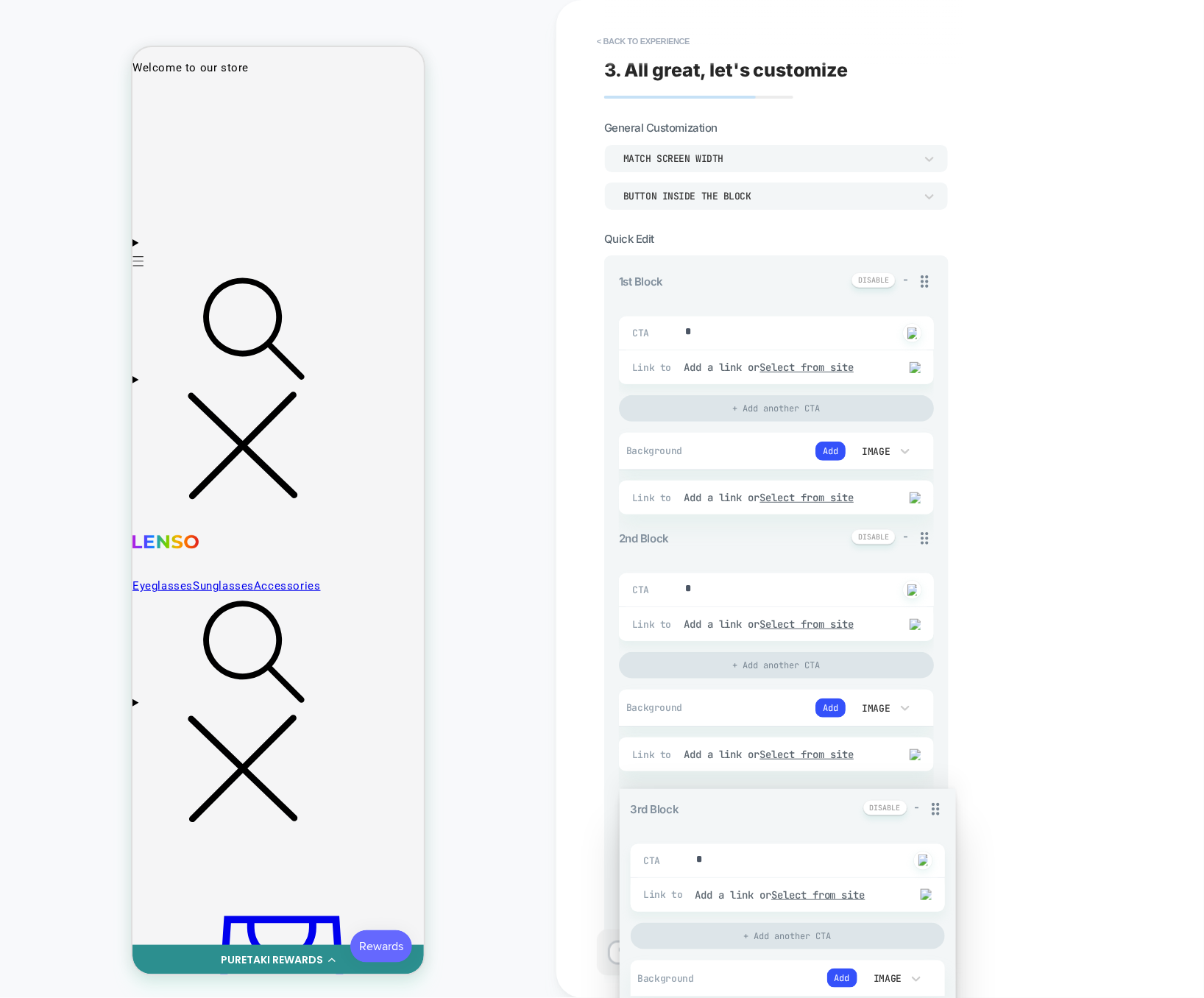
drag, startPoint x: 928, startPoint y: 678, endPoint x: 917, endPoint y: 292, distance: 386.2
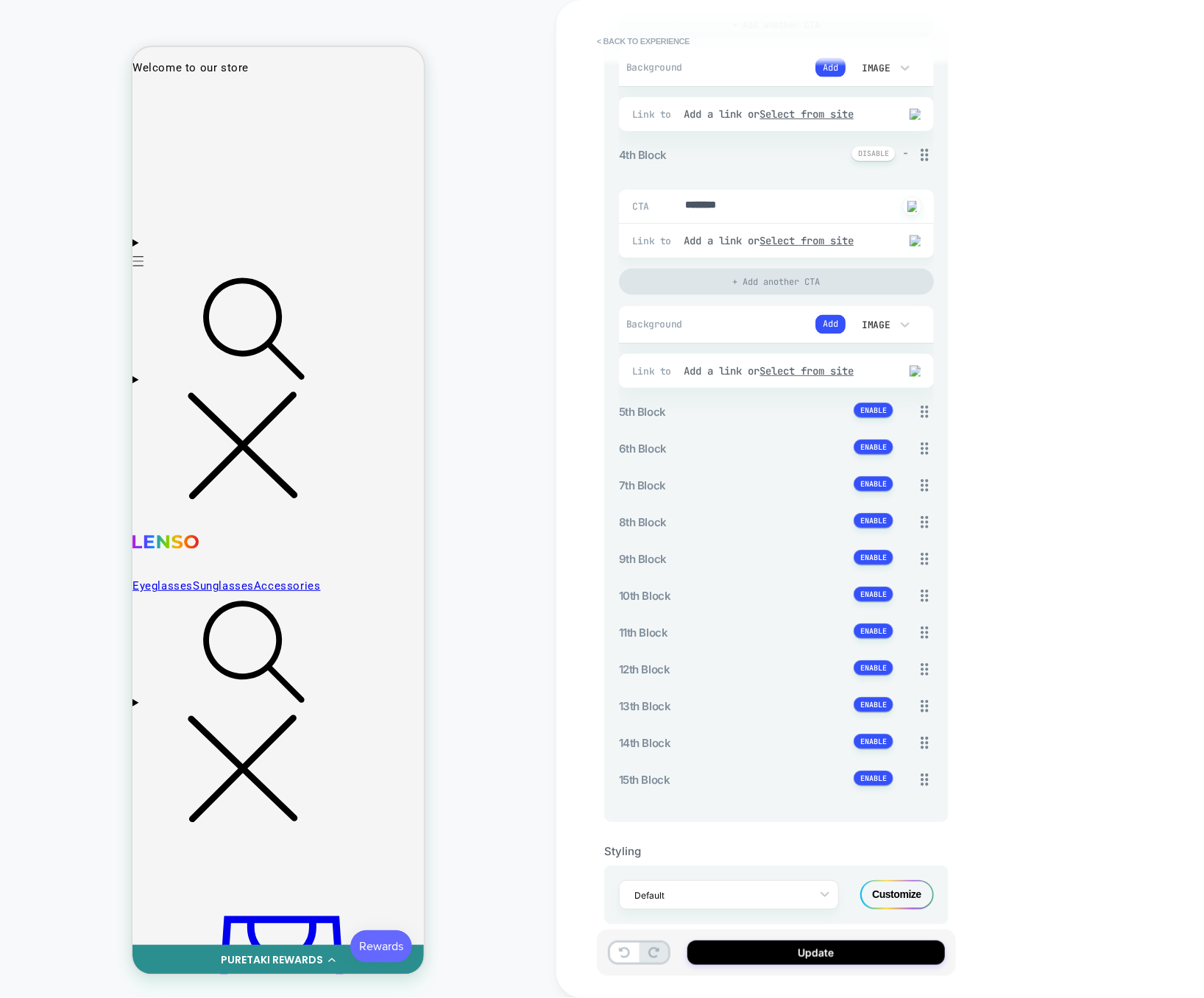
scroll to position [924, 0]
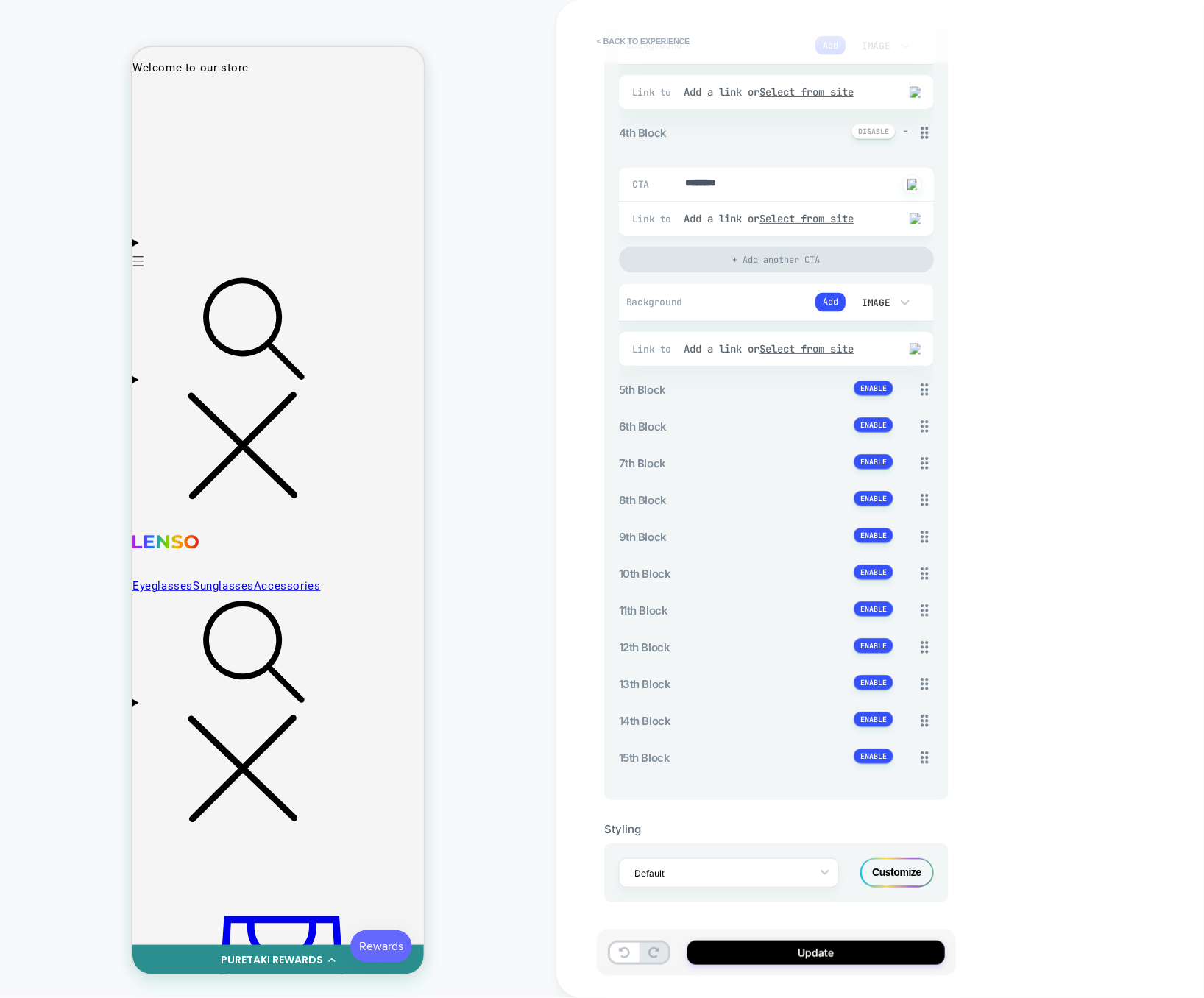
click at [885, 872] on div "Customize" at bounding box center [897, 872] width 73 height 30
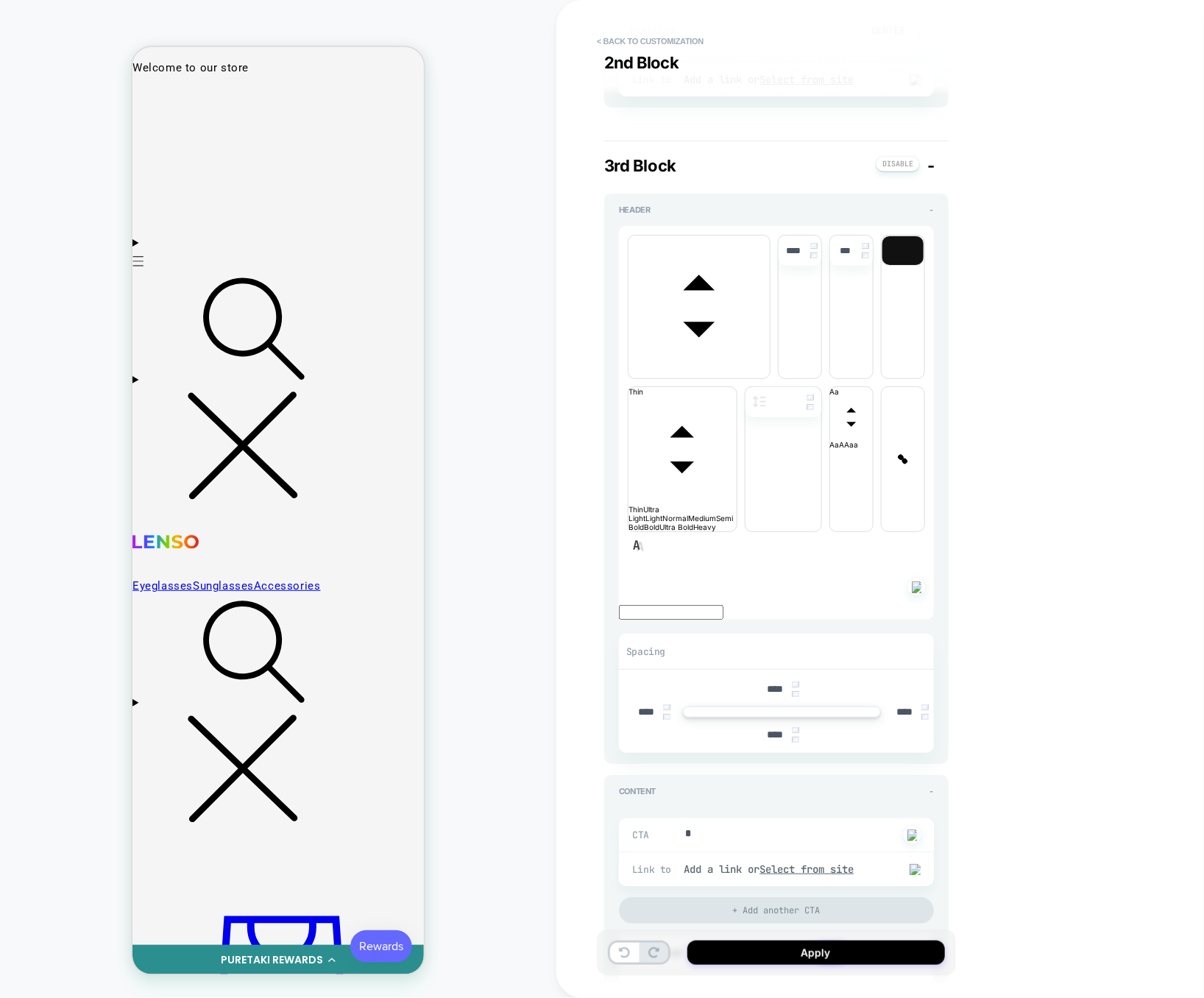
scroll to position [2000, 0]
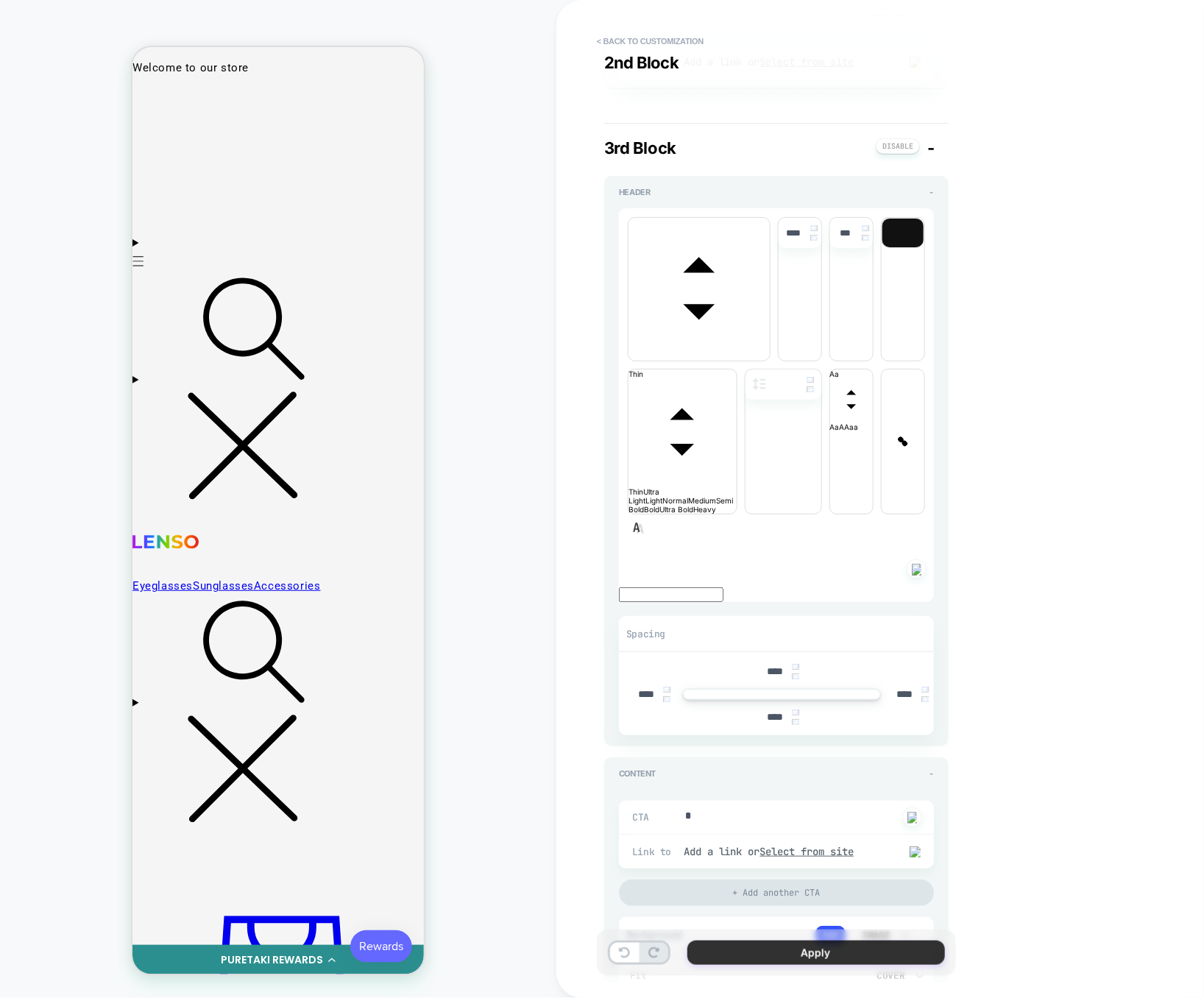
click at [751, 944] on button "Apply" at bounding box center [816, 952] width 258 height 24
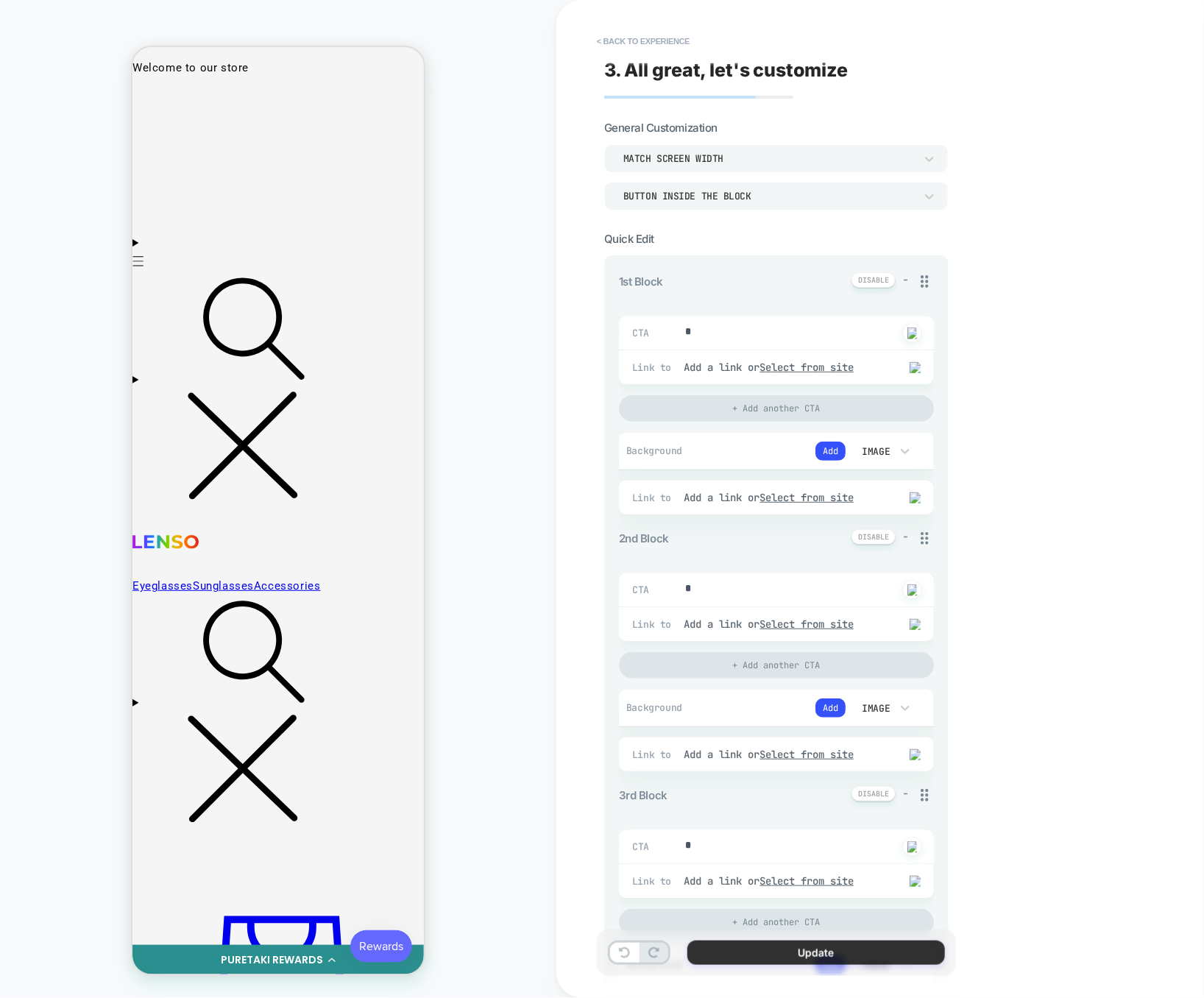
click at [803, 956] on button "Update" at bounding box center [816, 952] width 258 height 24
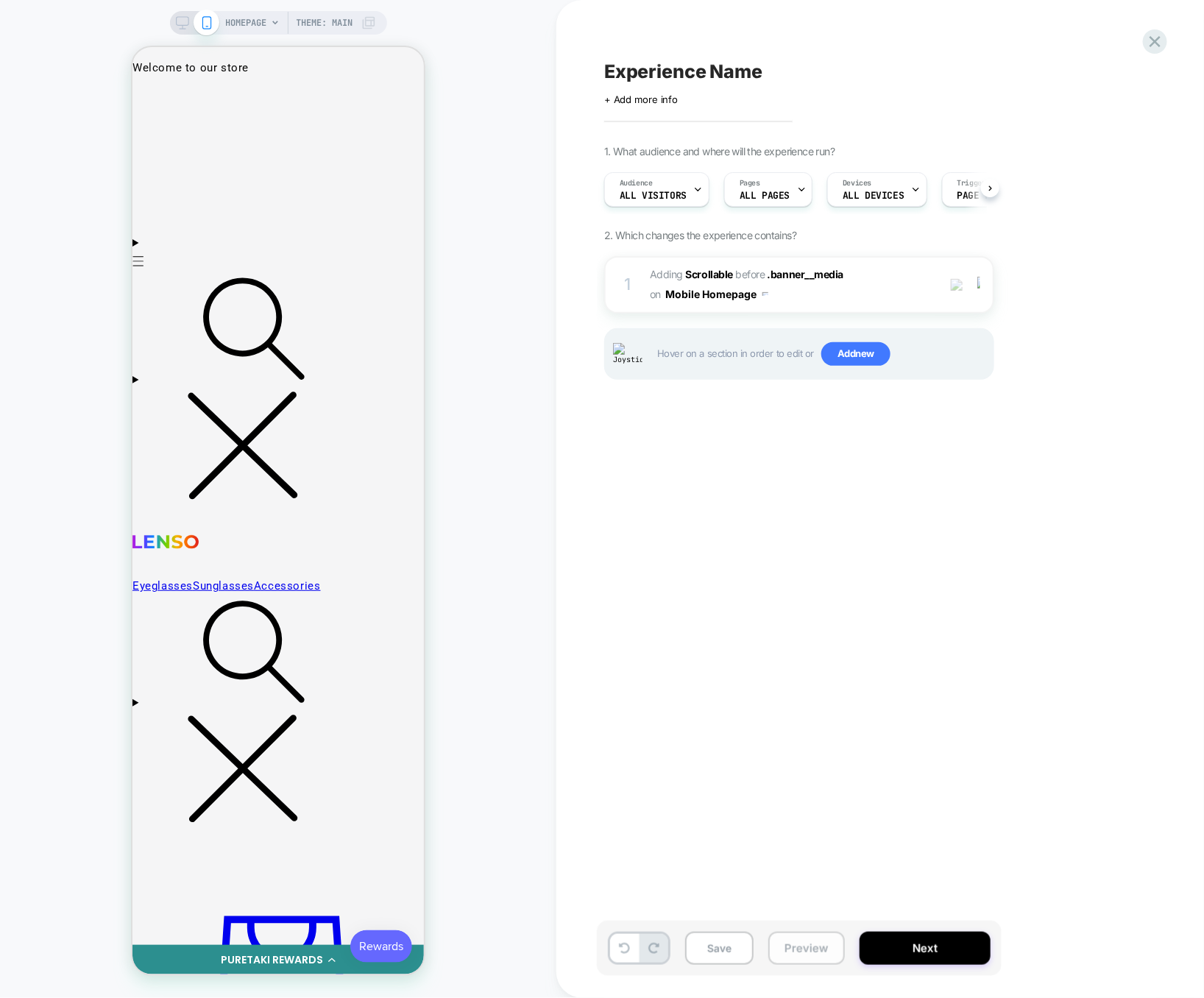
click at [815, 954] on button "Preview" at bounding box center [806, 947] width 77 height 33
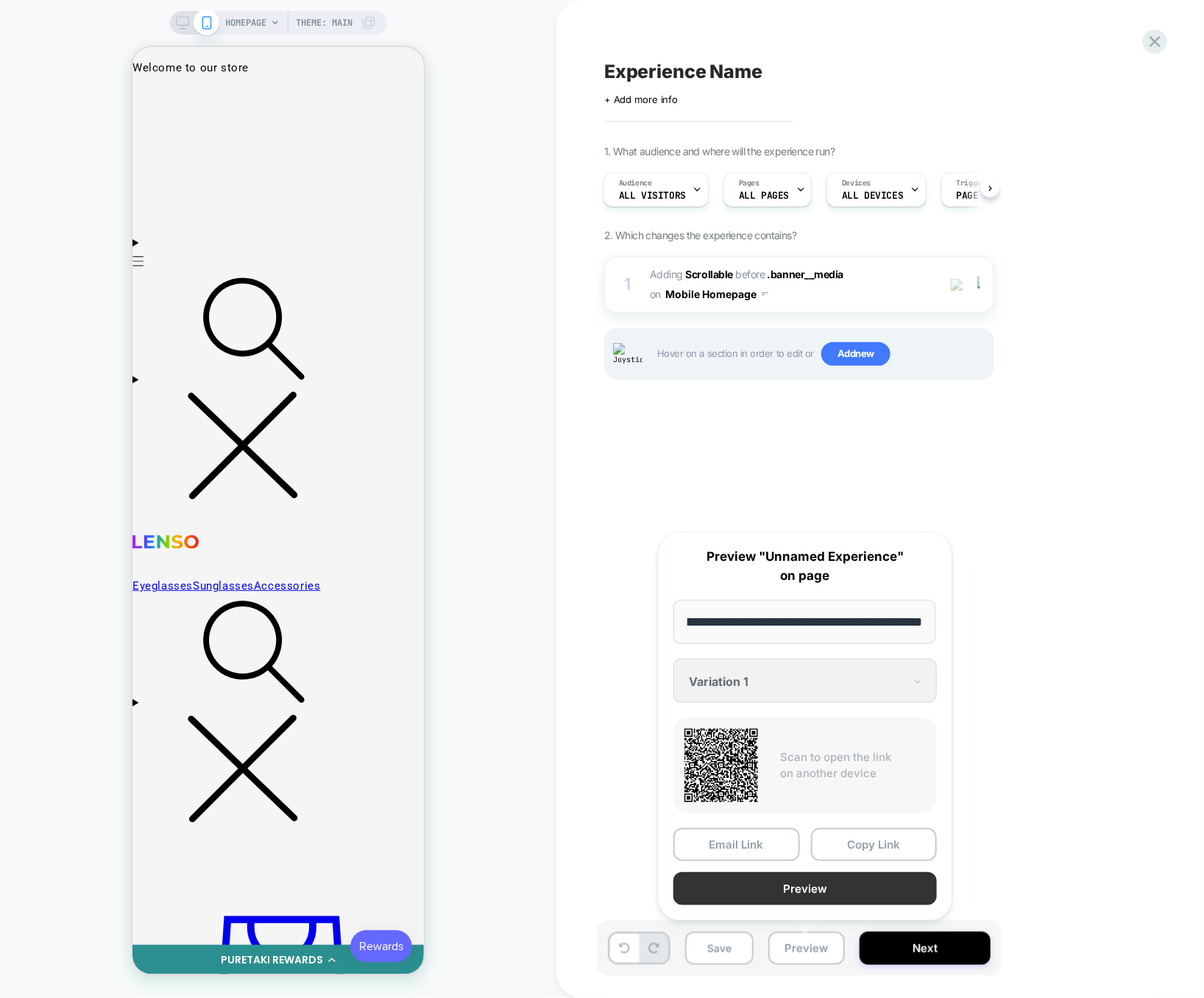
scroll to position [0, 0]
click at [820, 887] on button "Preview" at bounding box center [805, 888] width 263 height 33
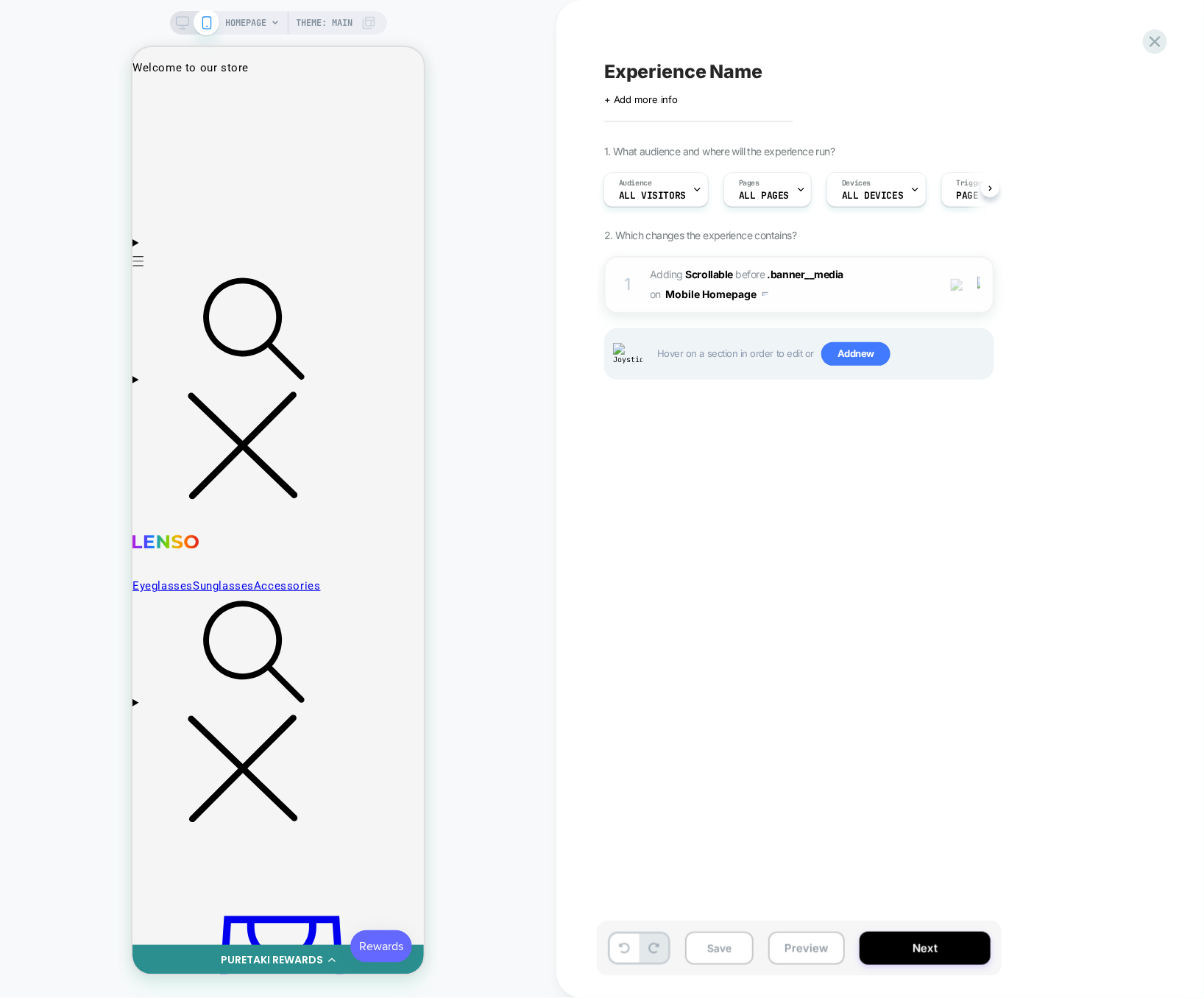
click at [835, 299] on span "#_loomi_addon_1757346198597 Adding Scrollable BEFORE .banner__media .banner__me…" at bounding box center [789, 285] width 280 height 40
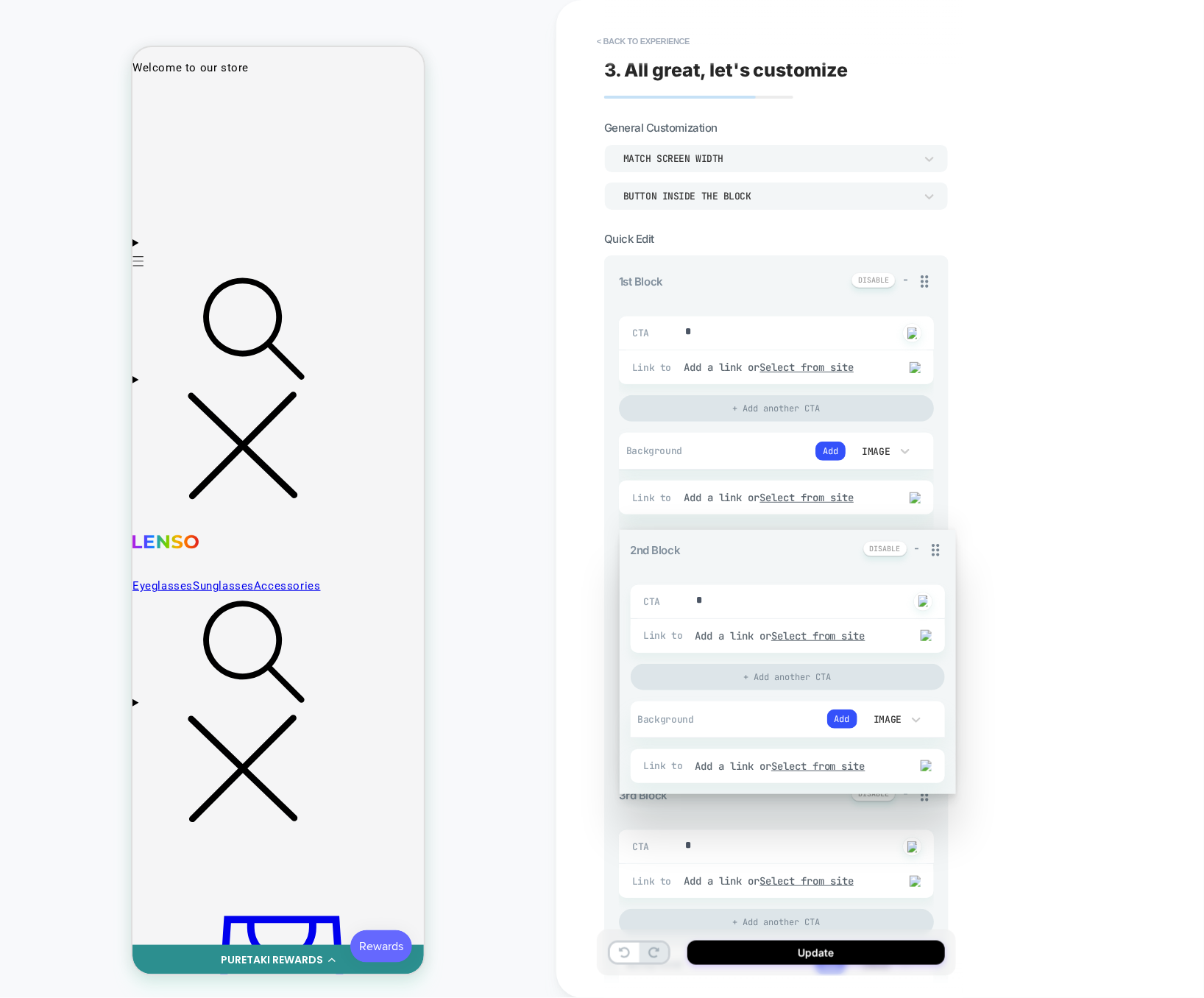
drag, startPoint x: 930, startPoint y: 469, endPoint x: 926, endPoint y: 296, distance: 173.0
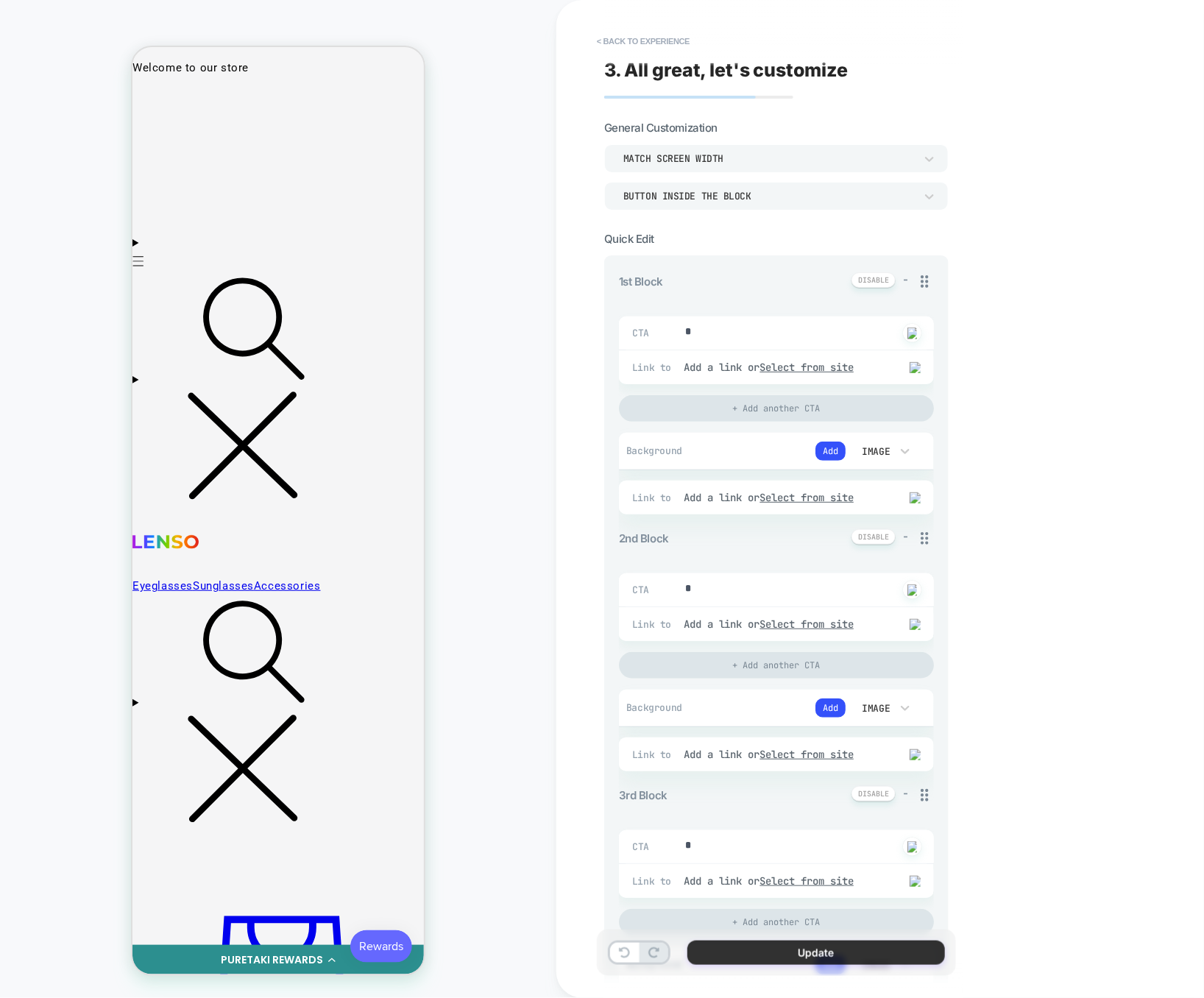
click at [777, 943] on button "Update" at bounding box center [816, 952] width 258 height 24
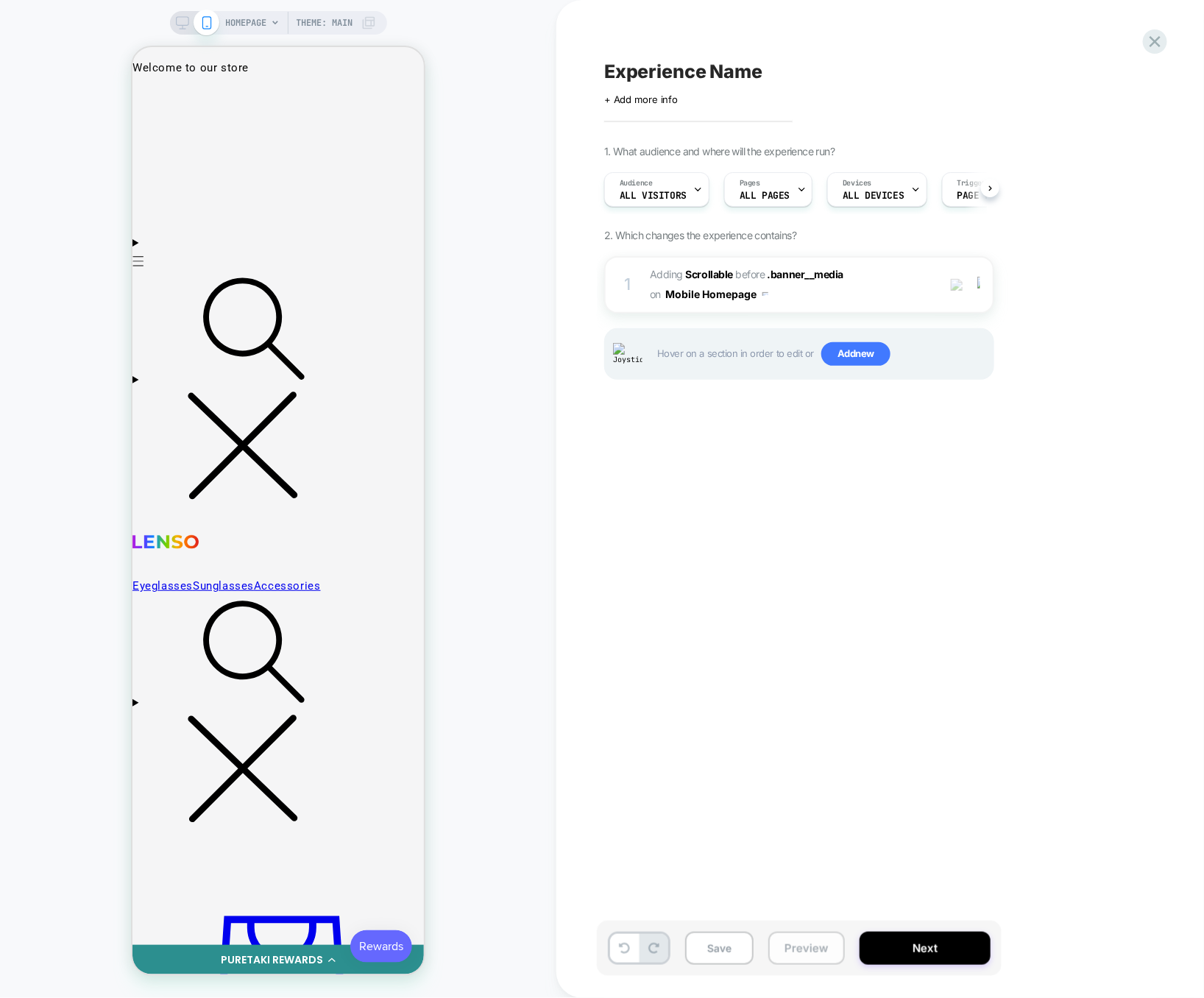
click at [811, 952] on button "Preview" at bounding box center [806, 947] width 77 height 33
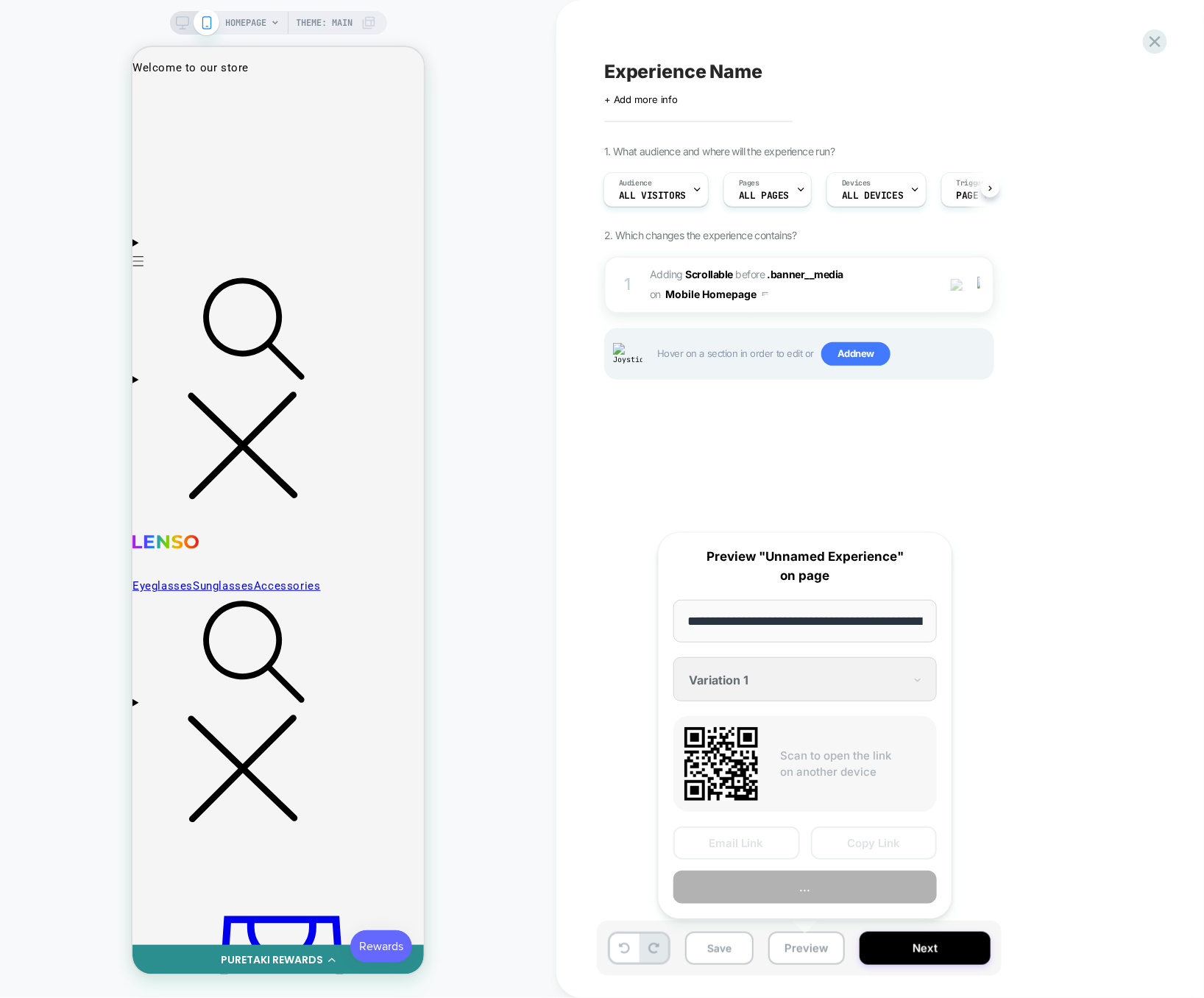
scroll to position [0, 71]
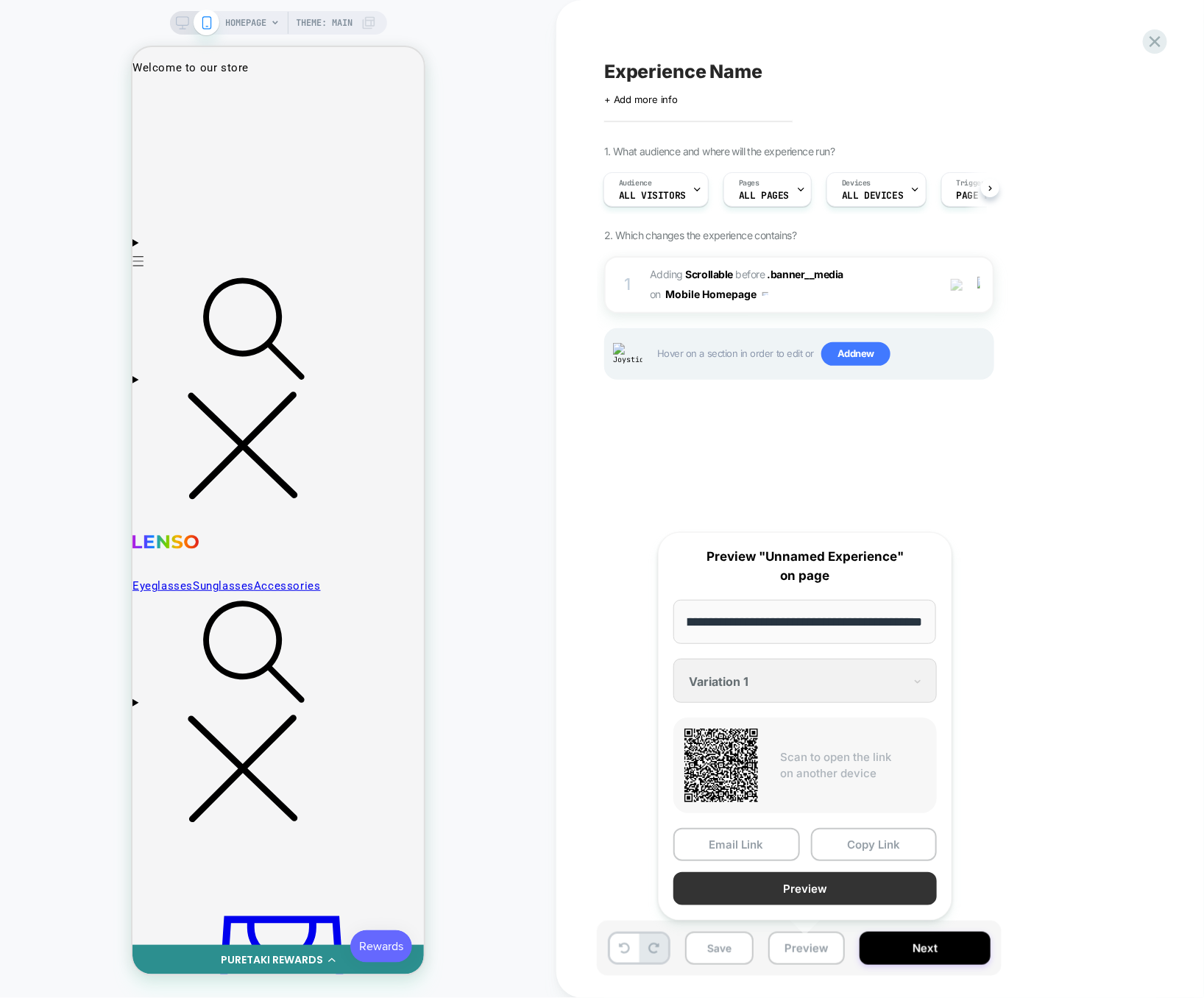
click at [830, 881] on button "Preview" at bounding box center [805, 888] width 263 height 33
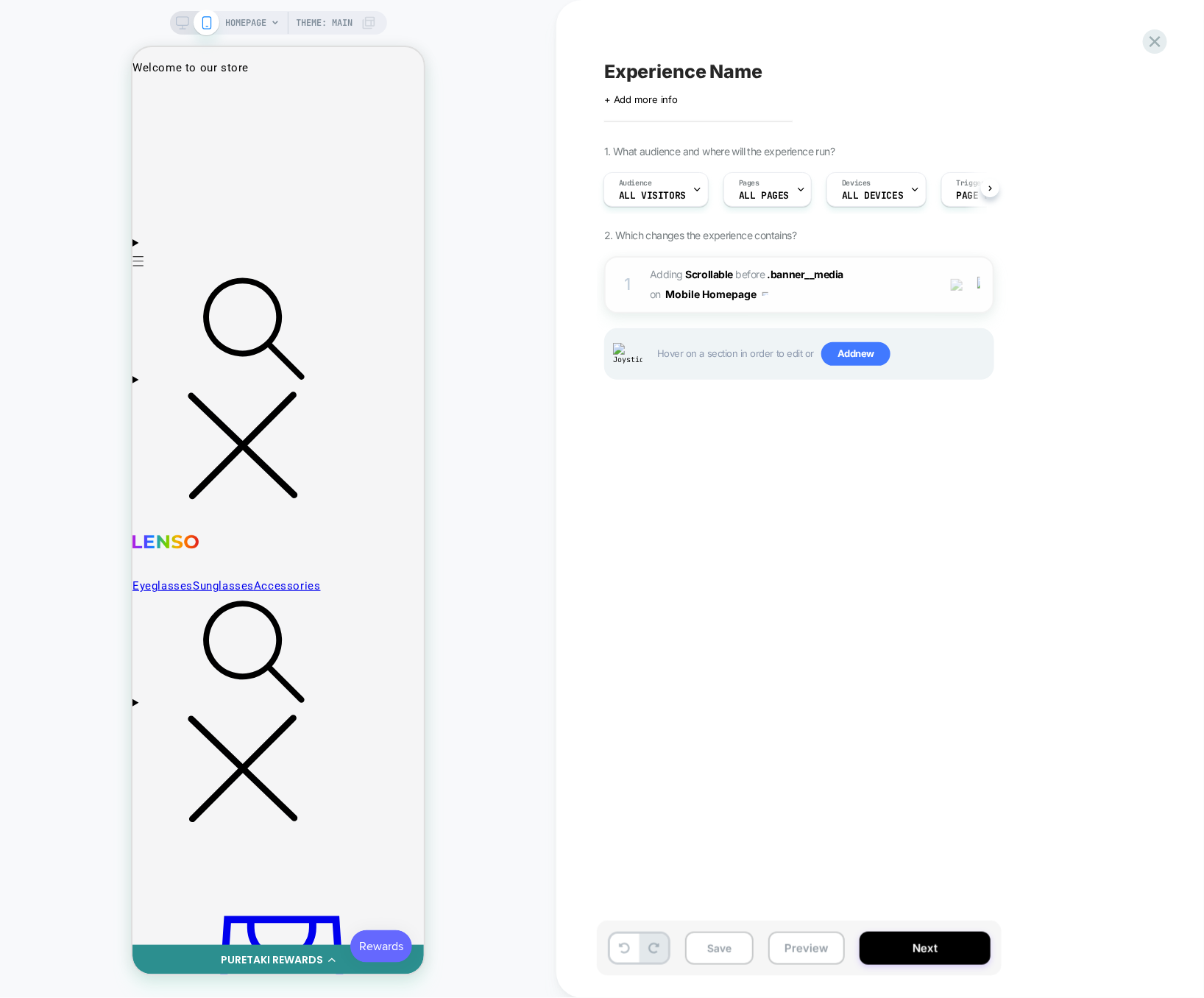
click at [825, 308] on div "1 #_loomi_addon_1757346198597 Adding Scrollable BEFORE .banner__media .banner__…" at bounding box center [799, 285] width 390 height 57
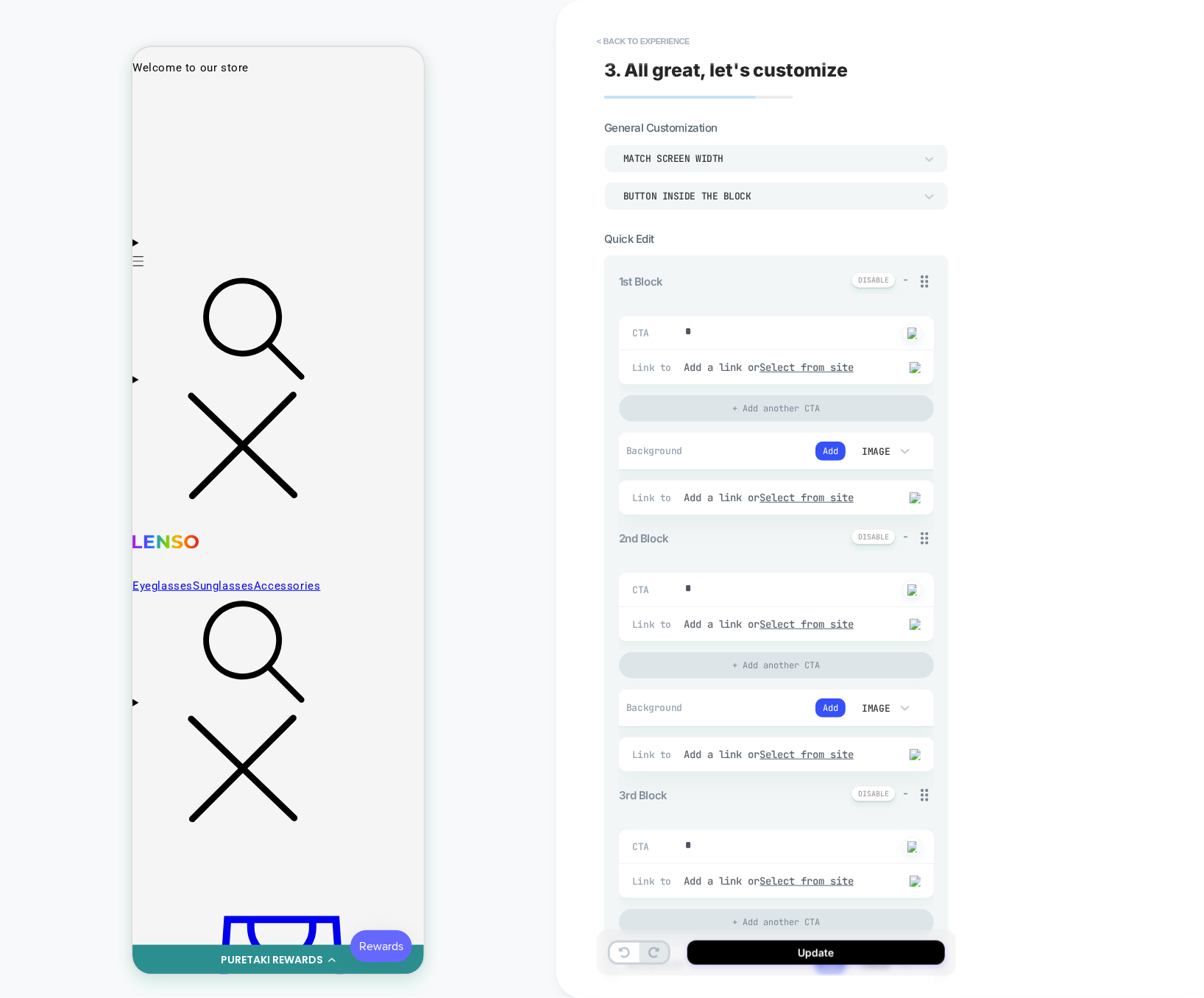
type textarea "*"
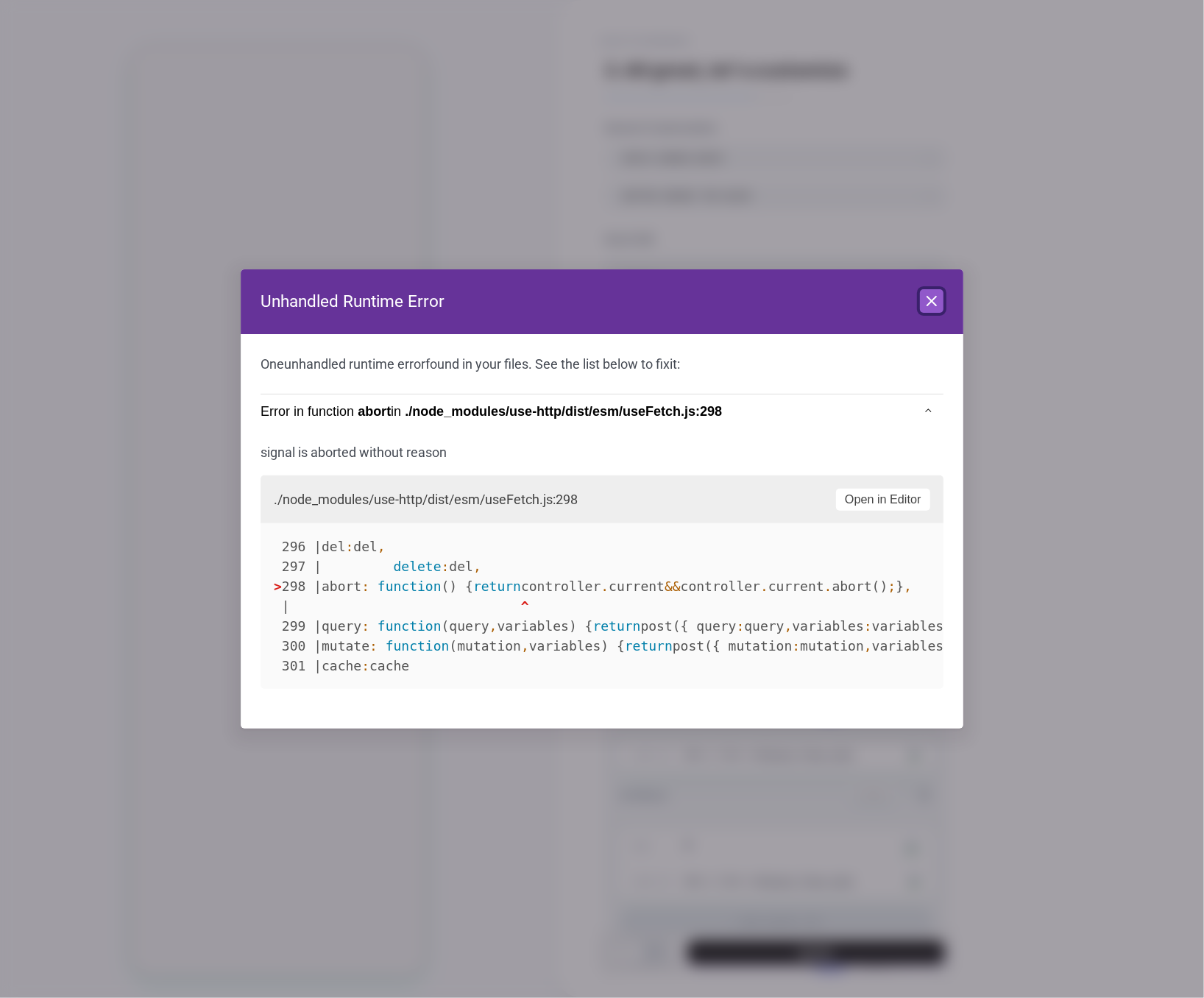
click at [936, 305] on icon at bounding box center [931, 301] width 8 height 8
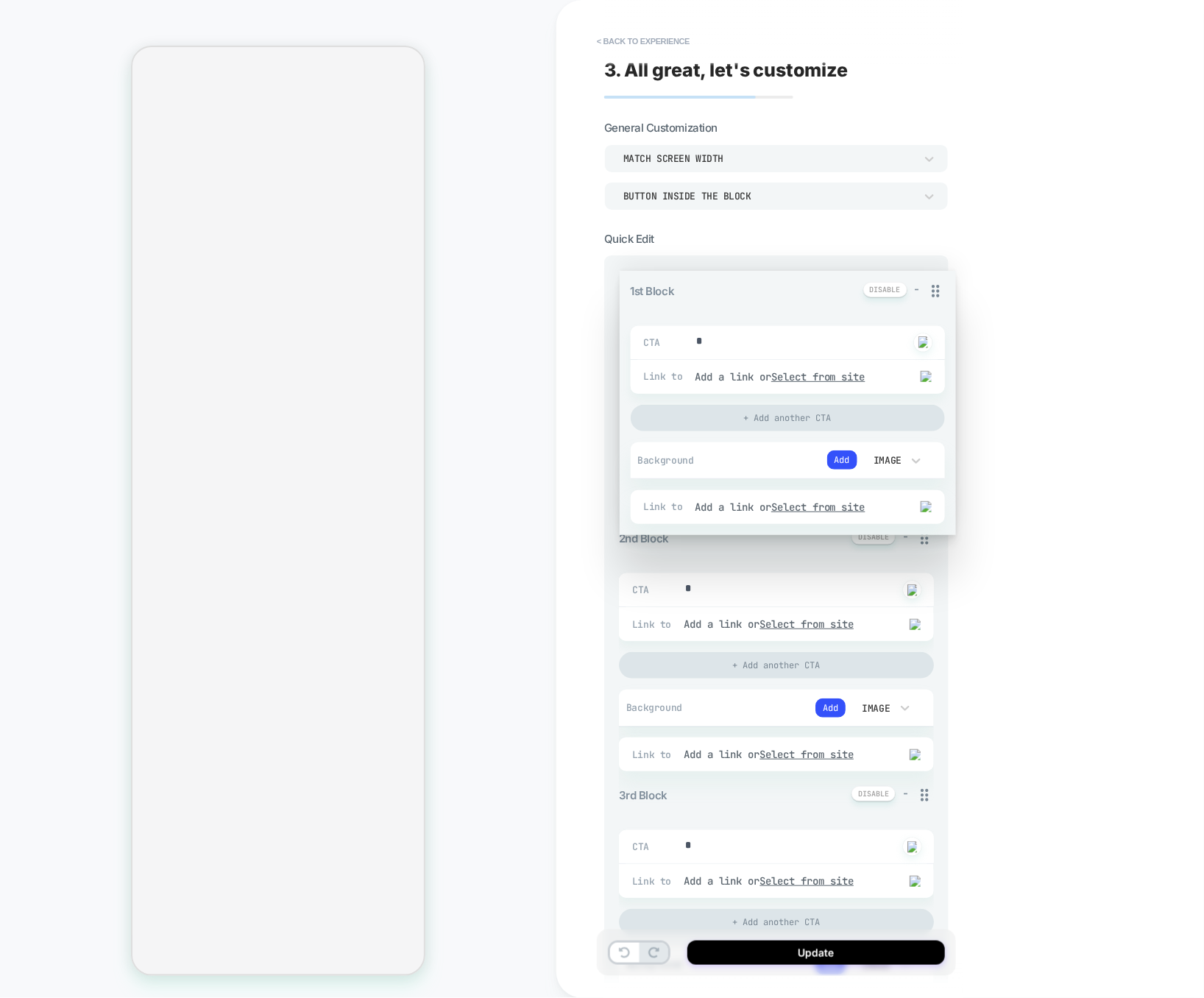
drag, startPoint x: 930, startPoint y: 283, endPoint x: 927, endPoint y: 552, distance: 269.0
click at [927, 552] on div "1st Block - CTA * Click to change to alternative text Link to Add a link or Sel…" at bounding box center [776, 988] width 315 height 1432
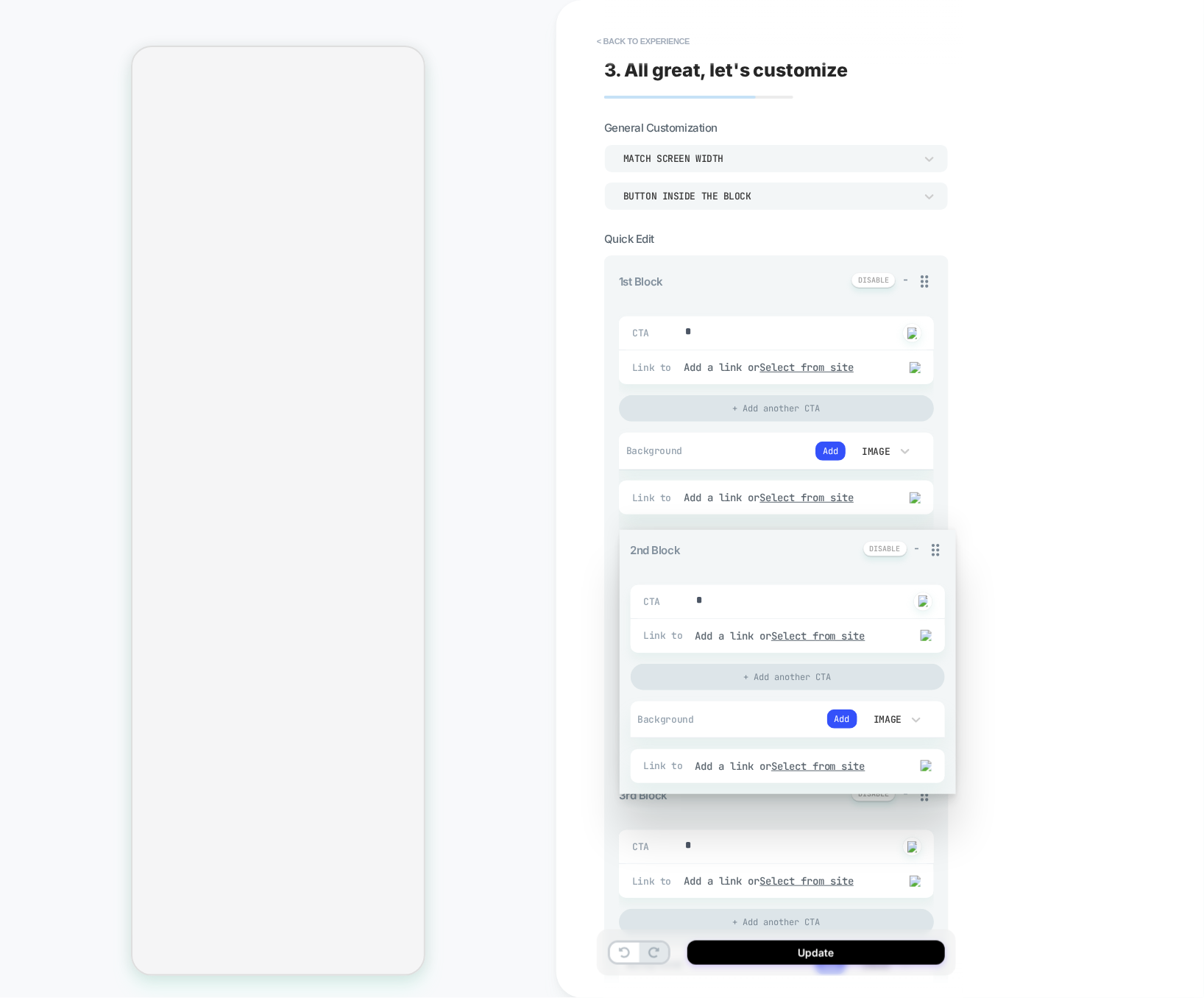
drag, startPoint x: 930, startPoint y: 545, endPoint x: 920, endPoint y: 264, distance: 281.2
click at [920, 272] on div "1st Block - CTA * Click to change to alternative text Link to Add a link or Sel…" at bounding box center [776, 988] width 315 height 1432
type textarea "*"
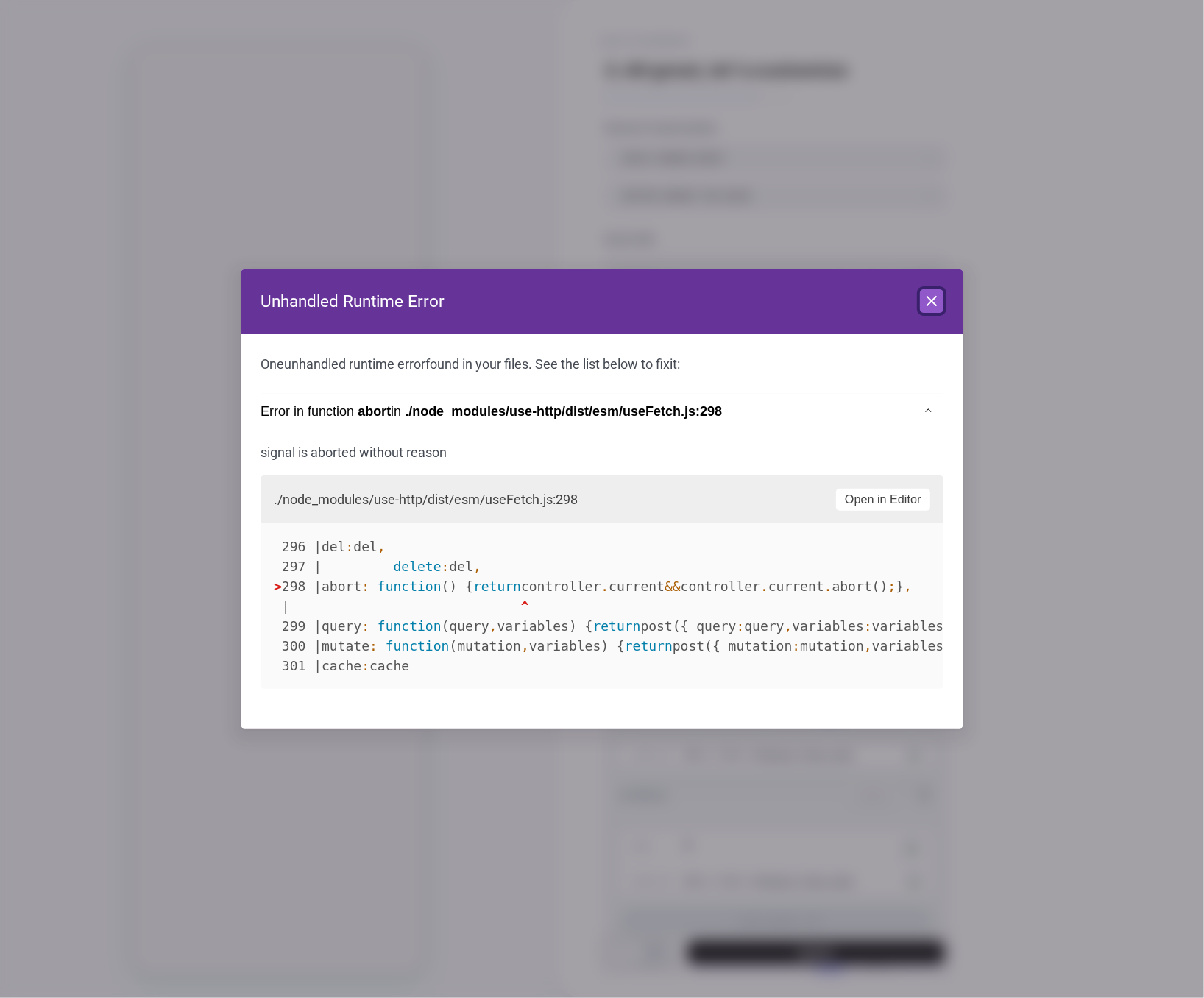
click at [921, 298] on button "Close" at bounding box center [931, 301] width 24 height 24
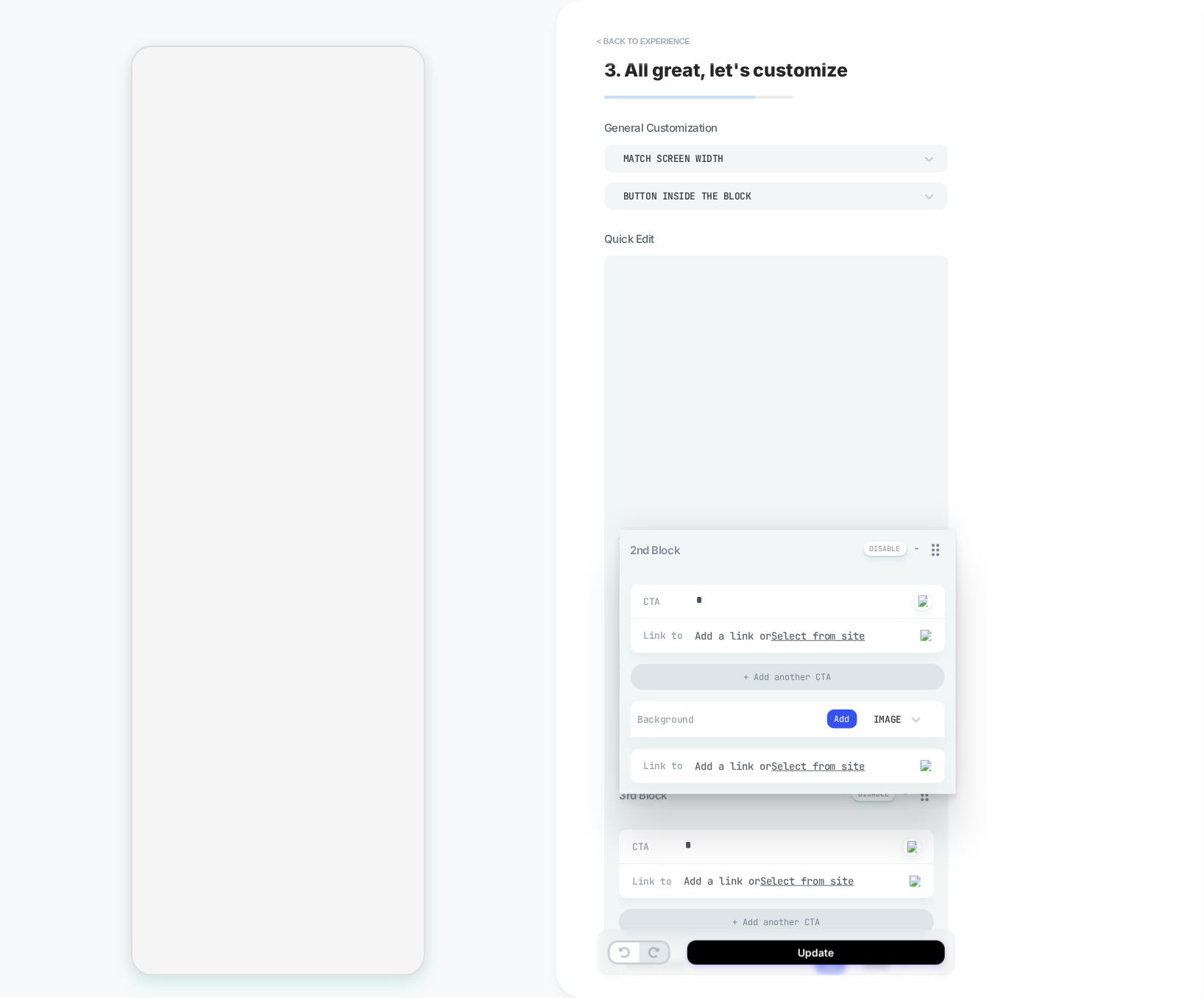
drag, startPoint x: 926, startPoint y: 537, endPoint x: 920, endPoint y: 304, distance: 233.1
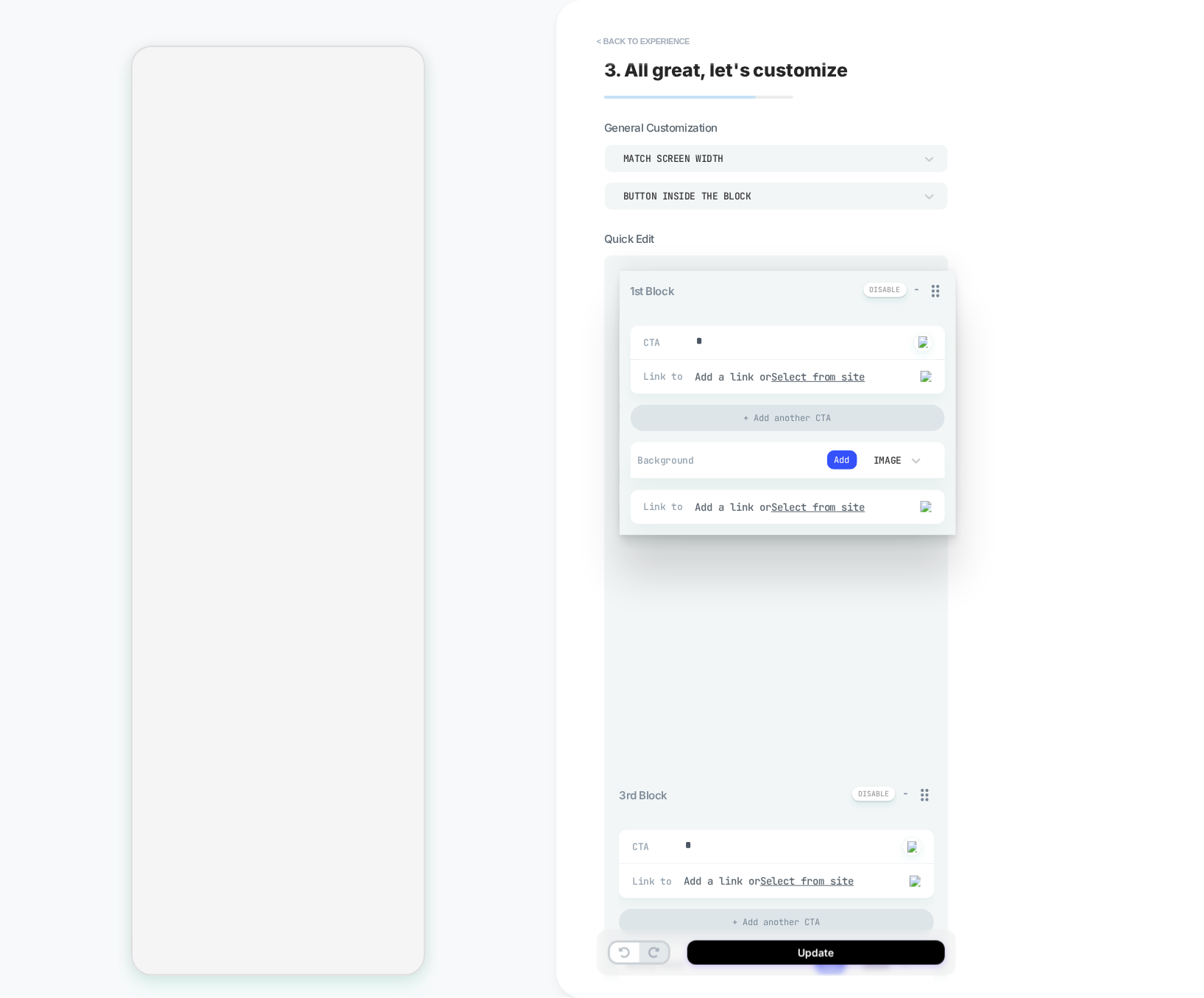
drag, startPoint x: 930, startPoint y: 284, endPoint x: 939, endPoint y: 498, distance: 214.2
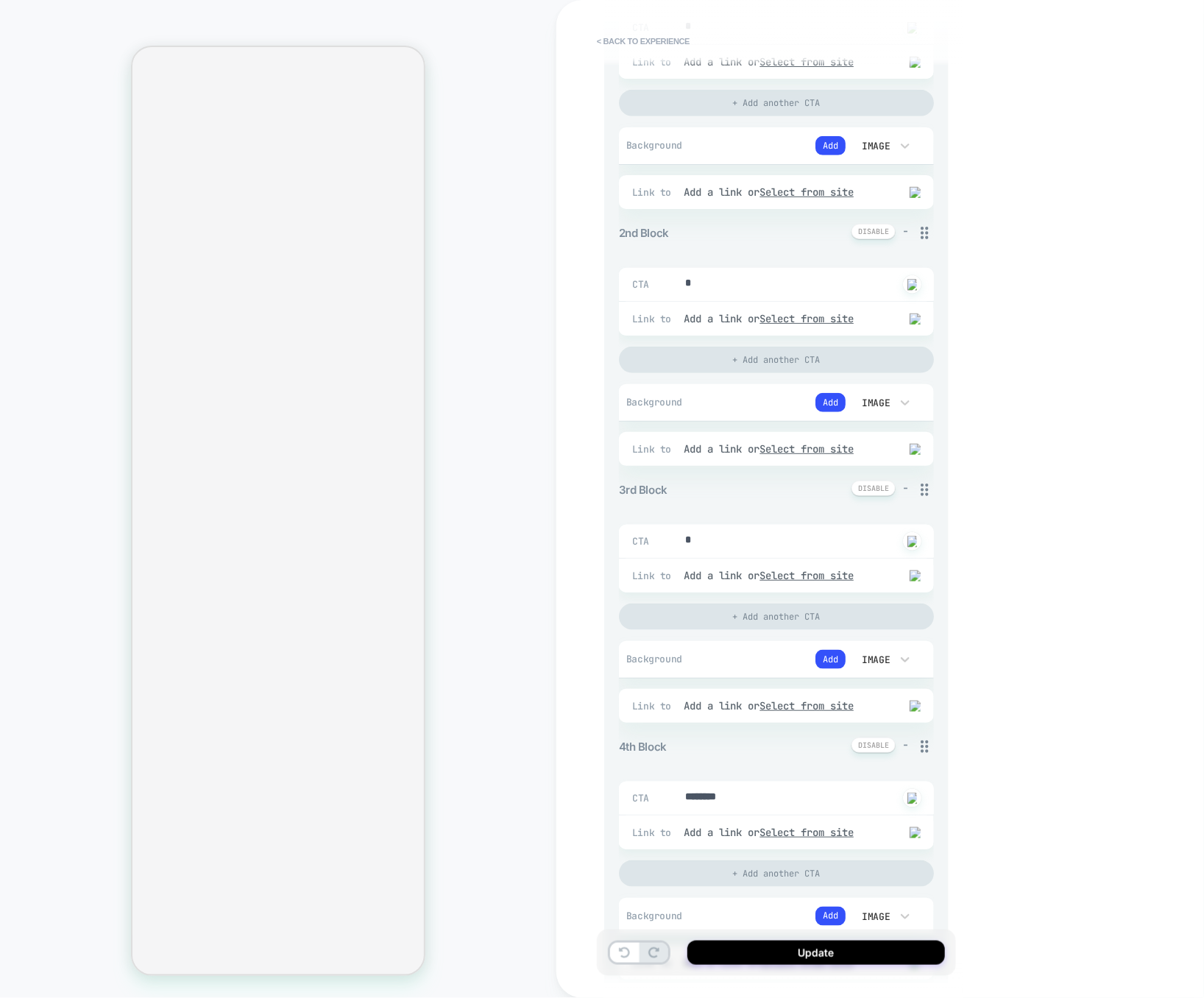
scroll to position [305, 0]
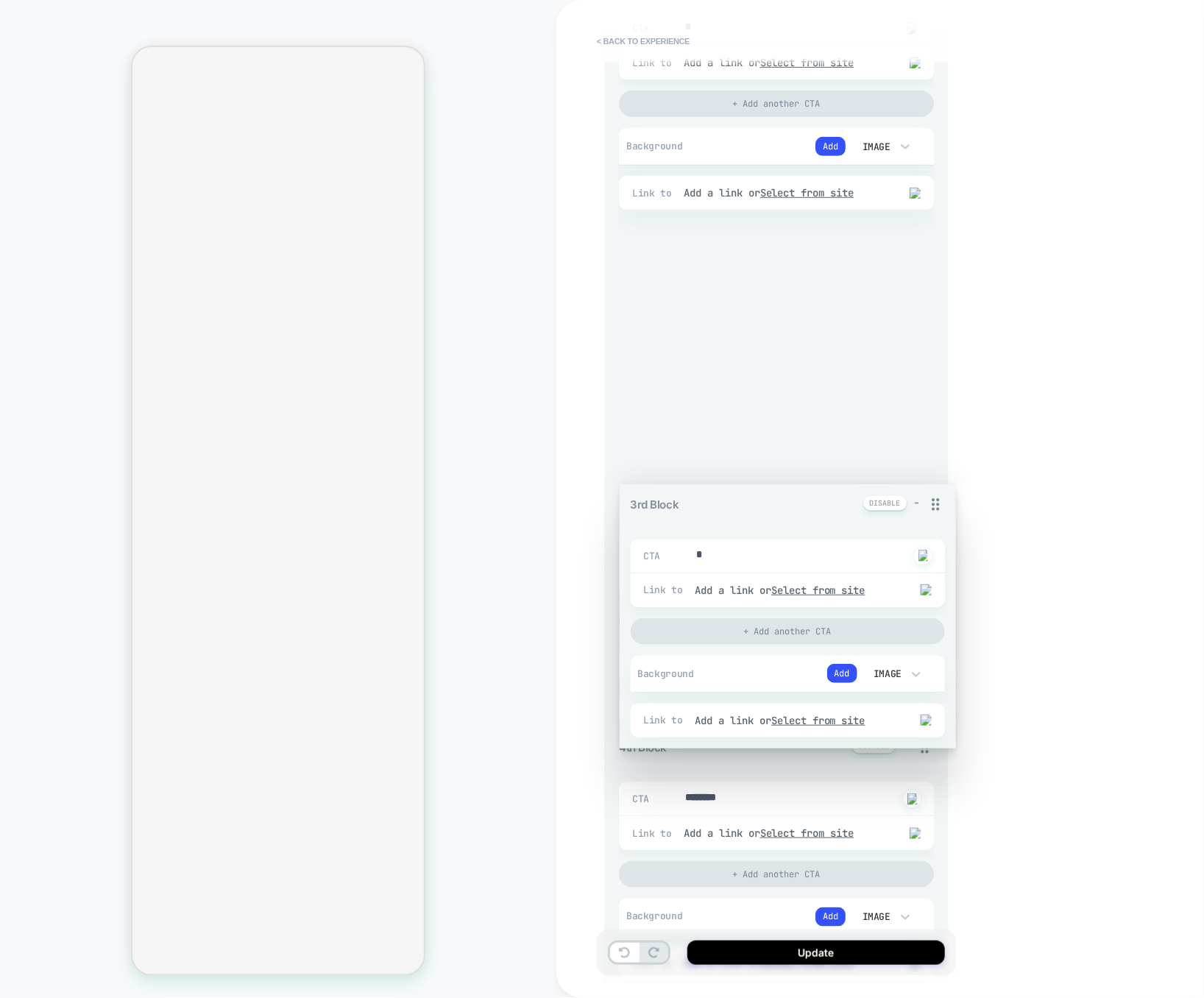
drag, startPoint x: 924, startPoint y: 496, endPoint x: 919, endPoint y: 296, distance: 200.1
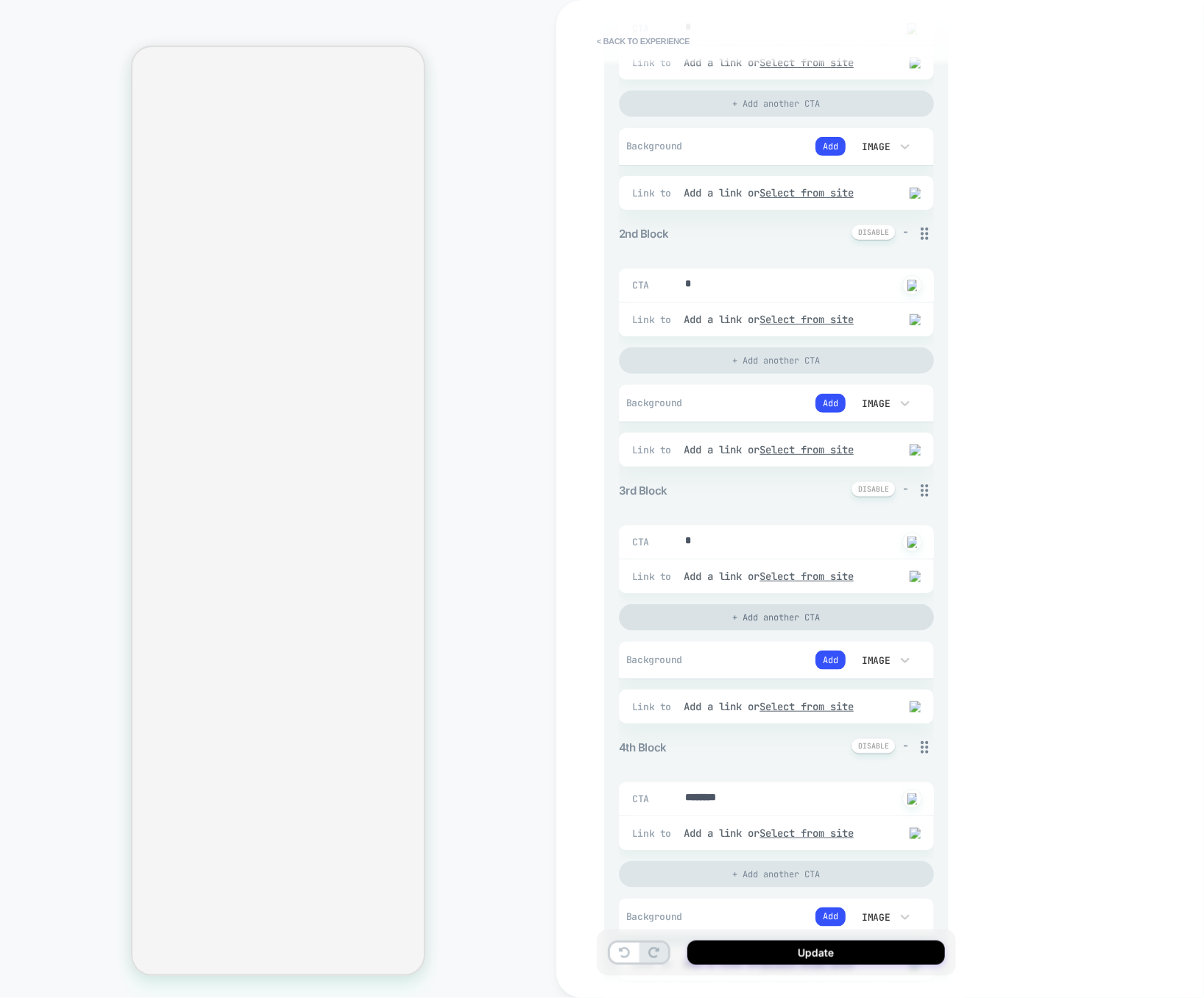
scroll to position [466, 0]
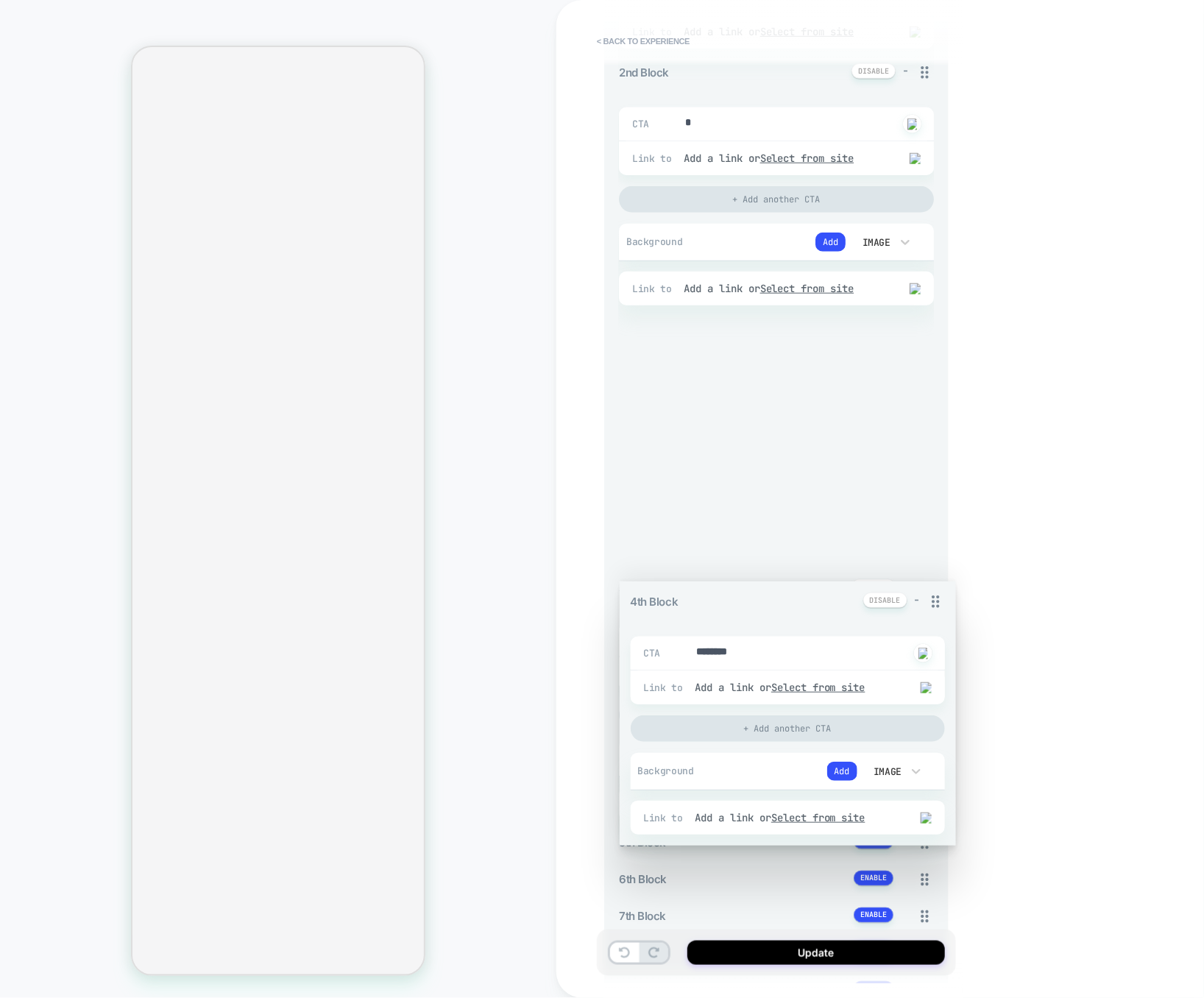
drag, startPoint x: 928, startPoint y: 592, endPoint x: 902, endPoint y: 375, distance: 218.6
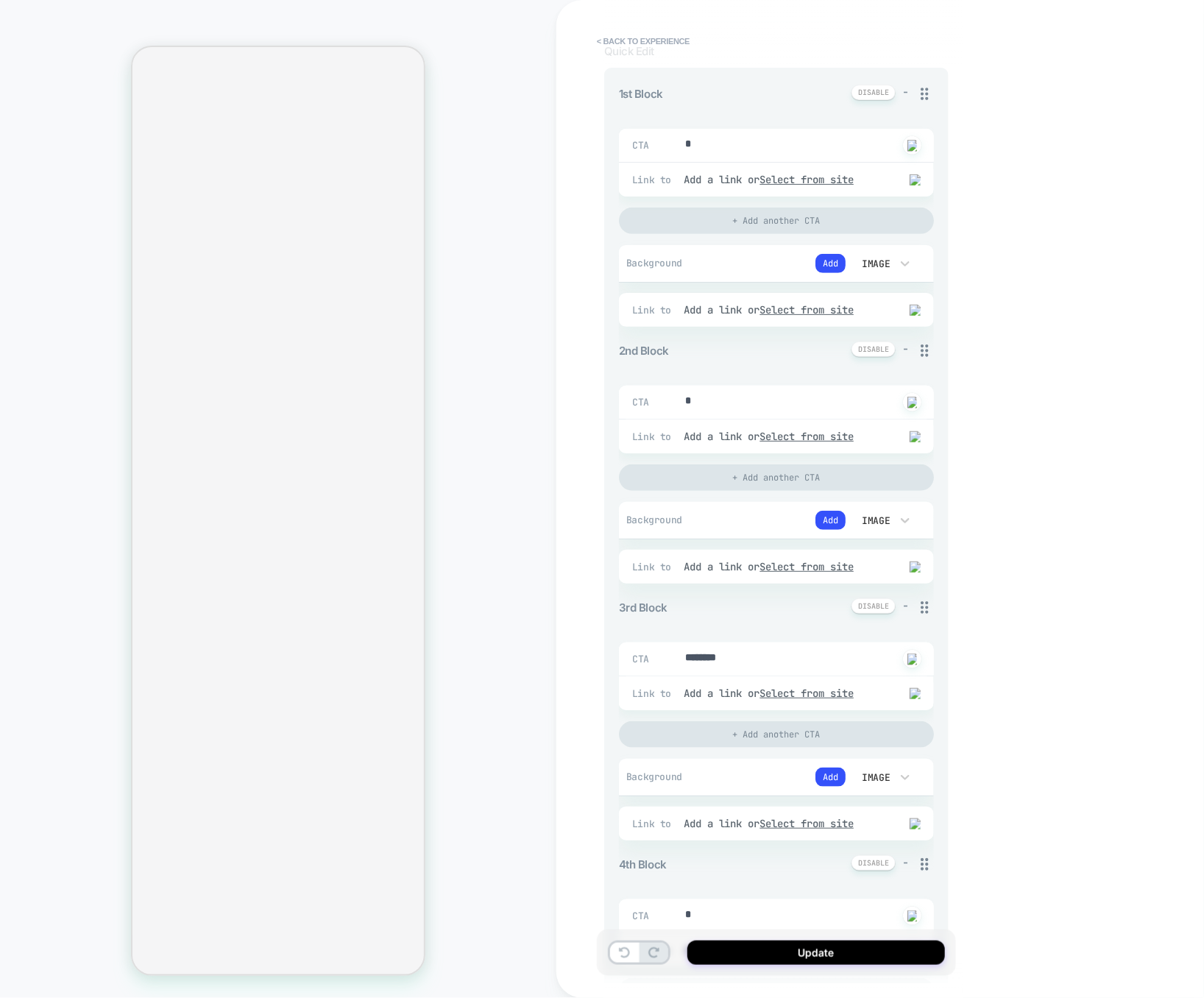
scroll to position [133, 0]
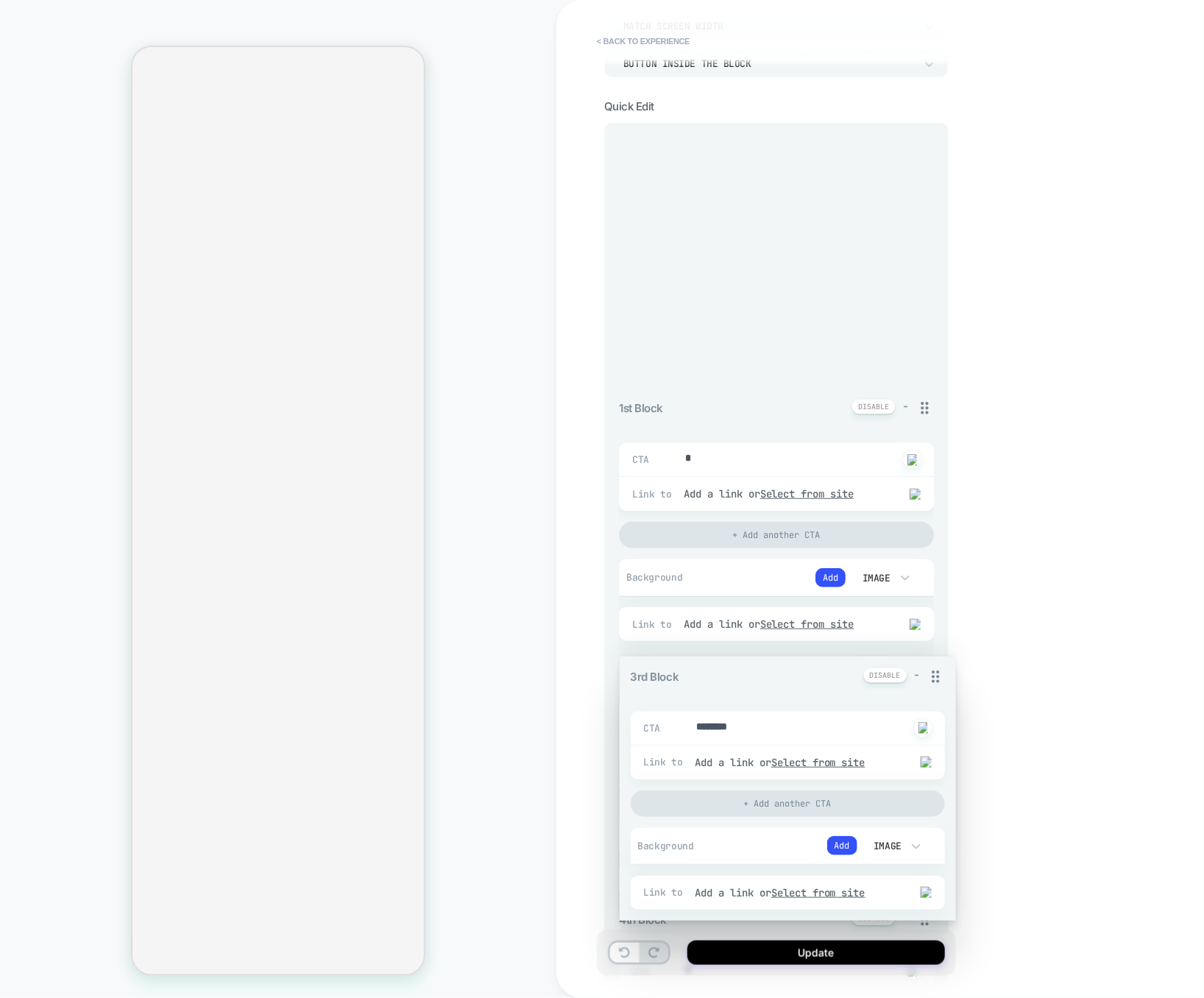
drag, startPoint x: 919, startPoint y: 610, endPoint x: 908, endPoint y: 209, distance: 401.2
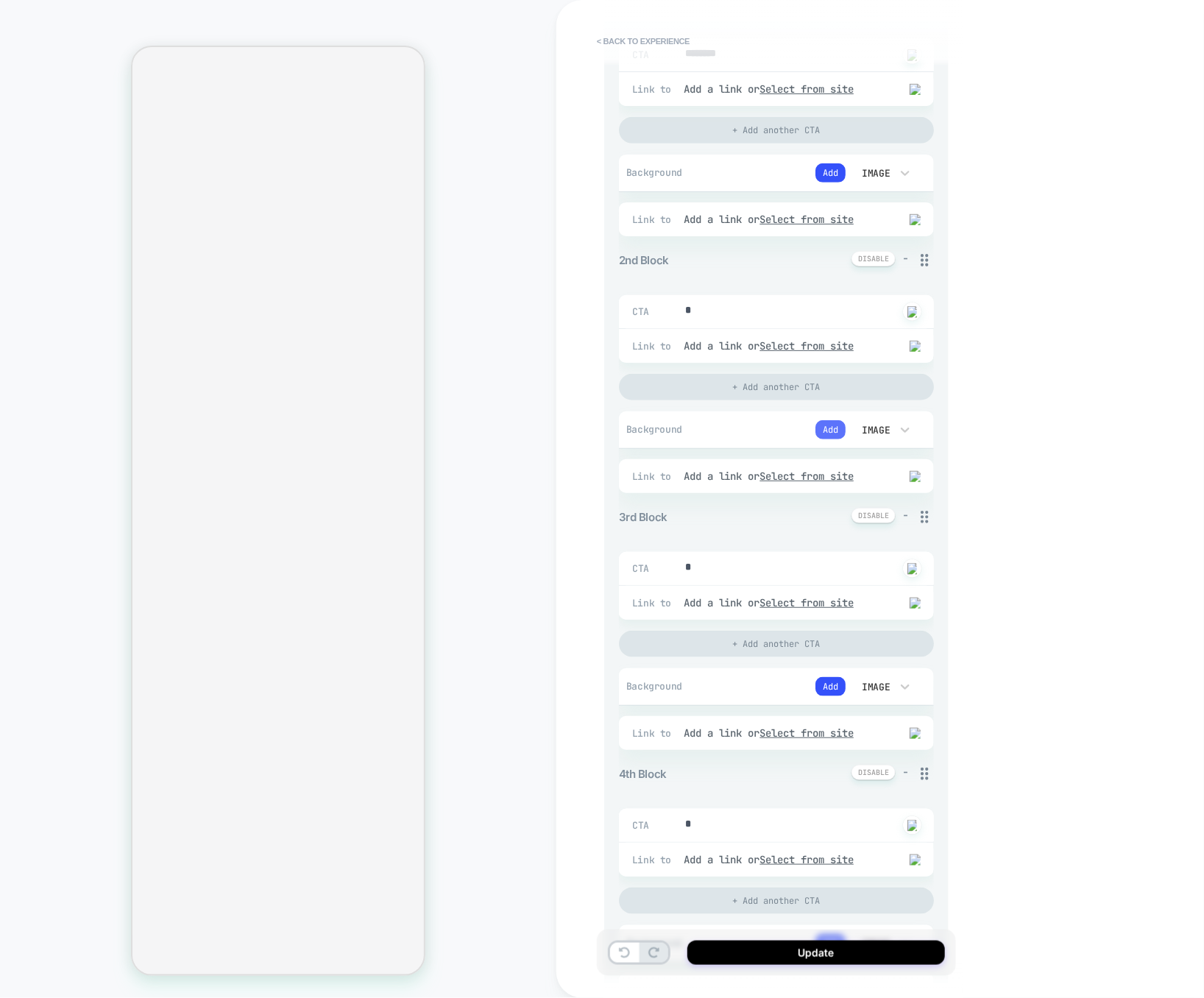
scroll to position [287, 0]
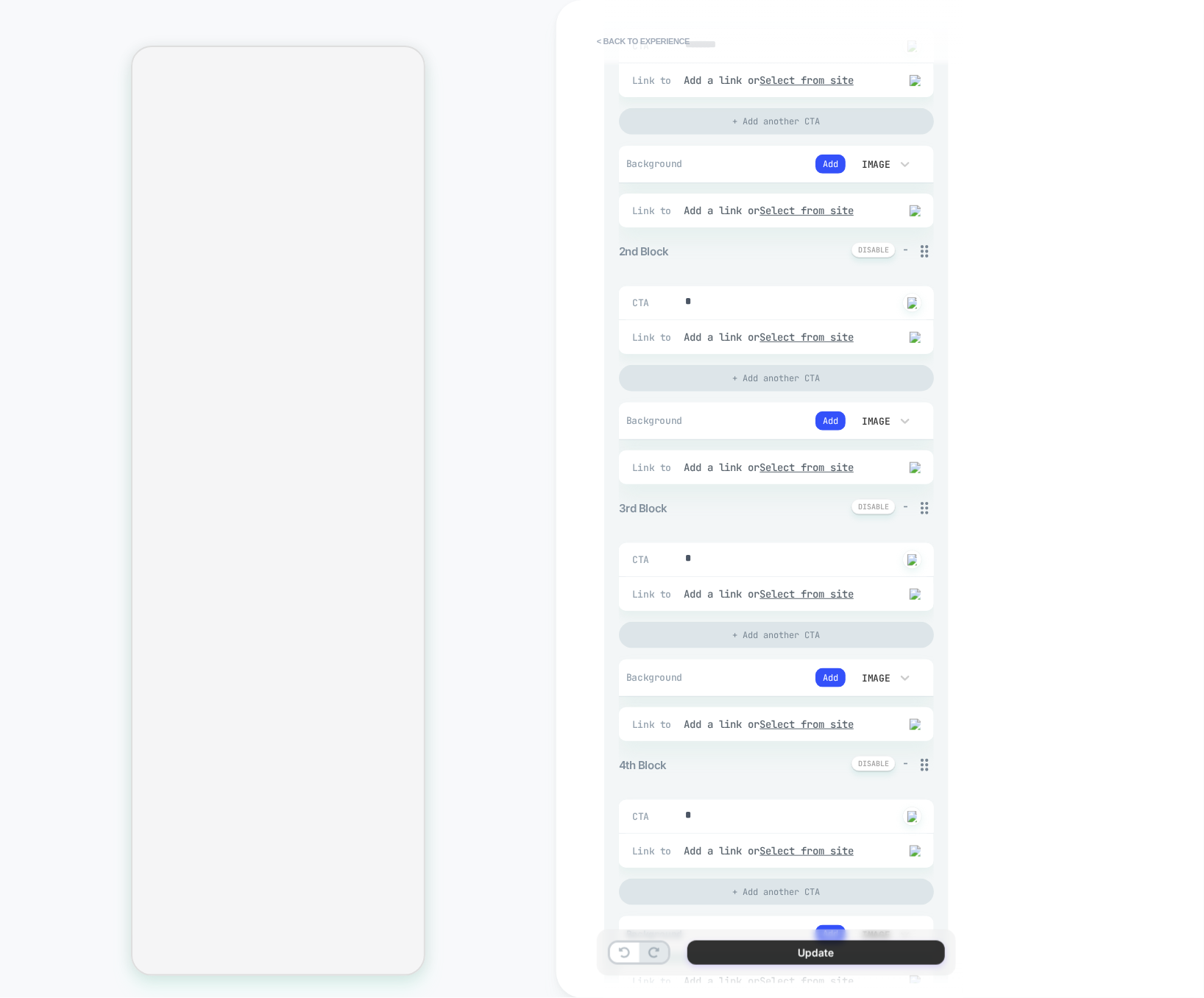
click at [795, 945] on button "Update" at bounding box center [816, 952] width 258 height 24
type textarea "*"
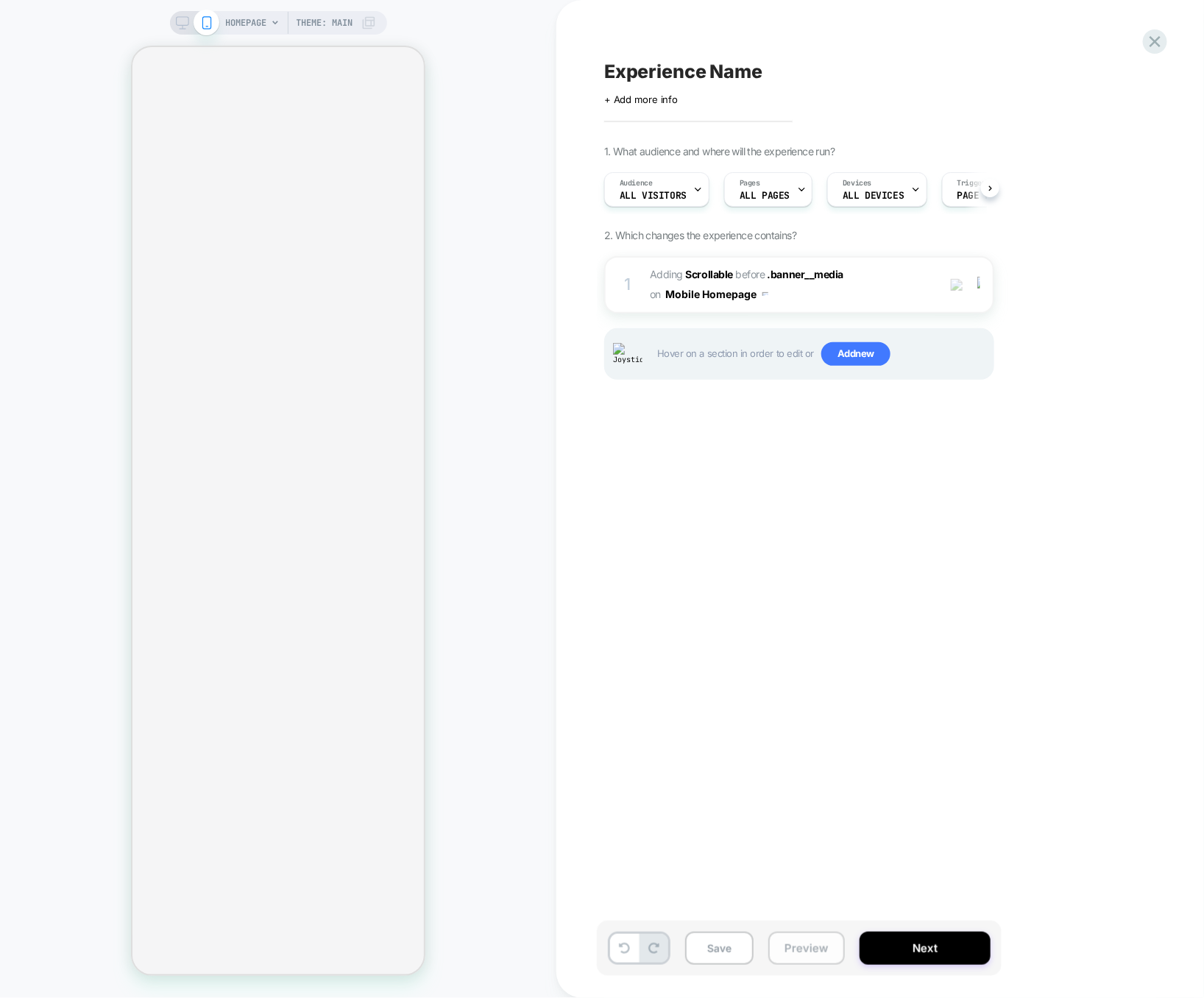
click at [800, 946] on button "Preview" at bounding box center [806, 947] width 77 height 33
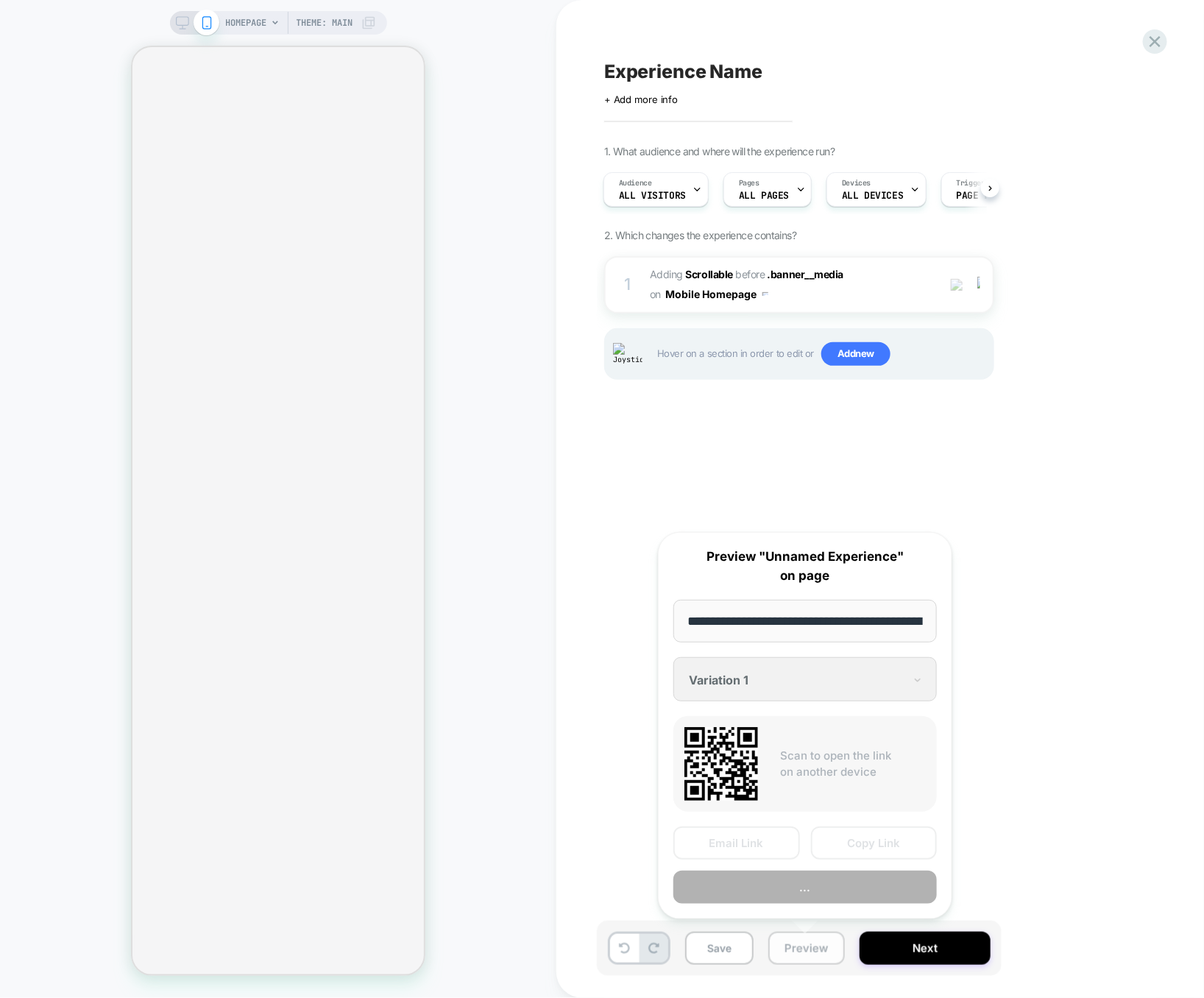
scroll to position [0, 71]
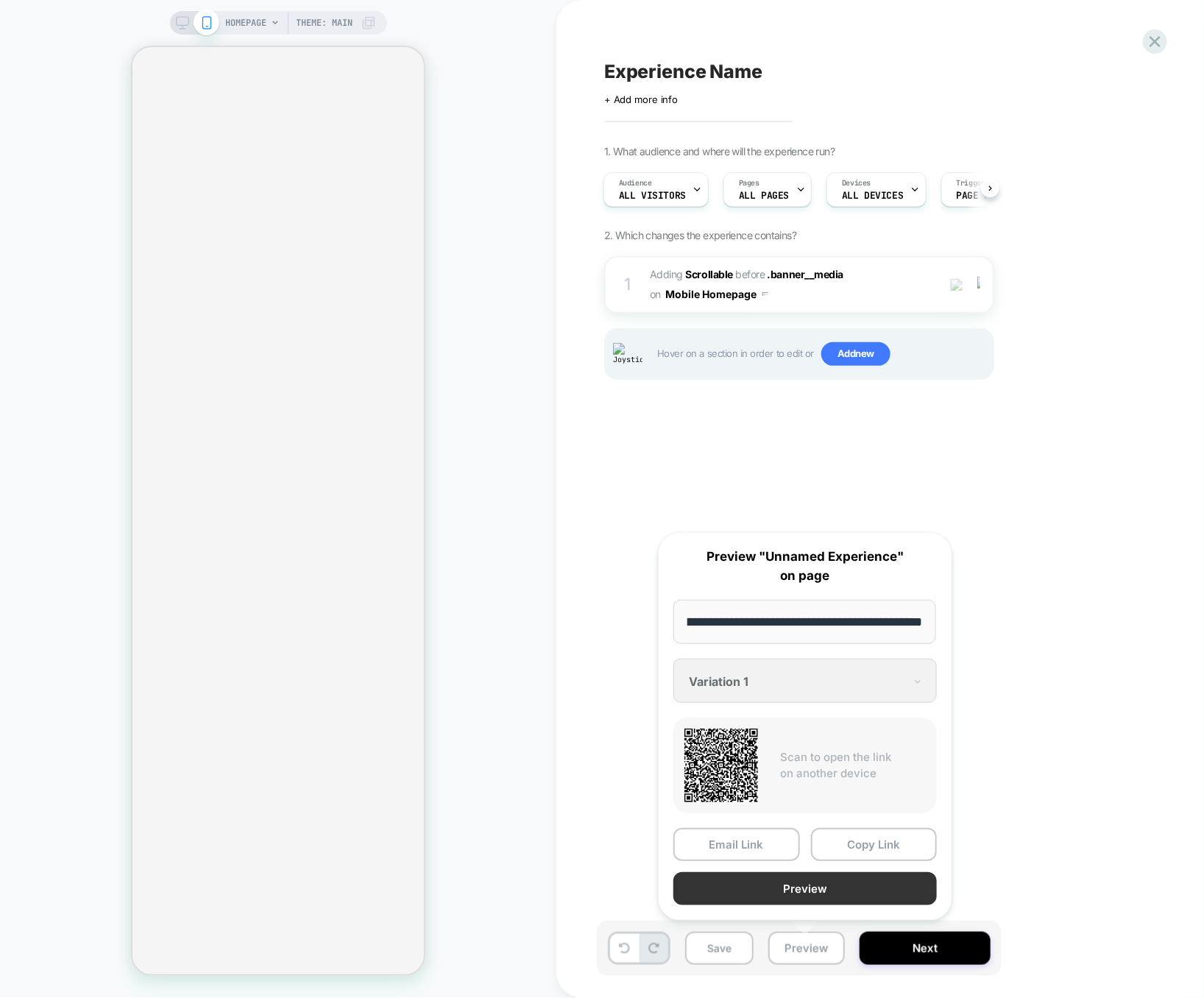
click at [819, 887] on button "Preview" at bounding box center [805, 888] width 263 height 33
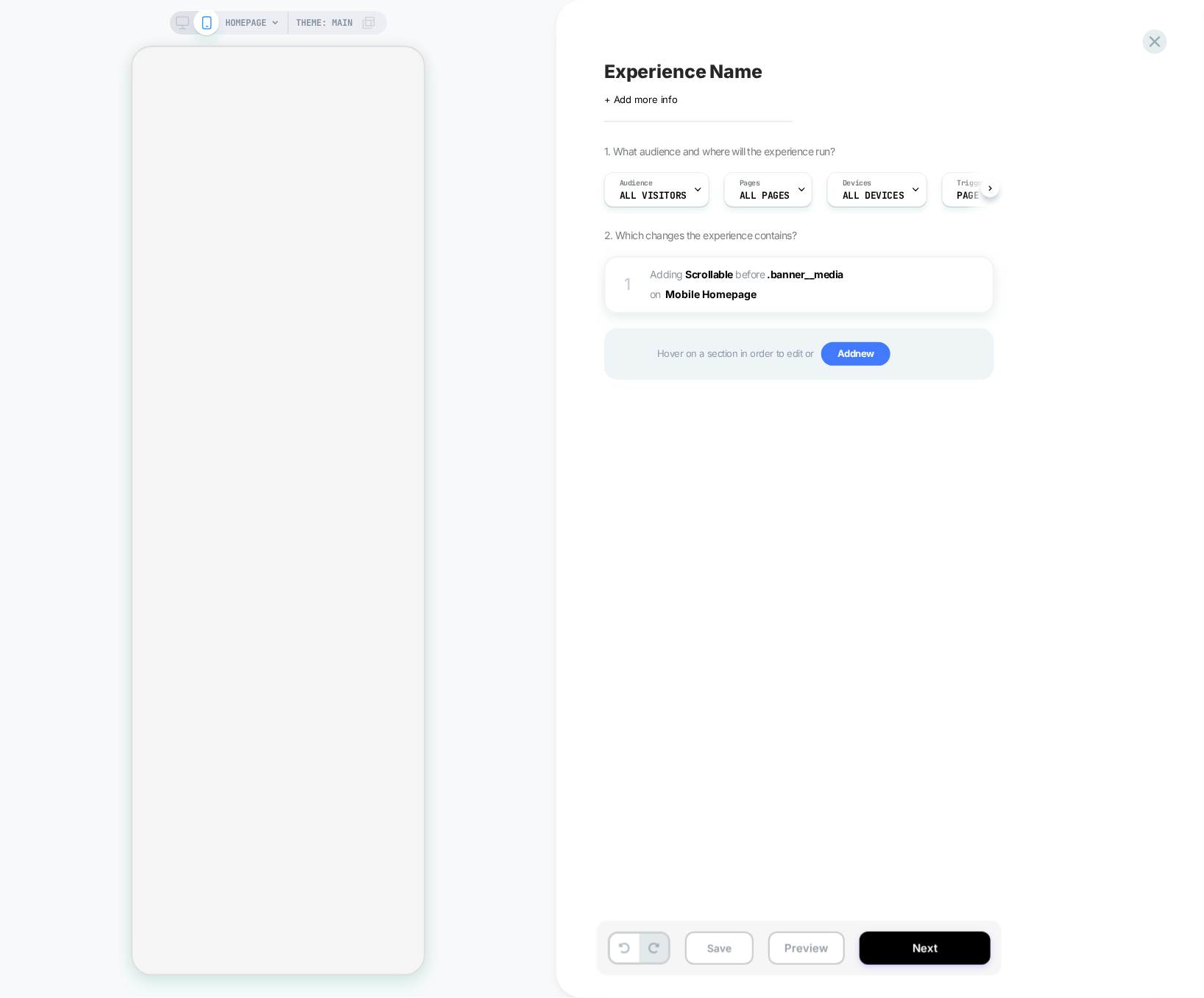
scroll to position [0, 1]
click at [859, 299] on span "#_loomi_addon_1757346198597 Adding Scrollable BEFORE .banner__media .banner__me…" at bounding box center [789, 285] width 280 height 40
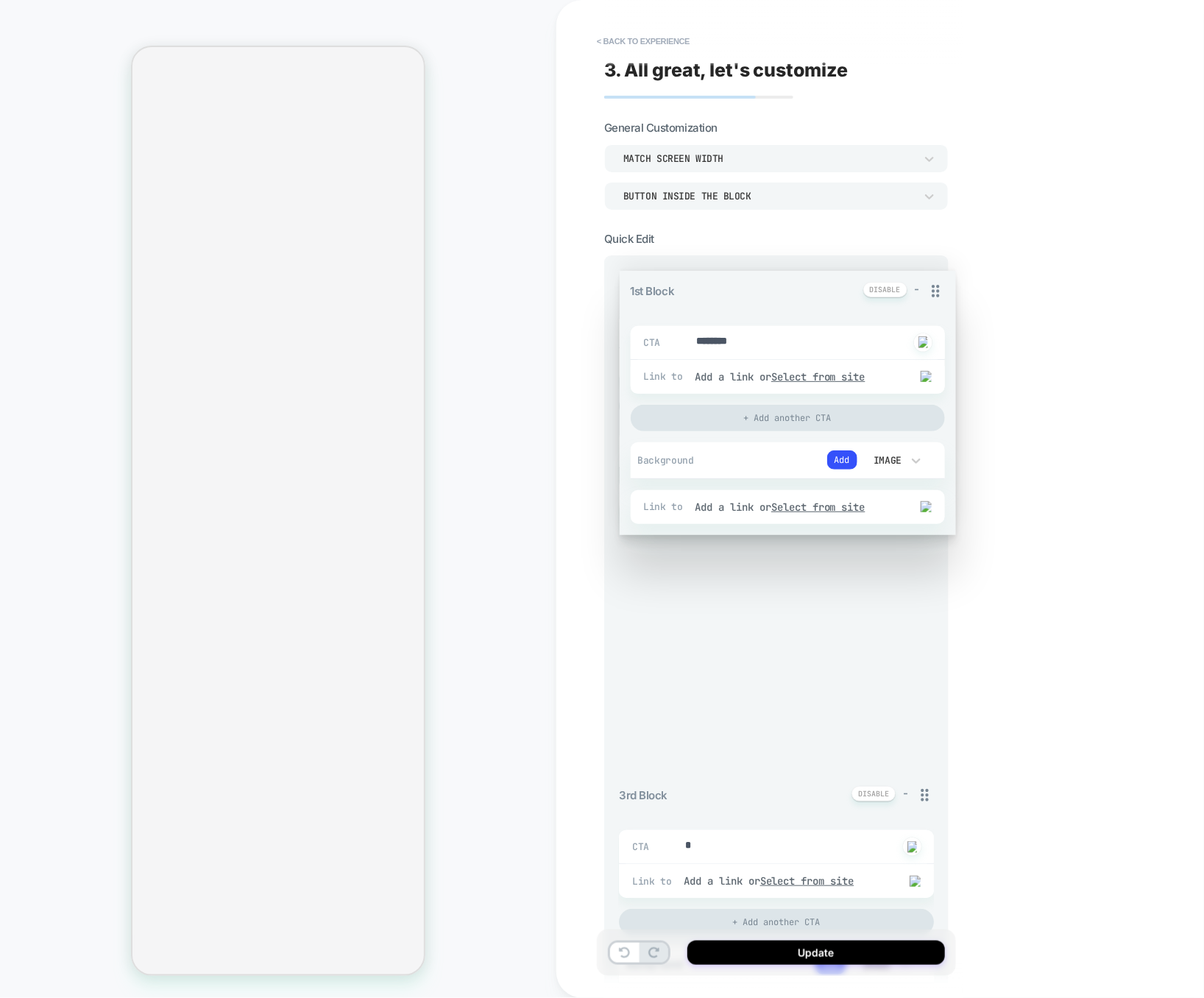
drag, startPoint x: 930, startPoint y: 282, endPoint x: 931, endPoint y: 462, distance: 180.0
click at [931, 465] on div "1st Block - CTA ******** Click to change to alternative text Link to Add a link…" at bounding box center [776, 988] width 315 height 1432
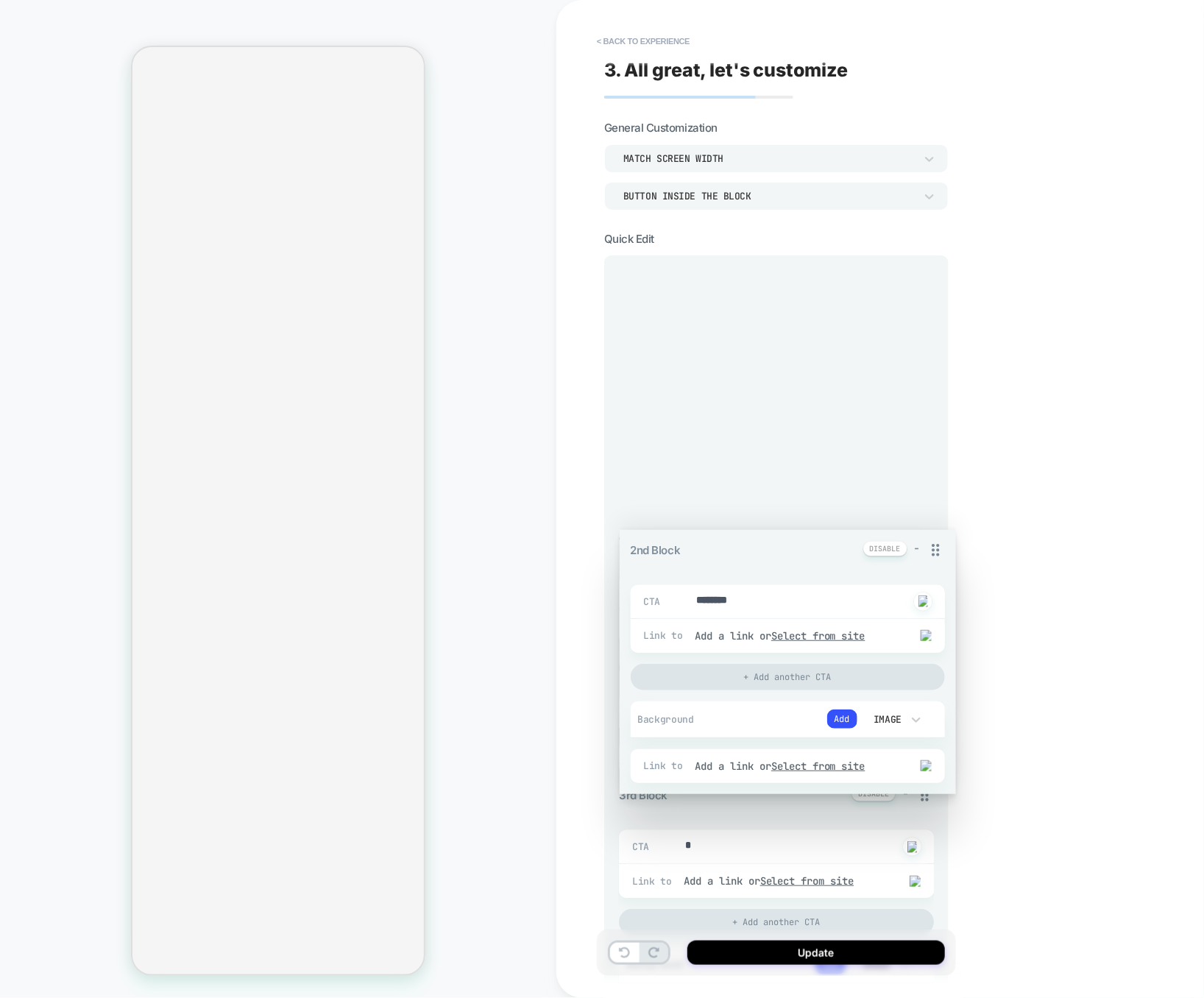
drag, startPoint x: 927, startPoint y: 543, endPoint x: 920, endPoint y: 295, distance: 248.1
click at [920, 293] on div "1st Block - CTA ******** Click to change to alternative text Link to Add a link…" at bounding box center [776, 988] width 315 height 1432
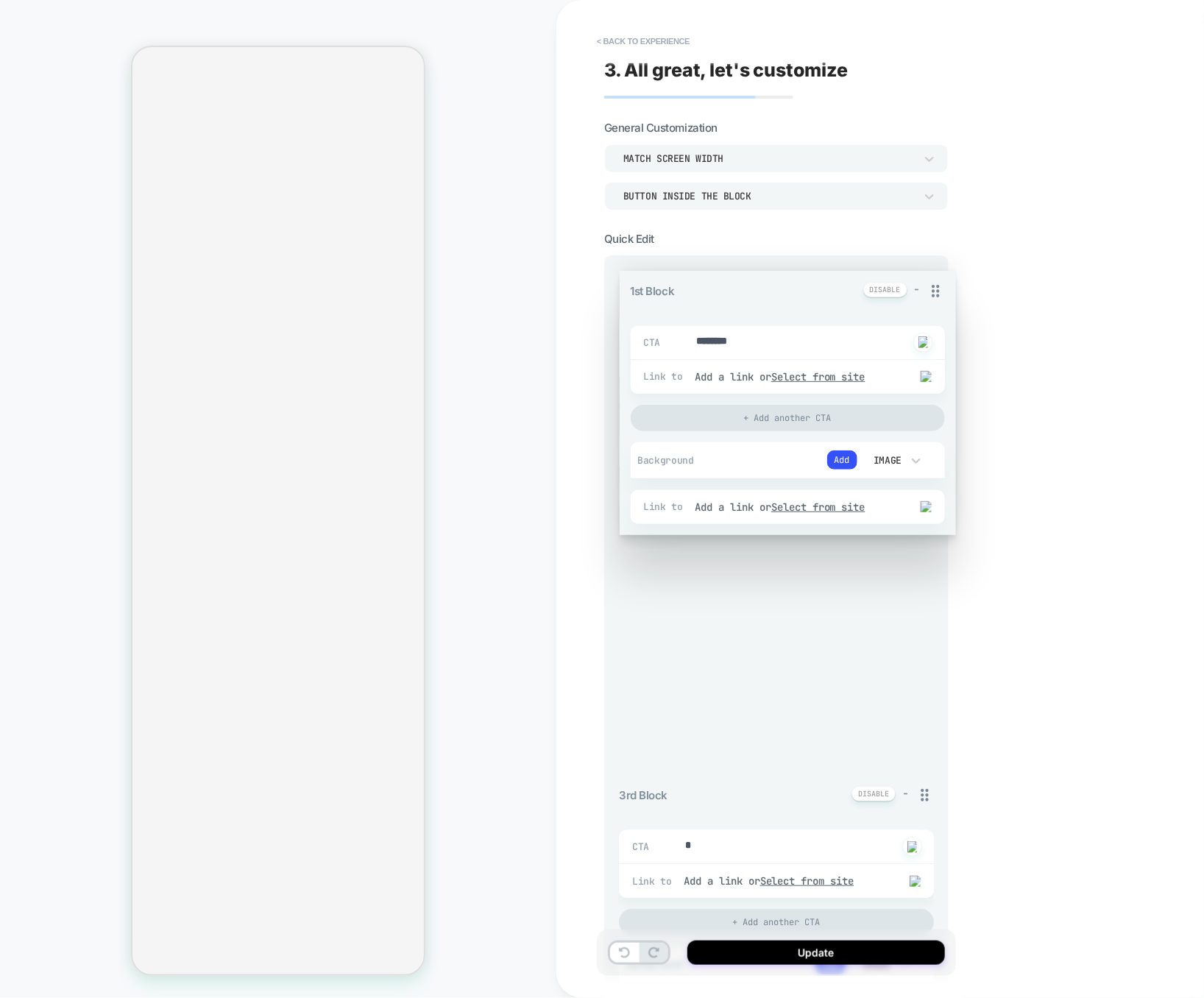
drag, startPoint x: 925, startPoint y: 276, endPoint x: 938, endPoint y: 480, distance: 204.4
click at [934, 483] on div "1st Block - CTA ******** Click to change to alternative text Link to Add a link…" at bounding box center [776, 988] width 315 height 1432
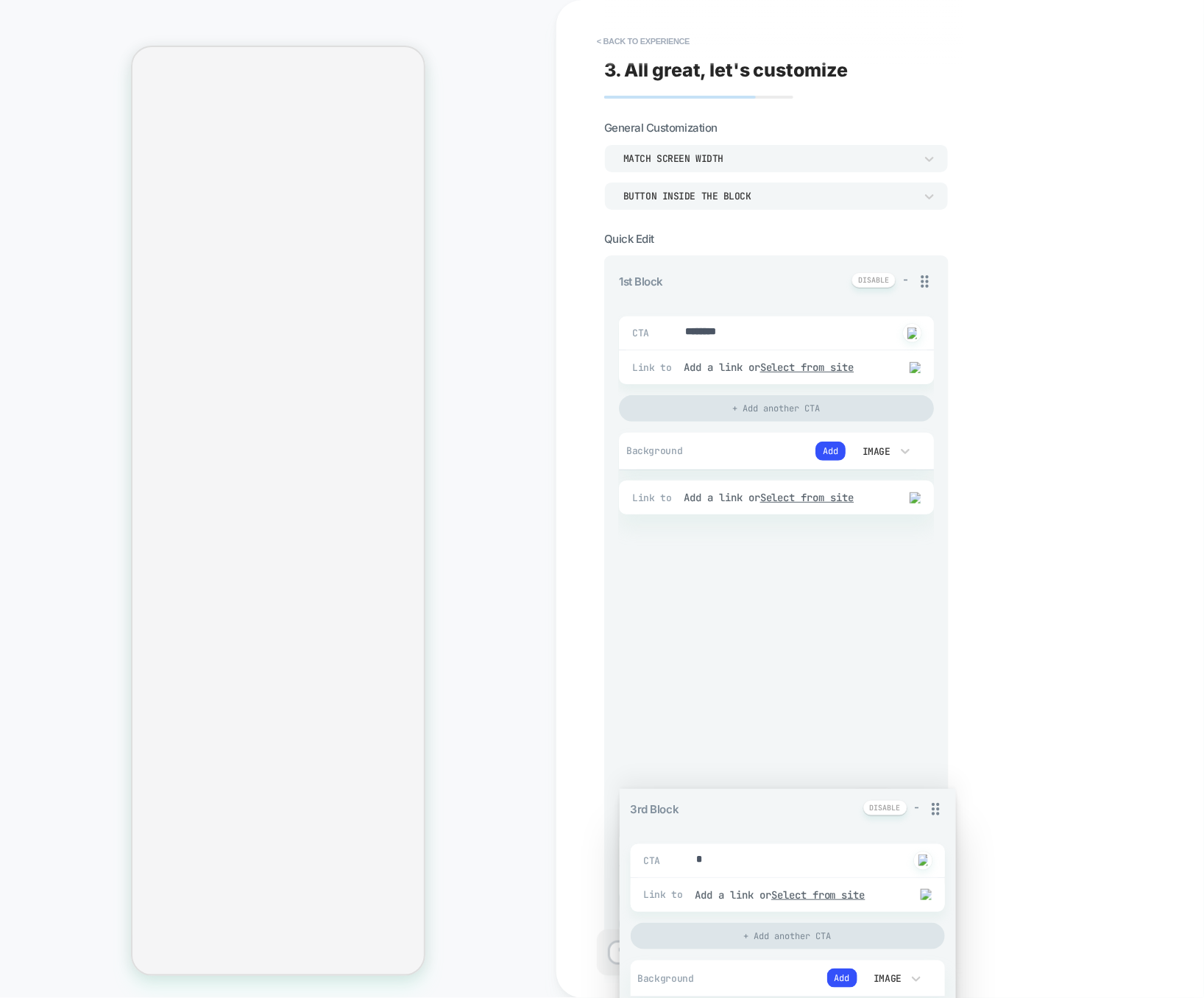
drag, startPoint x: 904, startPoint y: 581, endPoint x: 897, endPoint y: 543, distance: 38.6
click at [896, 543] on div "1st Block - CTA ******** Click to change to alternative text Link to Add a link…" at bounding box center [776, 988] width 315 height 1432
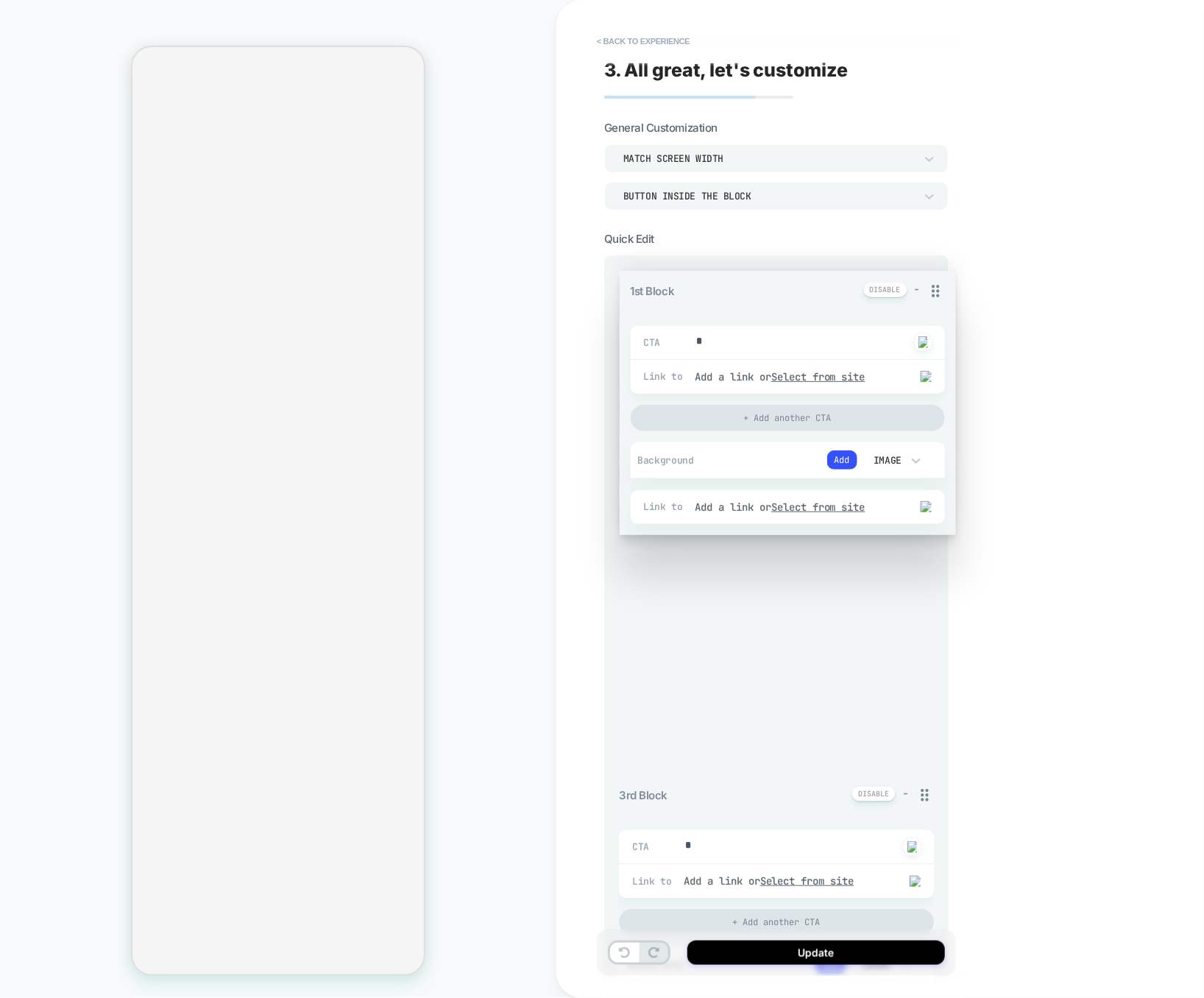
drag, startPoint x: 928, startPoint y: 283, endPoint x: 919, endPoint y: 483, distance: 200.2
click at [919, 484] on div "1st Block - CTA ******** Click to change to alternative text Link to Add a link…" at bounding box center [776, 988] width 315 height 1432
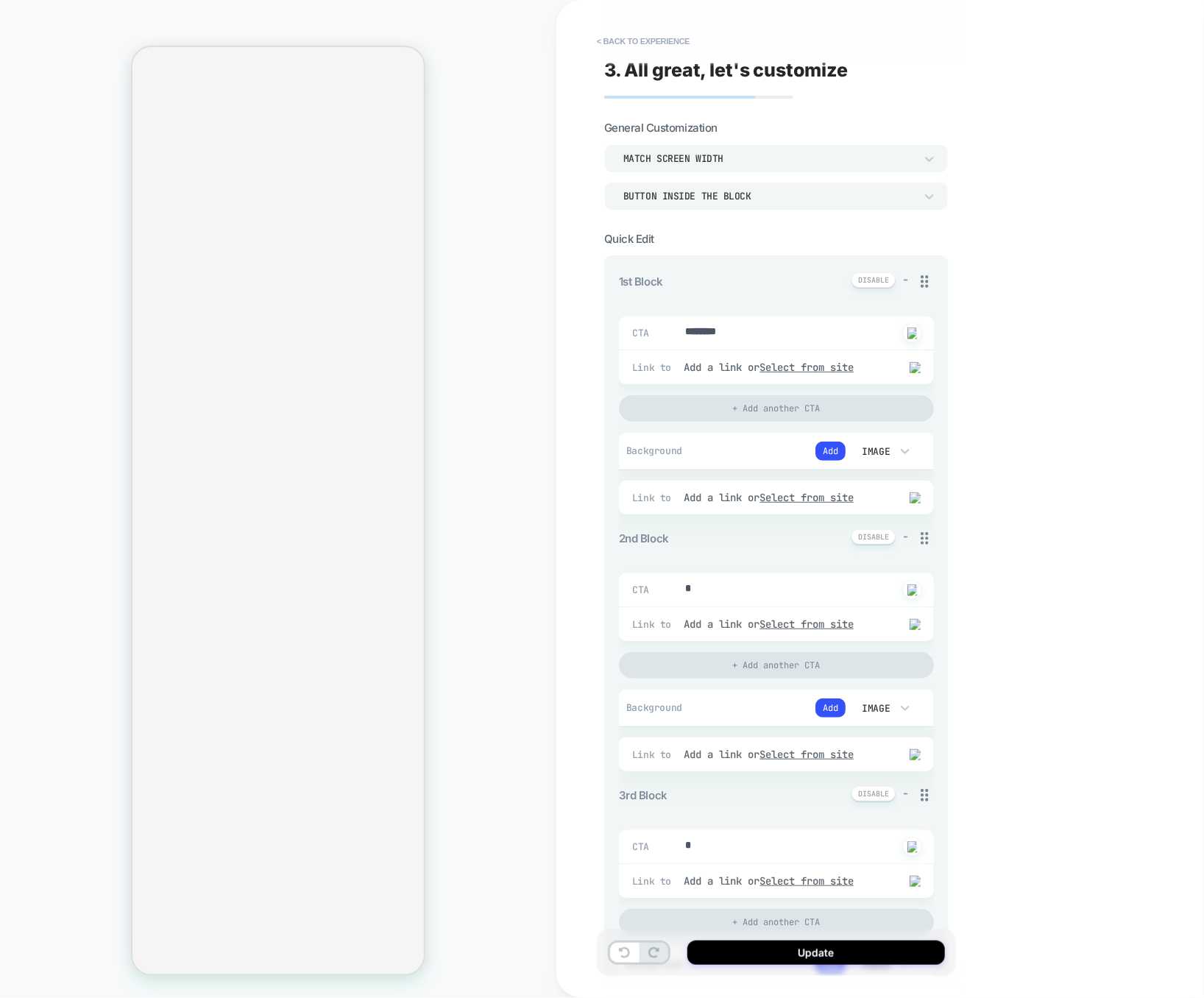
type textarea "*"
